Goal: Information Seeking & Learning: Understand process/instructions

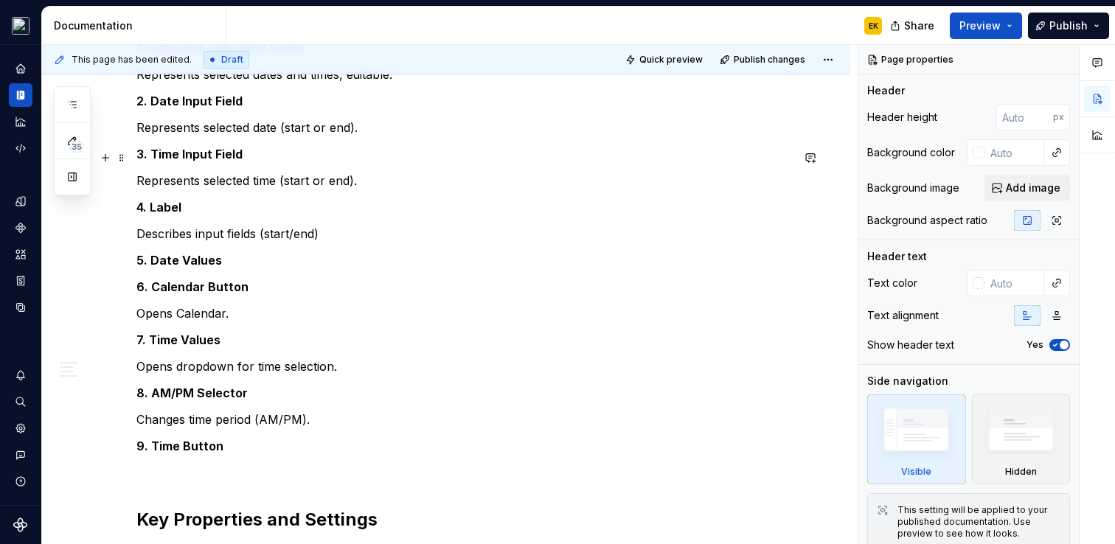
scroll to position [1469, 0]
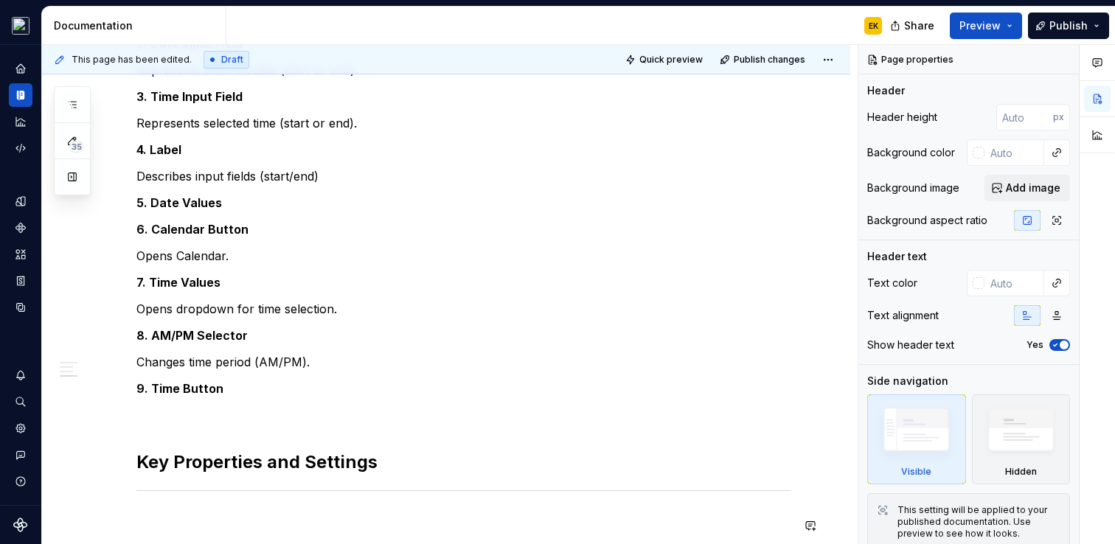
type textarea "*"
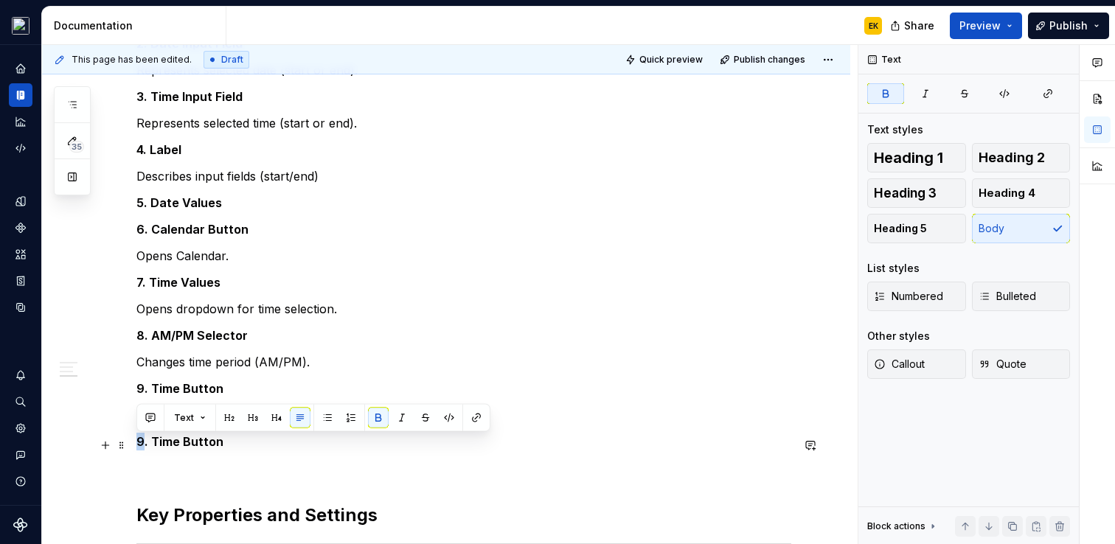
click at [136, 444] on strong "9. Time Button" at bounding box center [179, 441] width 87 height 15
drag, startPoint x: 156, startPoint y: 443, endPoint x: 233, endPoint y: 446, distance: 77.5
click at [233, 446] on p "10. Time Button" at bounding box center [463, 442] width 655 height 18
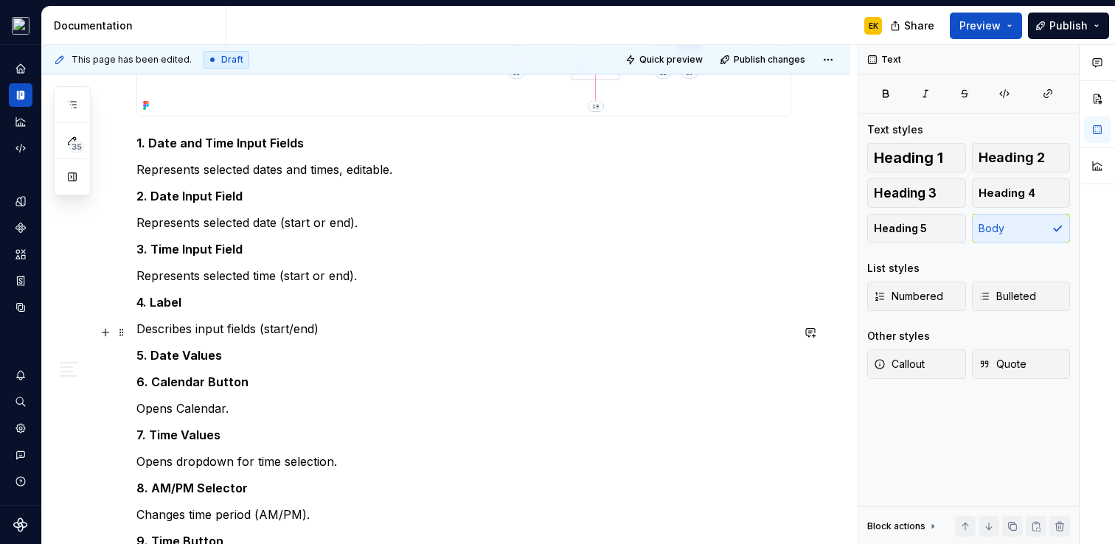
scroll to position [1314, 0]
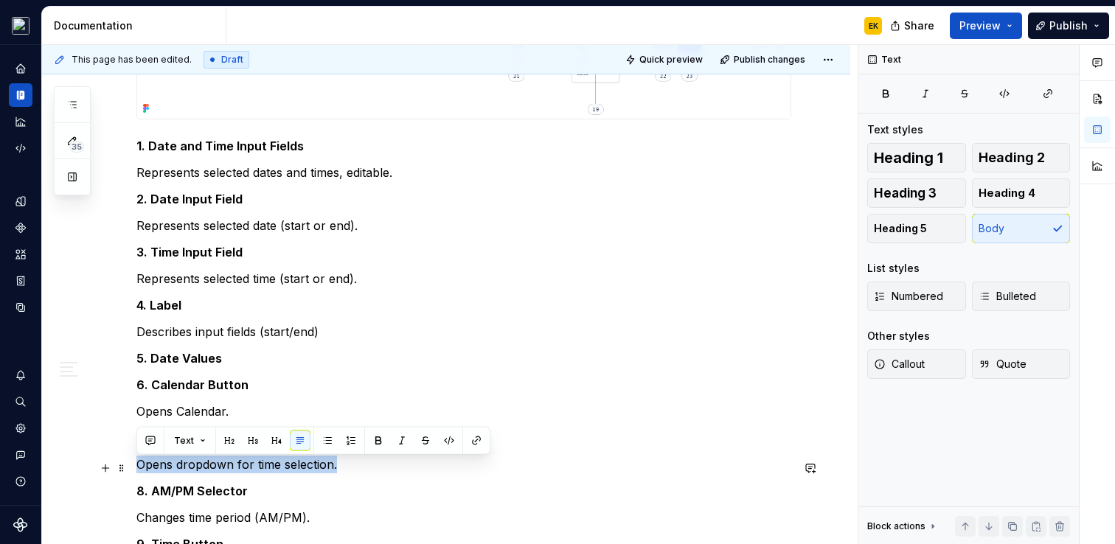
drag, startPoint x: 372, startPoint y: 459, endPoint x: 136, endPoint y: 462, distance: 236.0
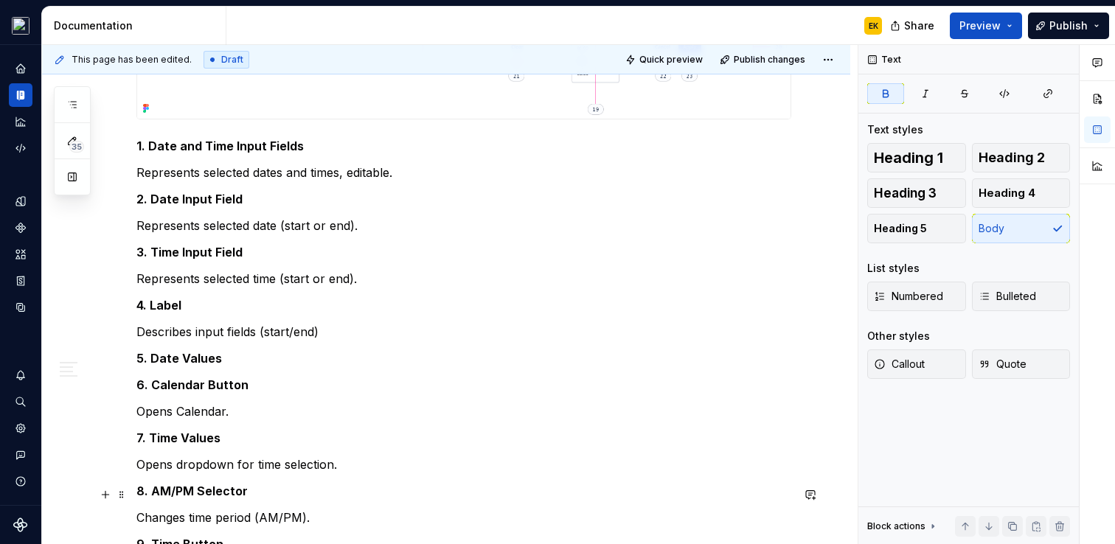
click at [523, 496] on p "8. AM/PM Selector" at bounding box center [463, 491] width 655 height 18
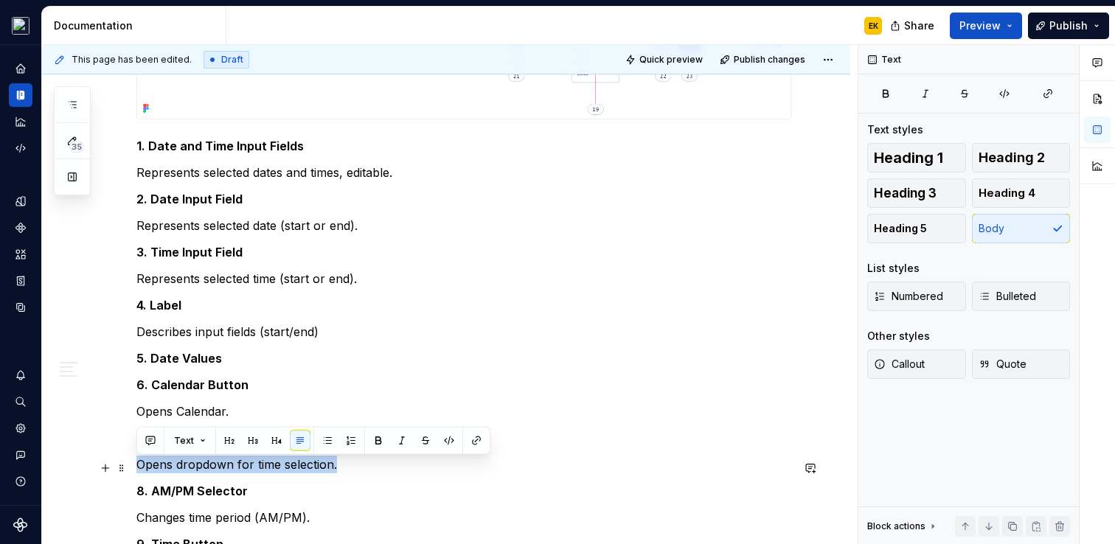
drag, startPoint x: 364, startPoint y: 466, endPoint x: 84, endPoint y: 455, distance: 280.5
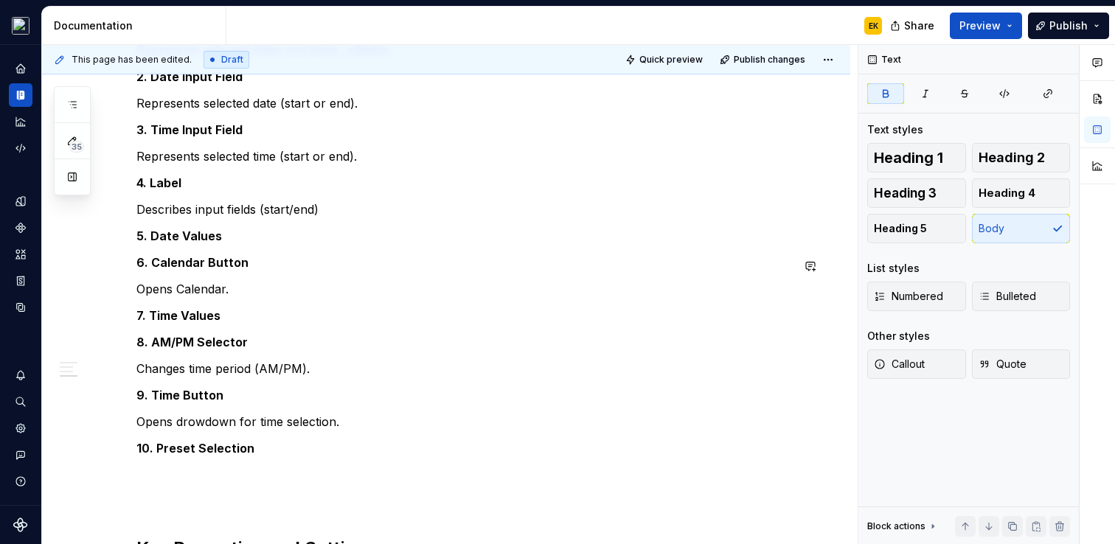
scroll to position [1434, 0]
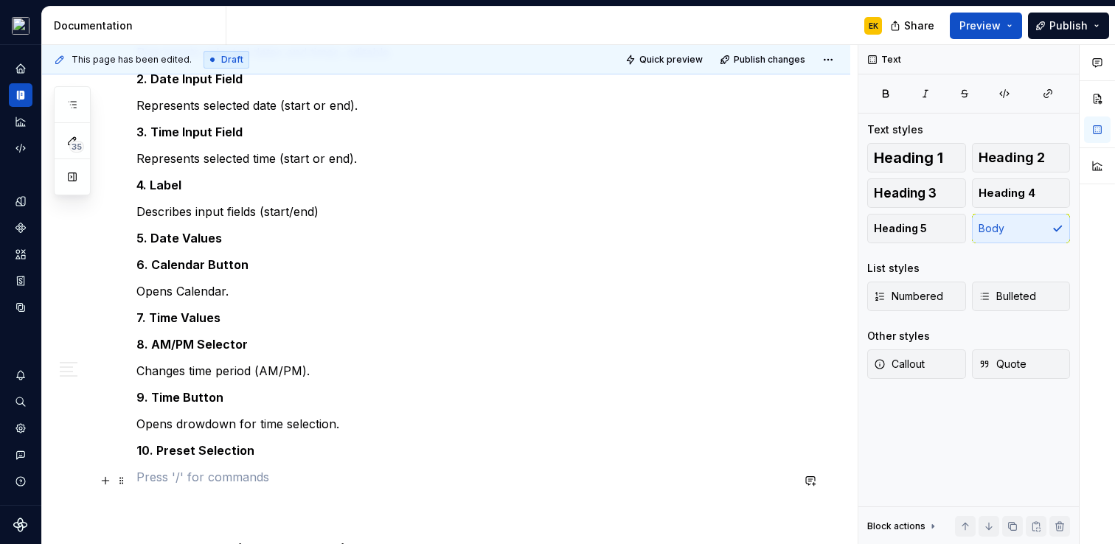
click at [240, 472] on p at bounding box center [463, 477] width 655 height 18
click at [124, 455] on span at bounding box center [122, 454] width 12 height 21
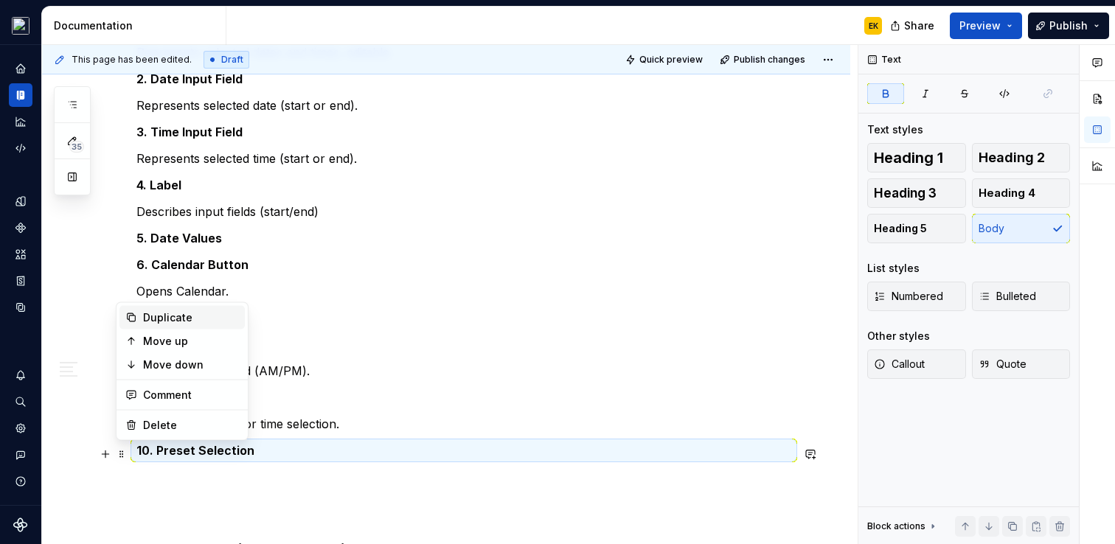
click at [159, 322] on div "Duplicate" at bounding box center [191, 318] width 96 height 15
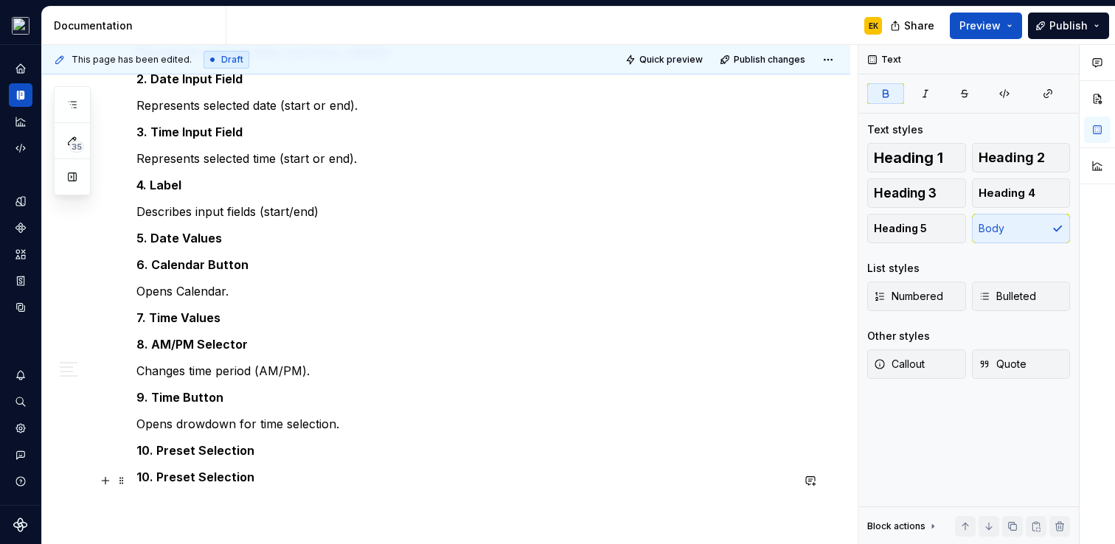
click at [145, 479] on strong "10. Preset Selection" at bounding box center [195, 477] width 118 height 15
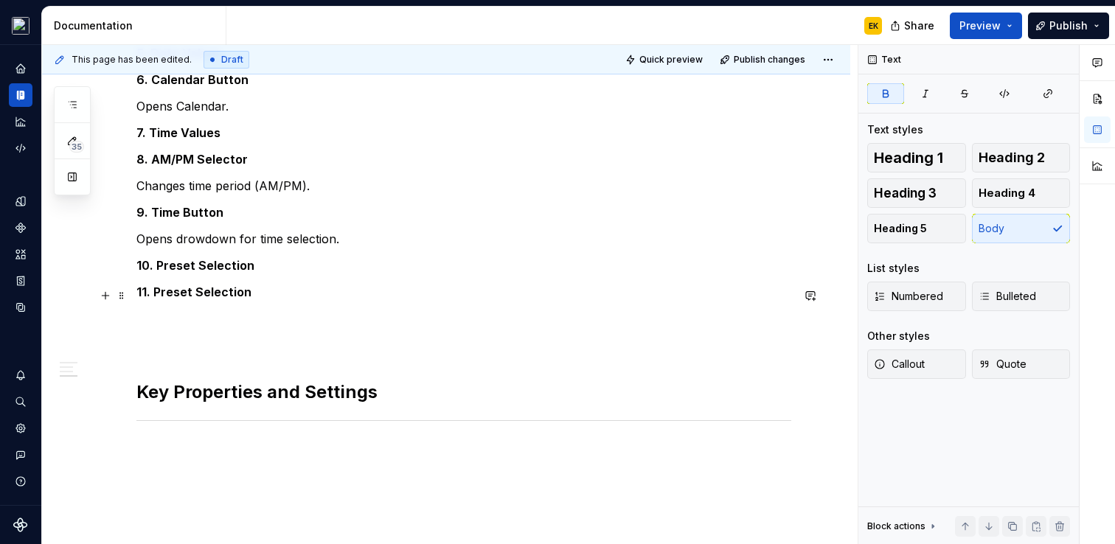
click at [201, 286] on p "11. Preset Selection" at bounding box center [463, 292] width 655 height 18
click at [122, 295] on span at bounding box center [122, 295] width 12 height 21
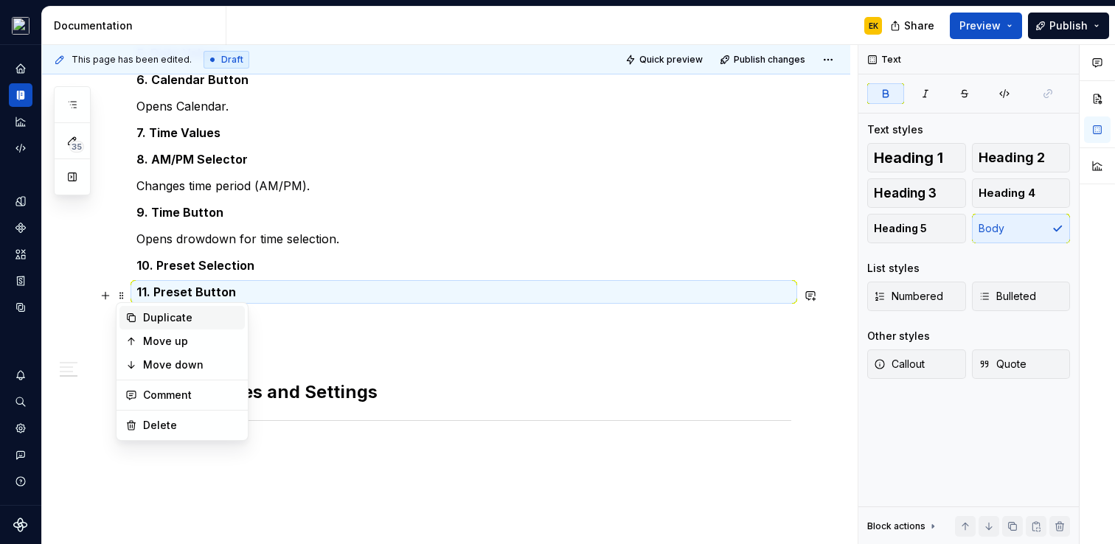
click at [156, 322] on div "Duplicate" at bounding box center [191, 318] width 96 height 15
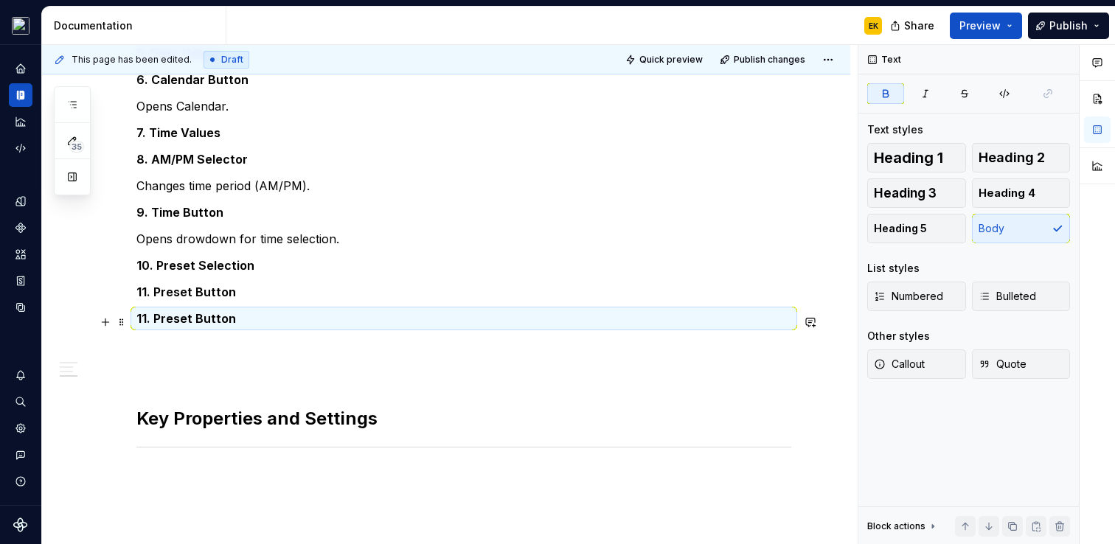
click at [143, 319] on strong "11. Preset Button" at bounding box center [186, 318] width 100 height 15
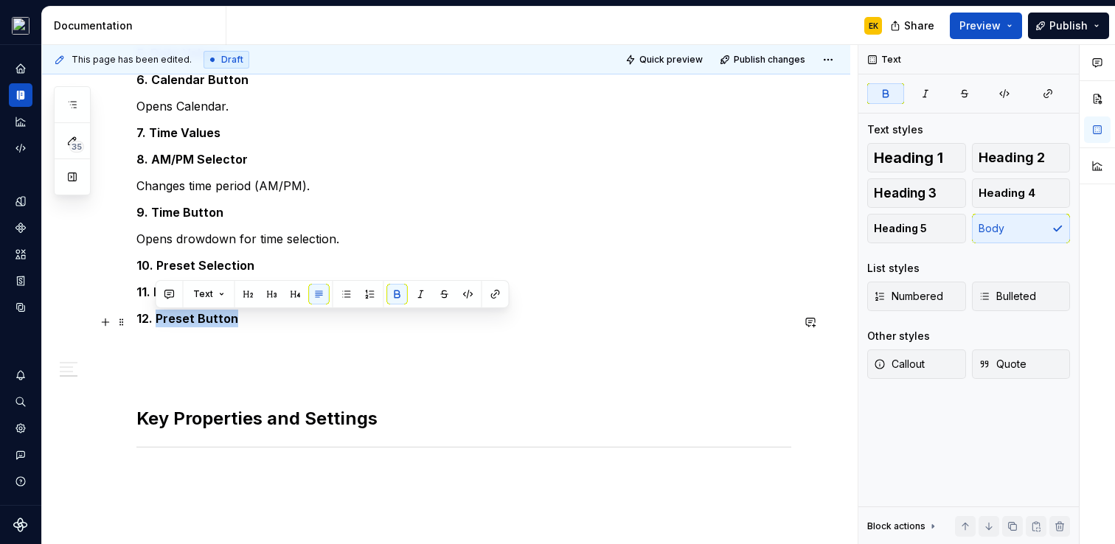
drag, startPoint x: 155, startPoint y: 319, endPoint x: 231, endPoint y: 326, distance: 76.3
click at [231, 326] on strong "12. Preset Button" at bounding box center [187, 318] width 102 height 15
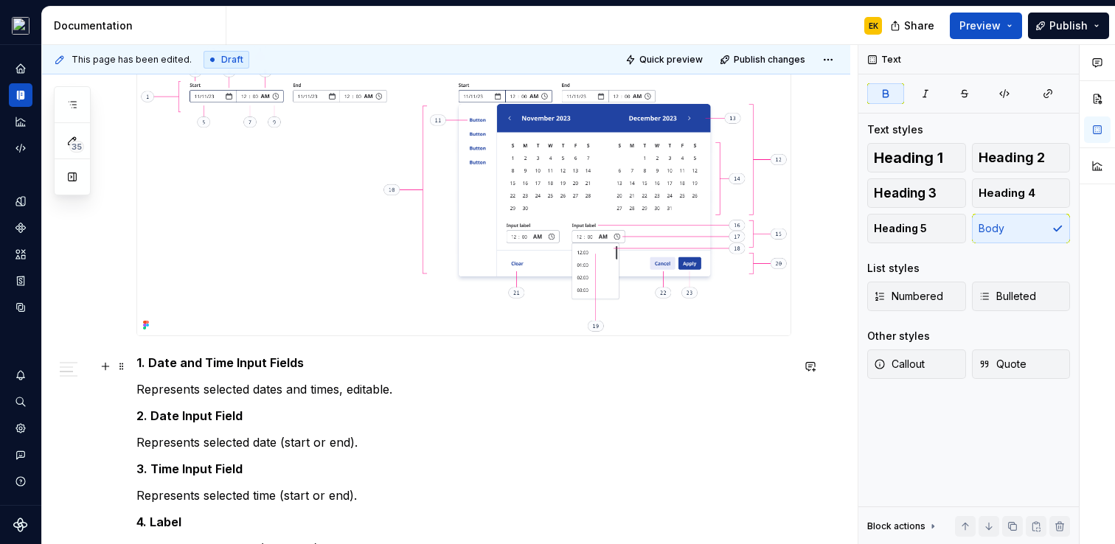
scroll to position [1106, 0]
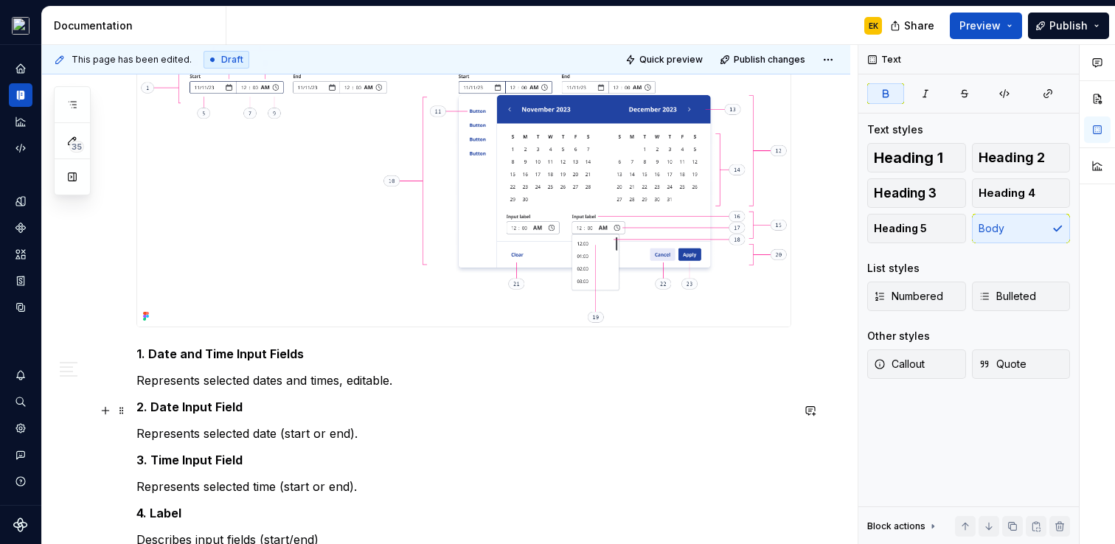
click at [133, 407] on div "**********" at bounding box center [446, 192] width 808 height 1979
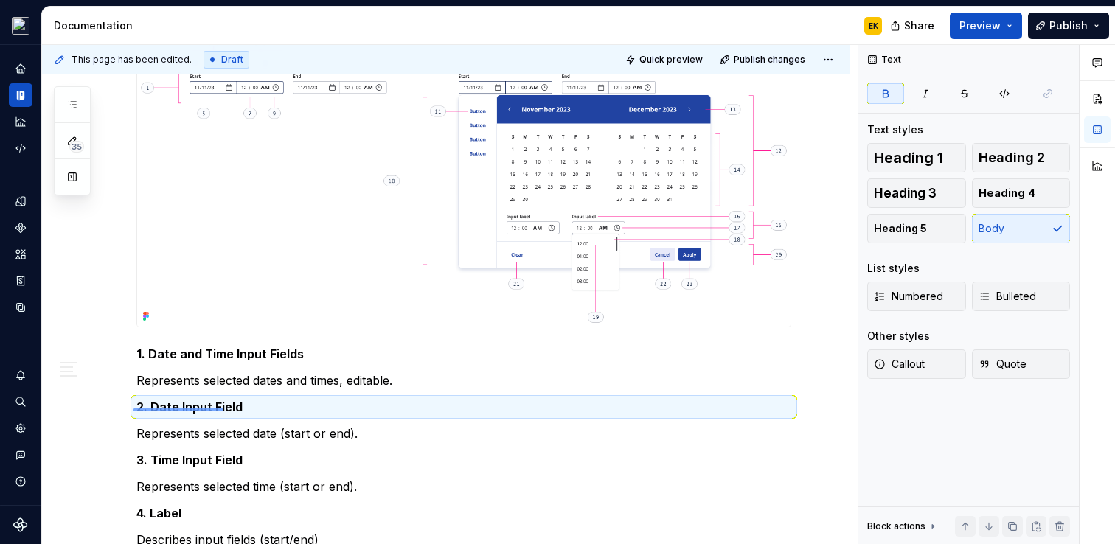
drag, startPoint x: 133, startPoint y: 409, endPoint x: 318, endPoint y: 407, distance: 184.4
click at [319, 408] on div "**********" at bounding box center [450, 295] width 816 height 500
click at [990, 299] on icon "button" at bounding box center [985, 297] width 12 height 12
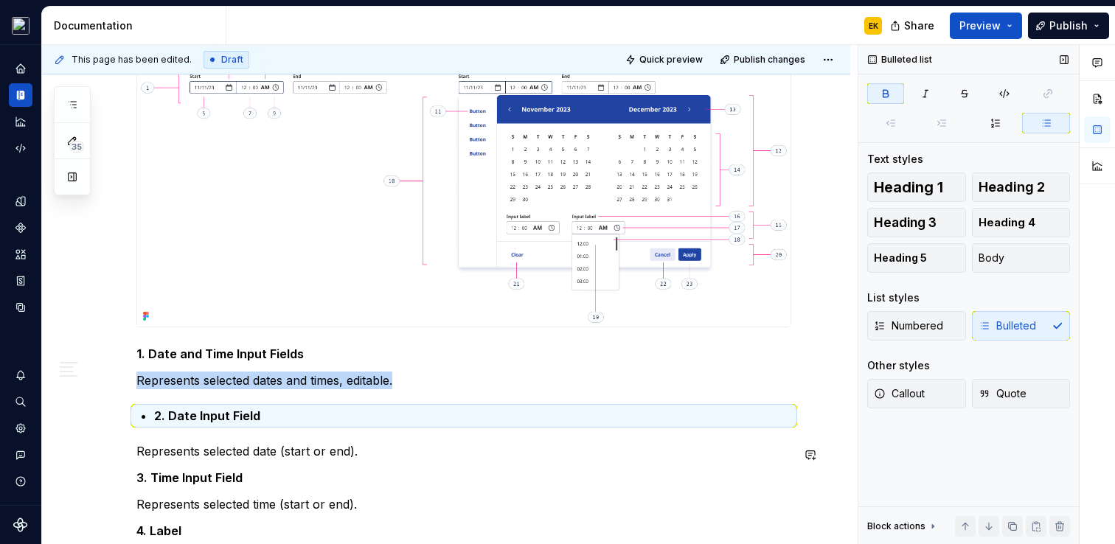
scroll to position [1161, 0]
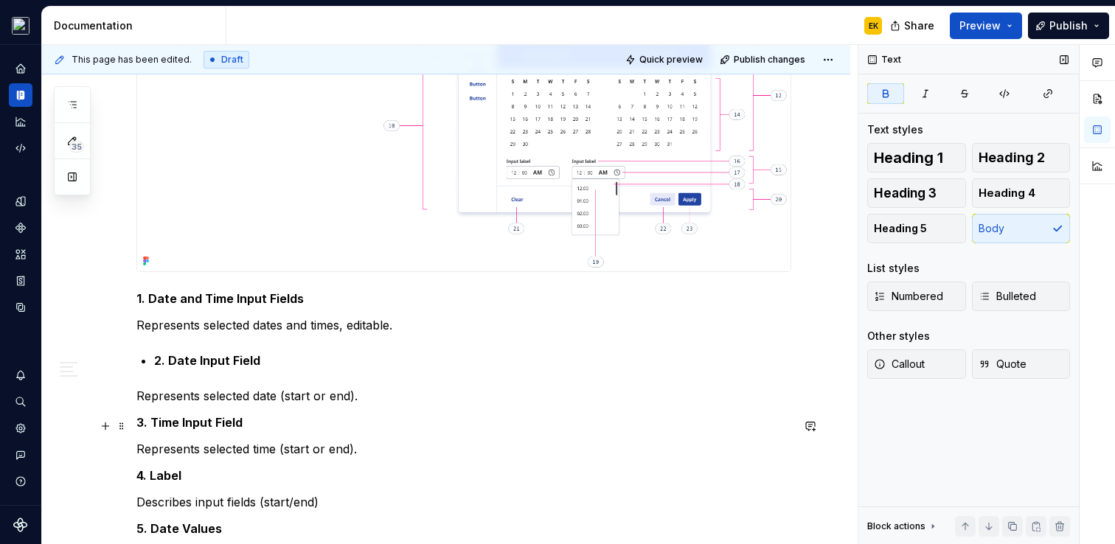
click at [138, 422] on strong "3. Time Input Field" at bounding box center [189, 422] width 106 height 15
click at [1017, 296] on span "Bulleted" at bounding box center [1008, 296] width 58 height 15
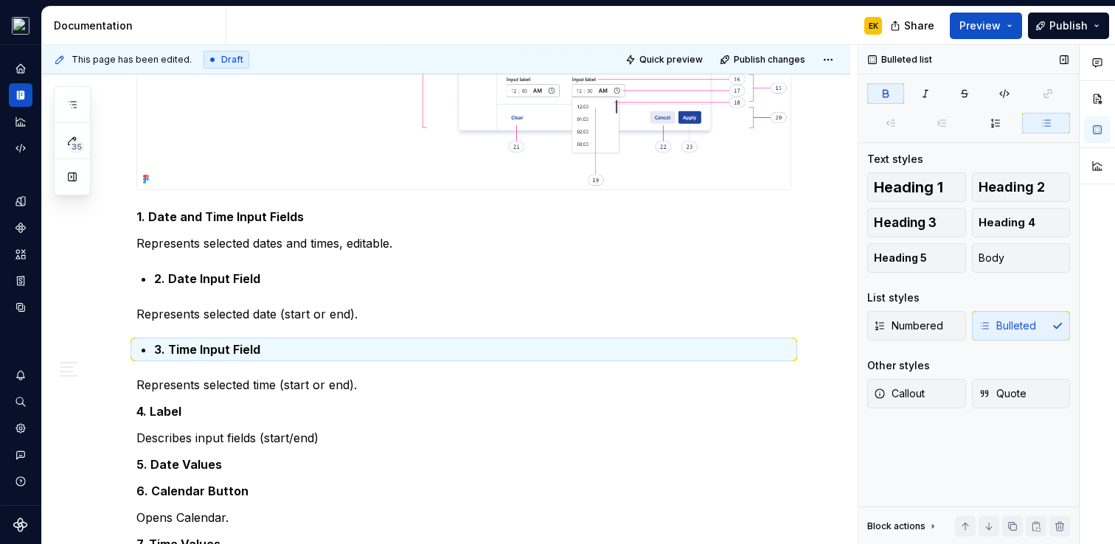
scroll to position [1220, 0]
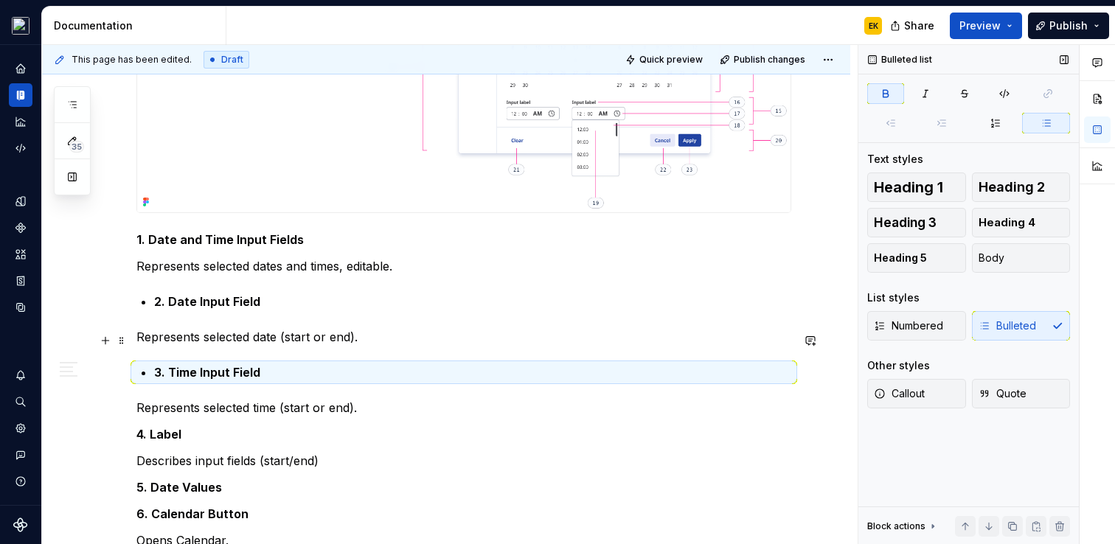
click at [136, 338] on p "Represents selected date (start or end)." at bounding box center [463, 337] width 655 height 18
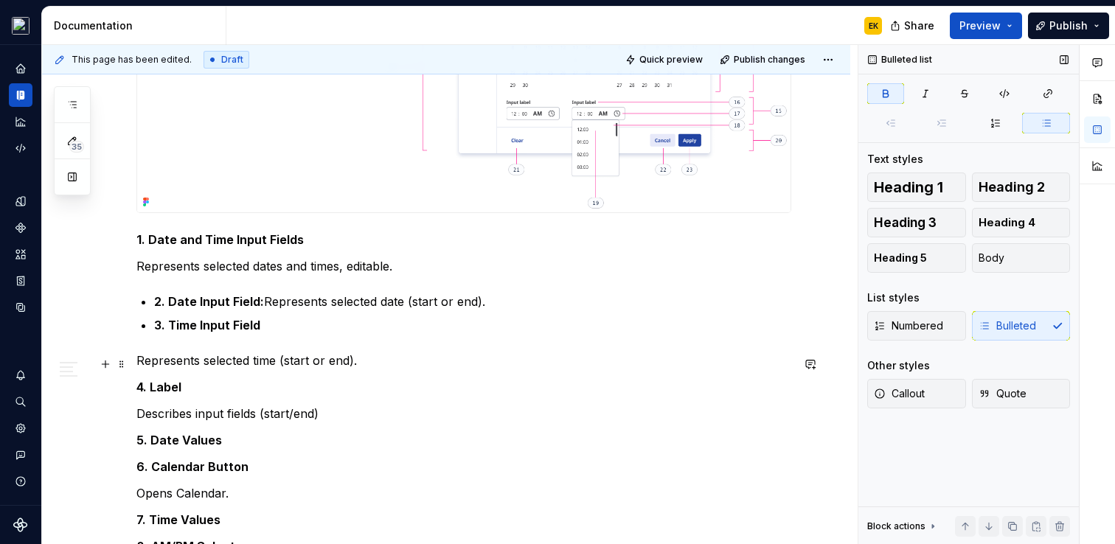
click at [133, 364] on div "**********" at bounding box center [446, 72] width 808 height 1967
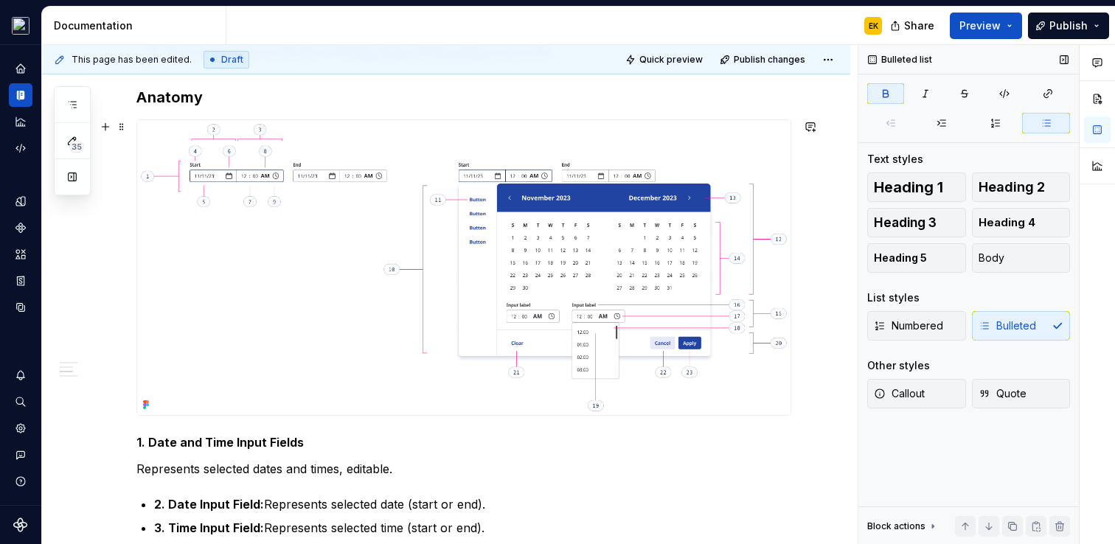
scroll to position [996, 0]
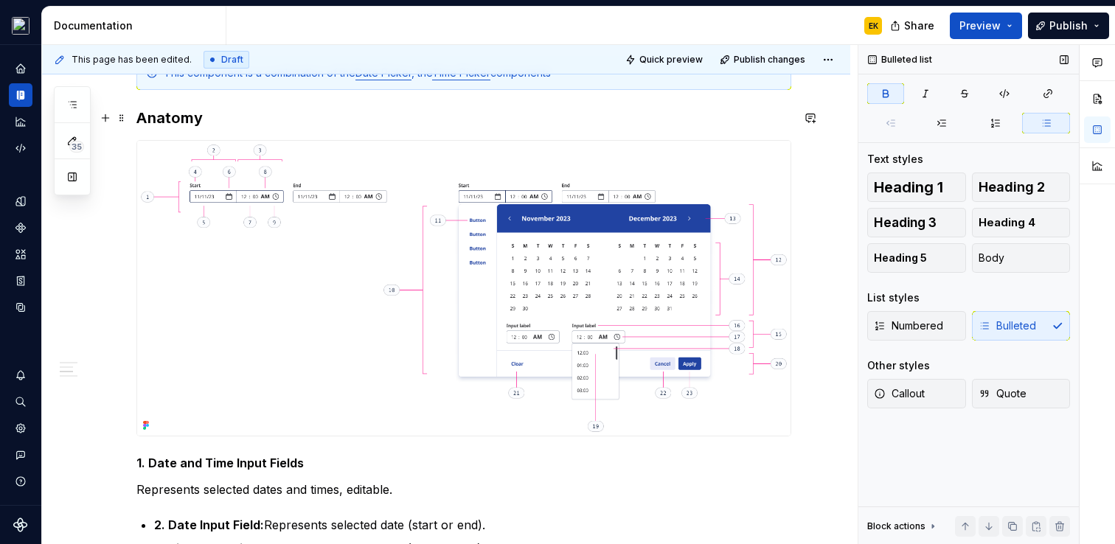
click at [184, 111] on h3 "Anatomy" at bounding box center [463, 118] width 655 height 21
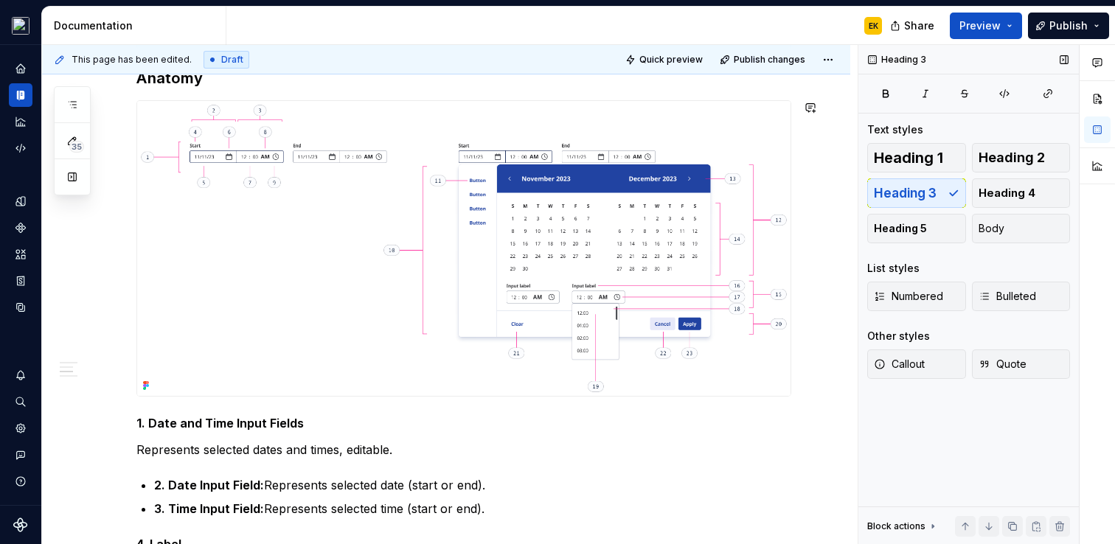
scroll to position [1066, 0]
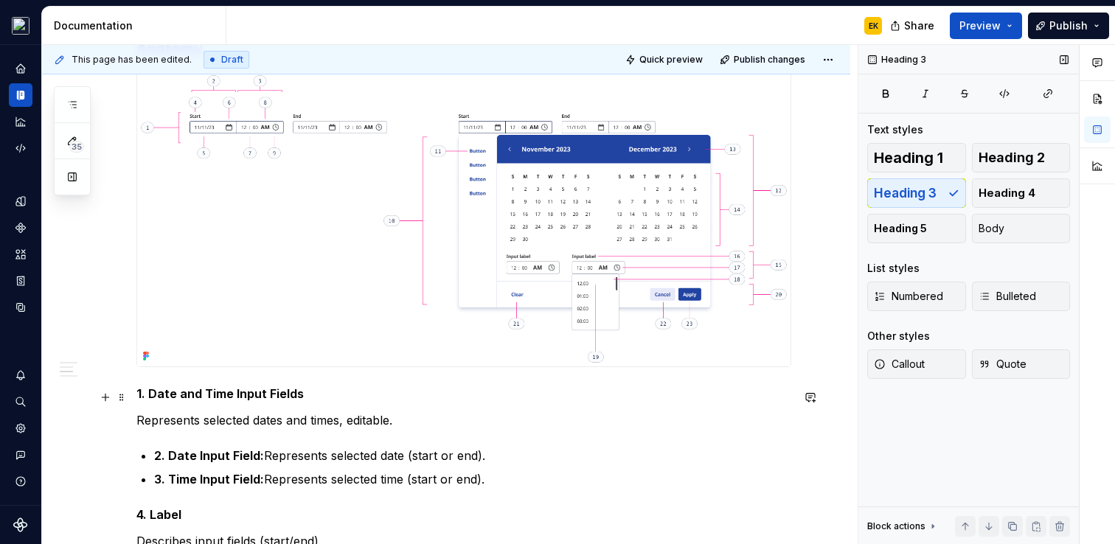
click at [204, 395] on strong "1. Date and Time Input Fields" at bounding box center [219, 393] width 167 height 15
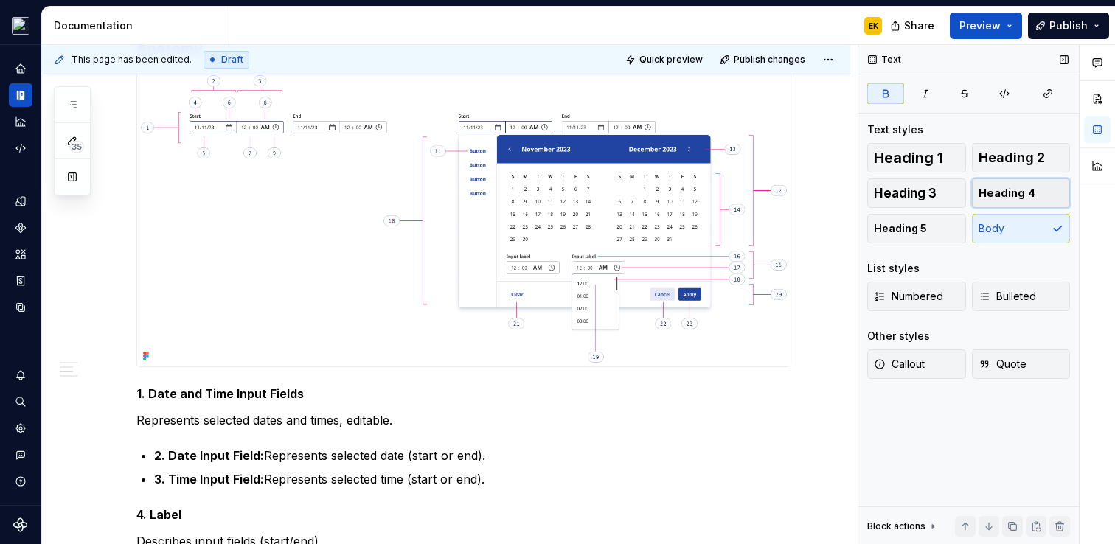
click at [999, 199] on span "Heading 4" at bounding box center [1007, 193] width 57 height 15
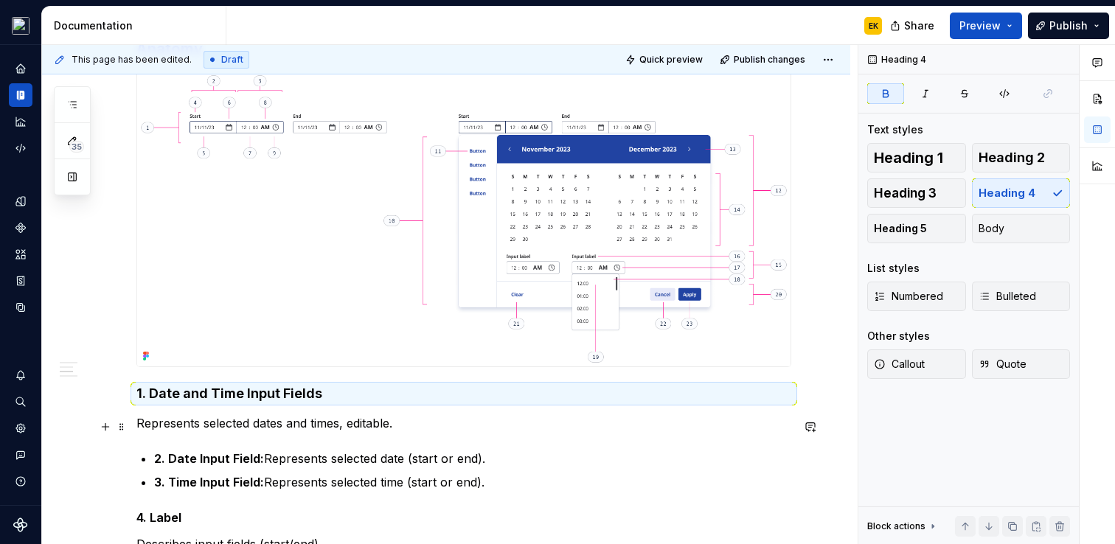
click at [258, 457] on strong "2. Date Input Field:" at bounding box center [209, 458] width 110 height 15
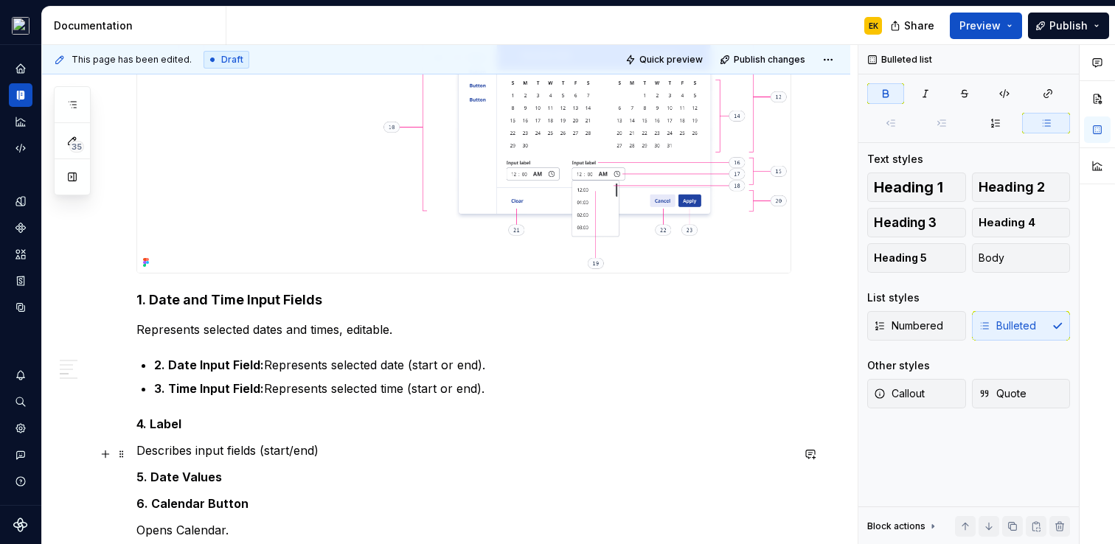
scroll to position [1161, 0]
click at [176, 367] on strong "2. Date Input Field:" at bounding box center [209, 363] width 110 height 15
click at [1024, 333] on div "Numbered Bulleted" at bounding box center [968, 326] width 203 height 30
click at [1036, 255] on button "Body" at bounding box center [1021, 258] width 99 height 30
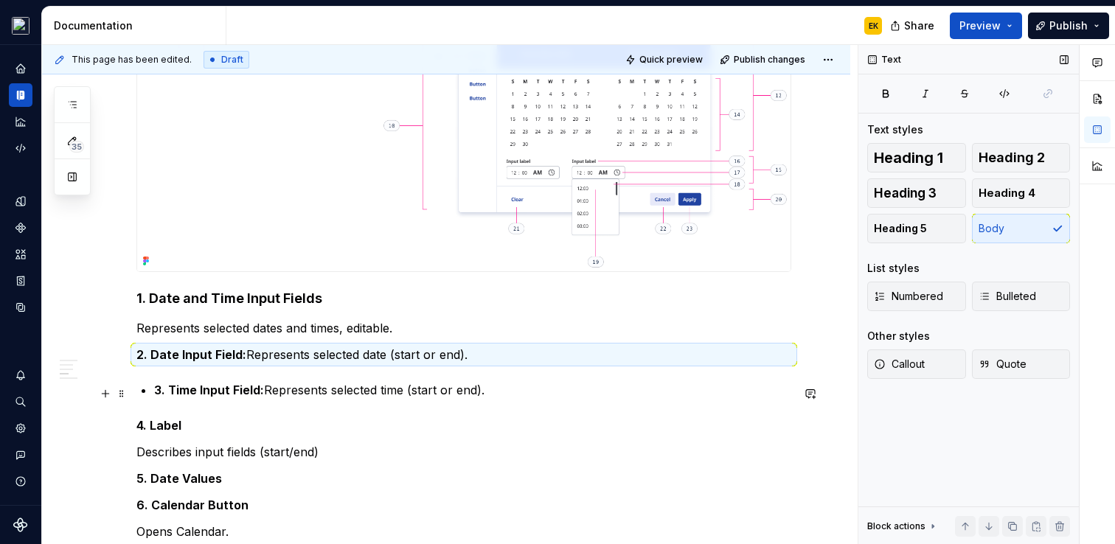
click at [398, 396] on p "3. Time Input Field: Represents selected time (start or end)." at bounding box center [472, 390] width 637 height 18
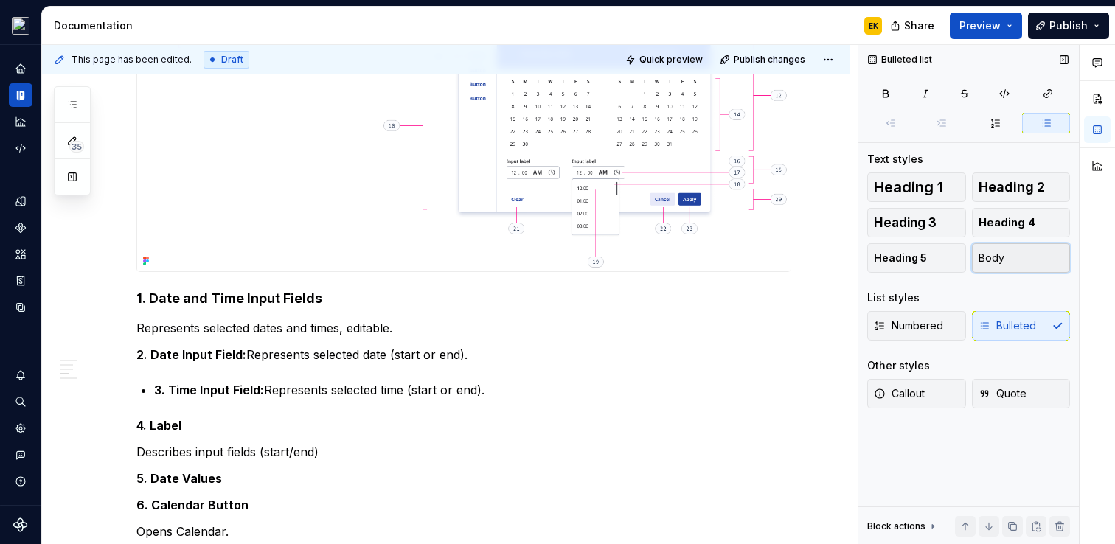
click at [1024, 261] on button "Body" at bounding box center [1021, 258] width 99 height 30
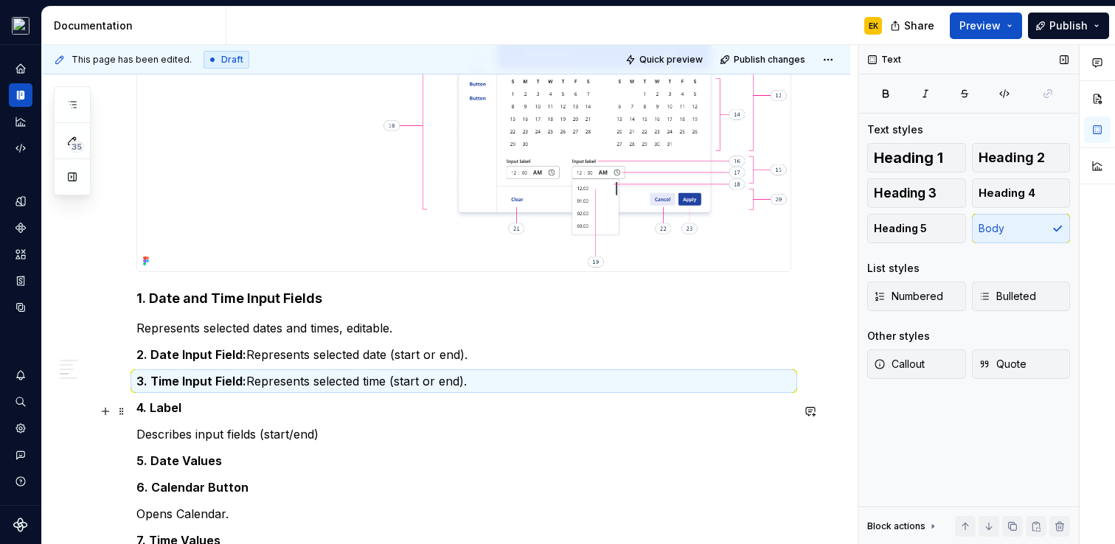
click at [148, 411] on strong "4. Label" at bounding box center [158, 407] width 45 height 15
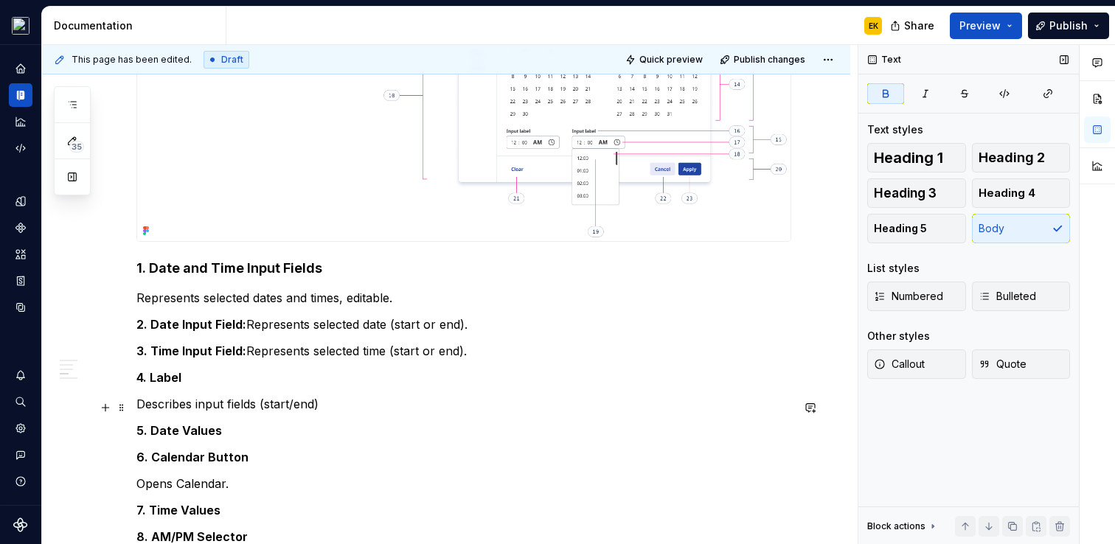
scroll to position [1187, 0]
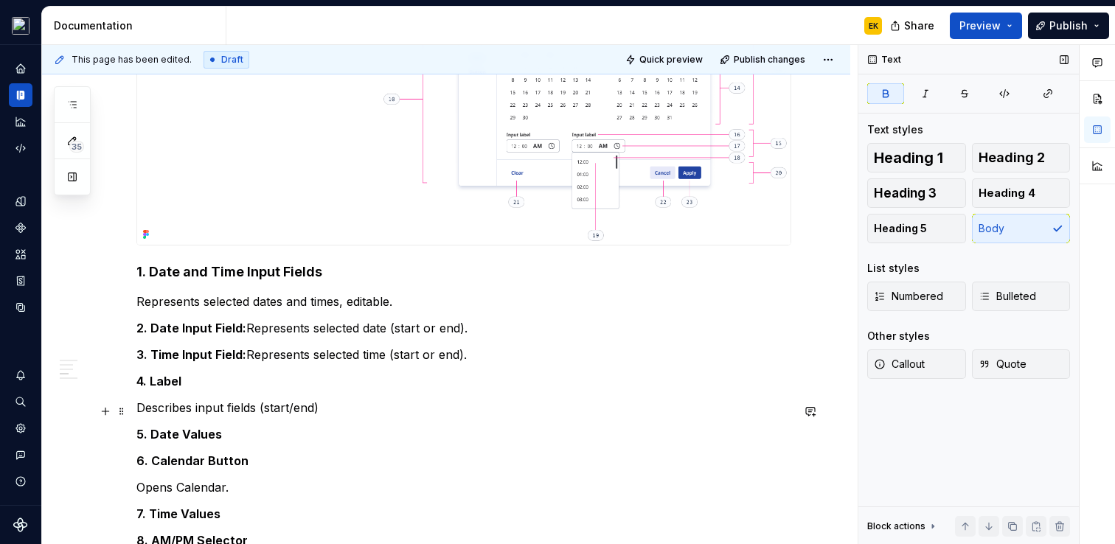
click at [135, 409] on div "**********" at bounding box center [446, 86] width 808 height 1929
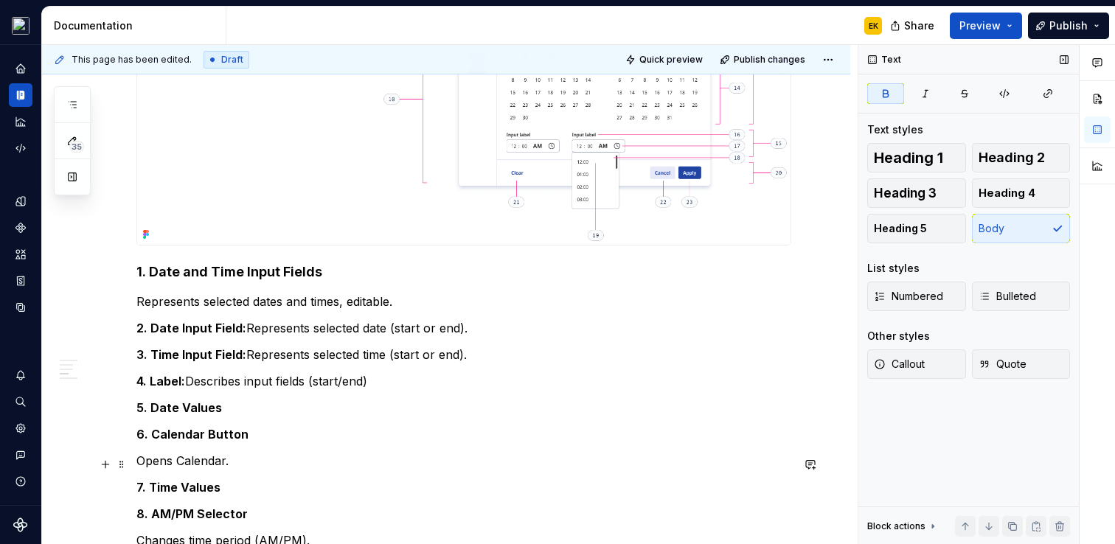
click at [135, 464] on div "**********" at bounding box center [446, 73] width 808 height 1902
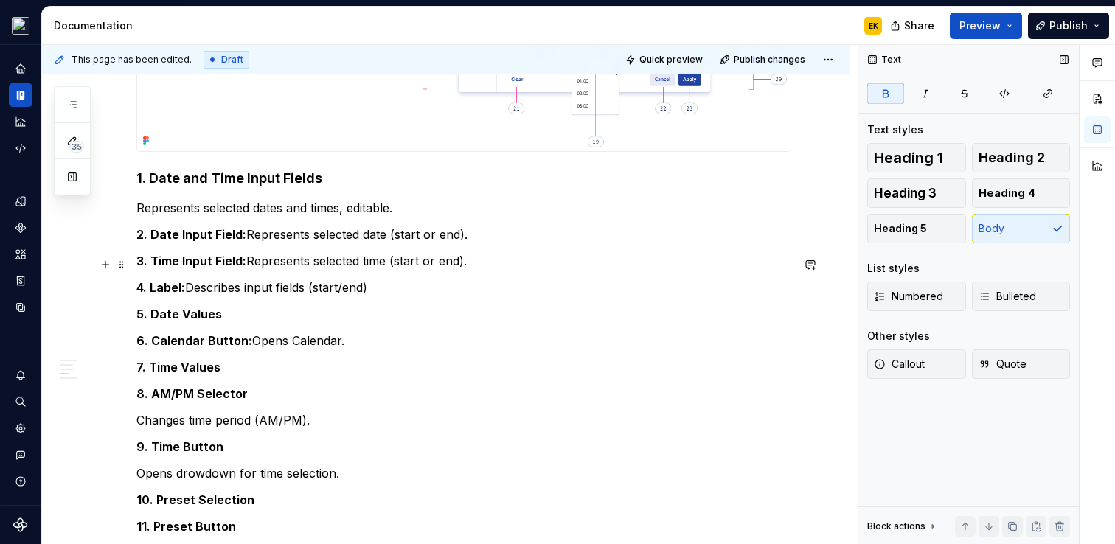
scroll to position [1283, 0]
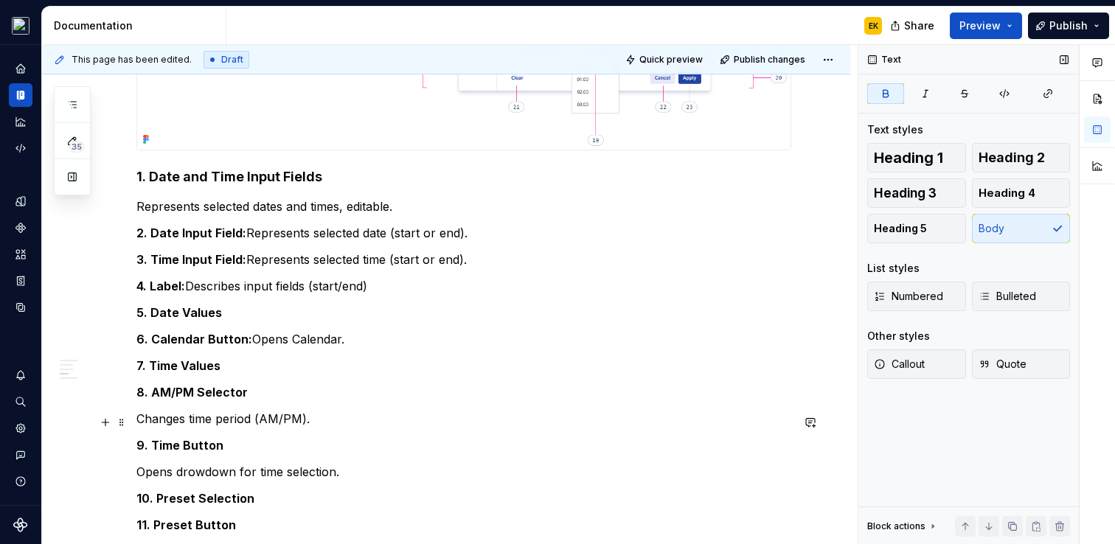
click at [140, 418] on p "Changes time period (AM/PM)." at bounding box center [463, 419] width 655 height 18
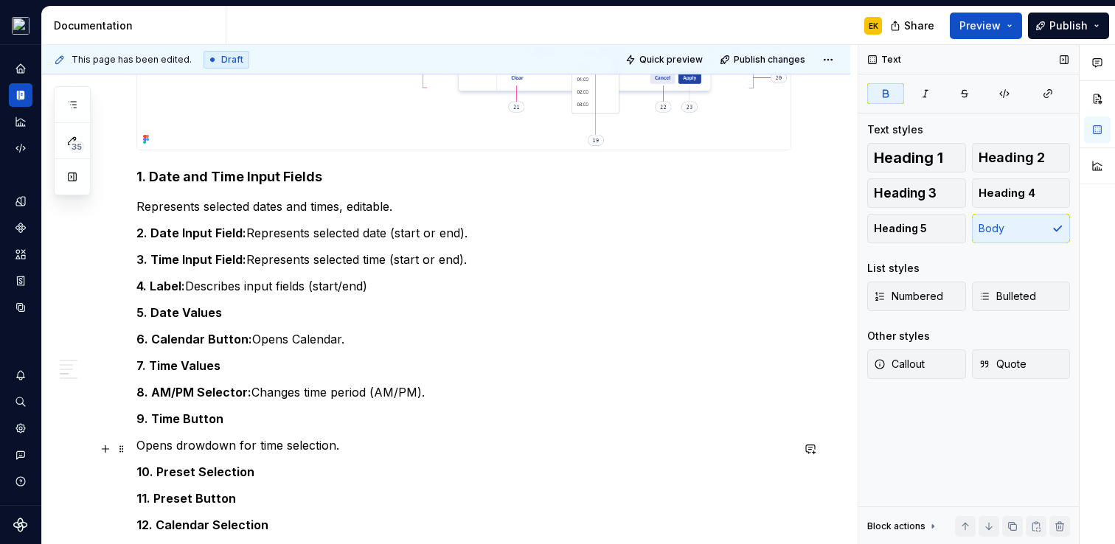
click at [136, 449] on p "Opens drowdown for time selection." at bounding box center [463, 446] width 655 height 18
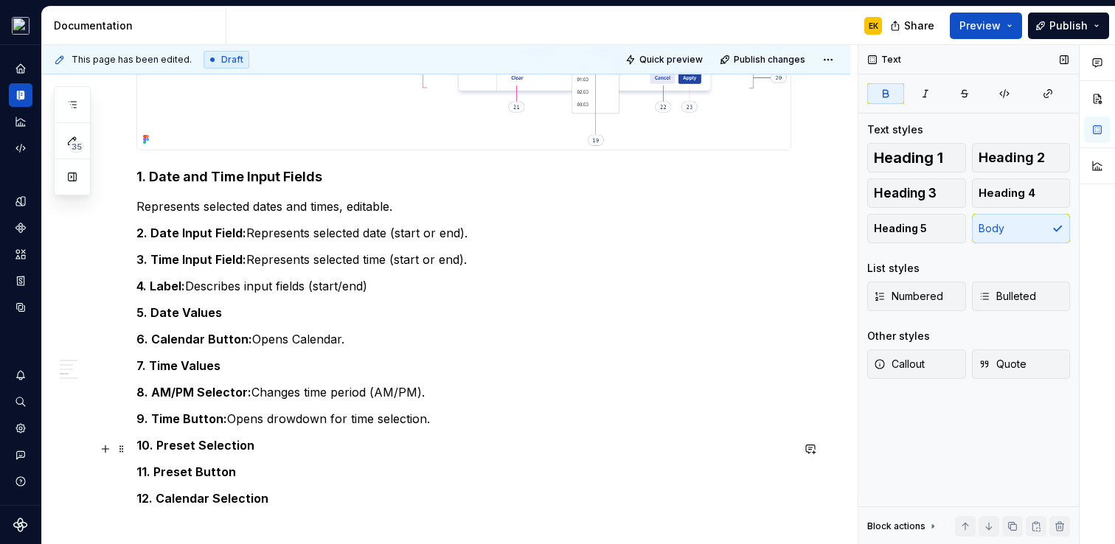
click at [139, 447] on strong "10. Preset Selection" at bounding box center [195, 445] width 118 height 15
click at [950, 193] on button "Heading 3" at bounding box center [916, 193] width 99 height 30
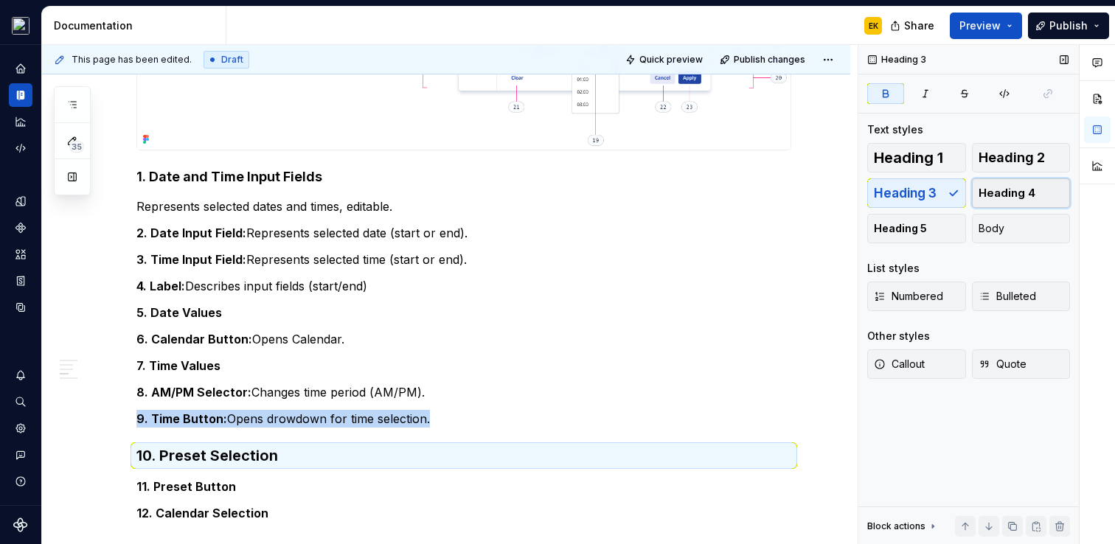
click at [993, 193] on span "Heading 4" at bounding box center [1007, 193] width 57 height 15
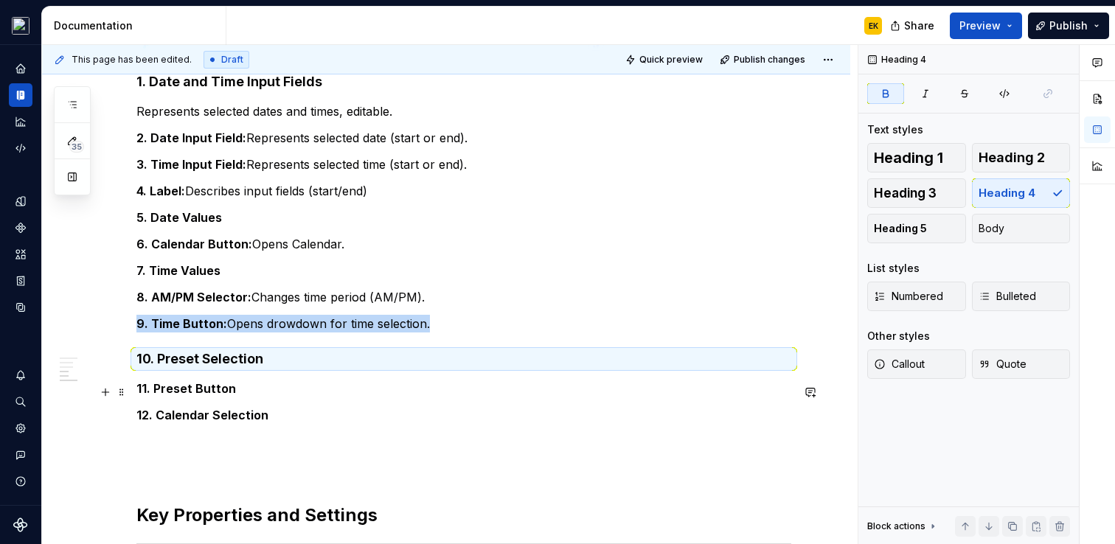
scroll to position [1404, 0]
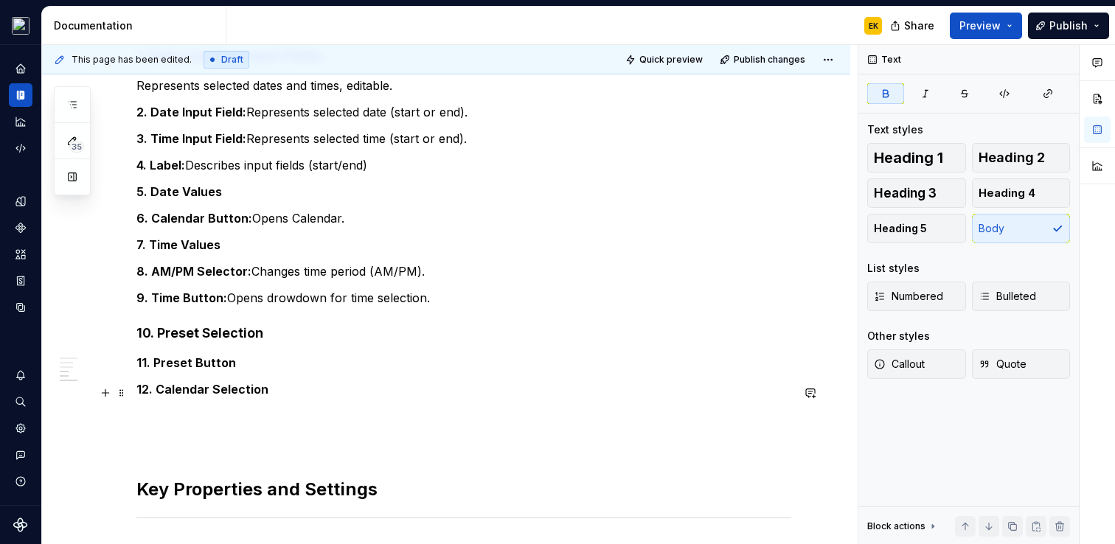
click at [228, 391] on strong "12. Calendar Selection" at bounding box center [202, 389] width 132 height 15
click at [124, 390] on span at bounding box center [122, 393] width 12 height 21
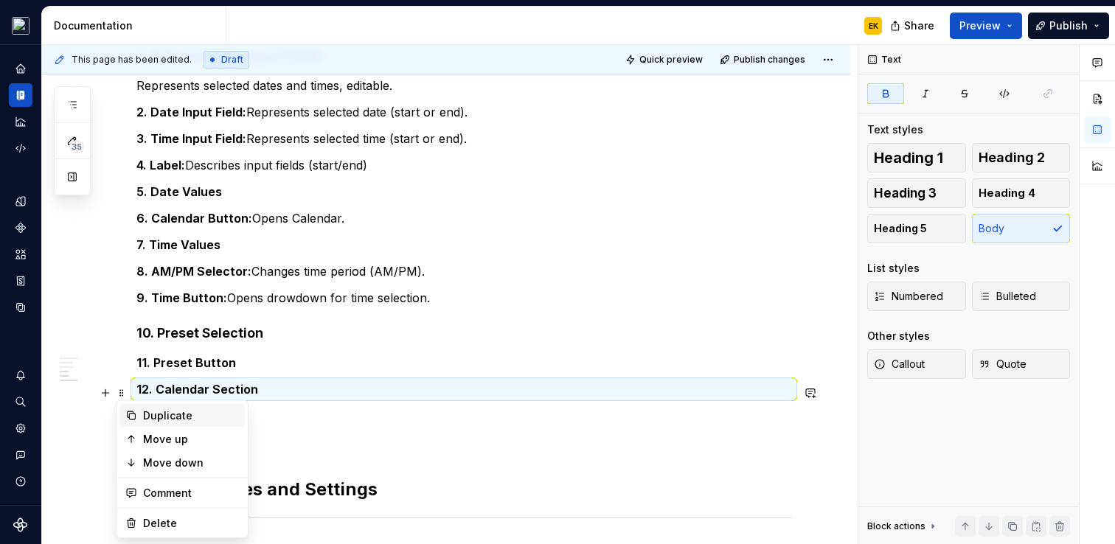
click at [183, 418] on div "Duplicate" at bounding box center [191, 416] width 96 height 15
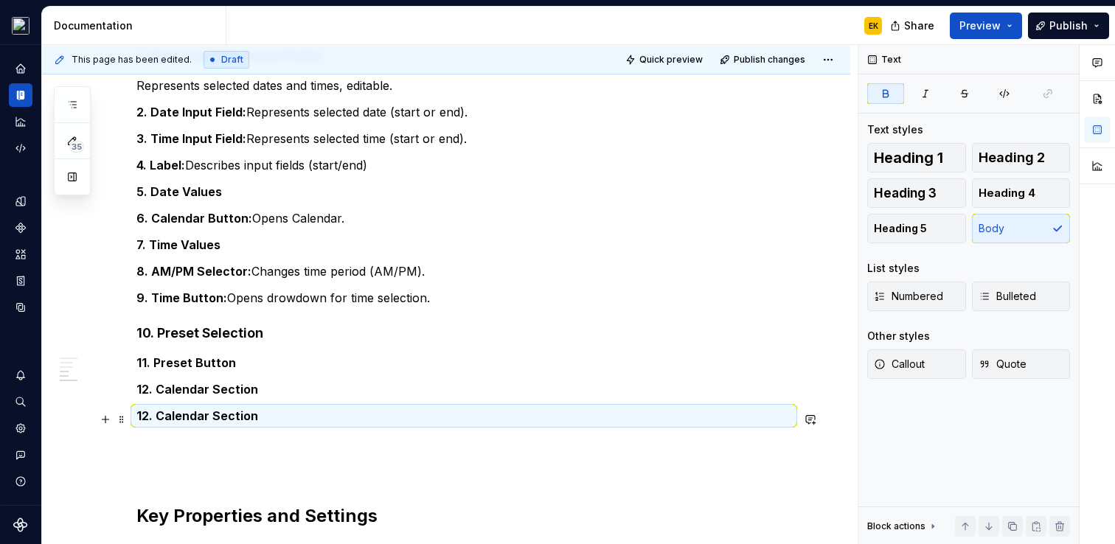
click at [144, 420] on strong "12. Calendar Section" at bounding box center [197, 416] width 122 height 15
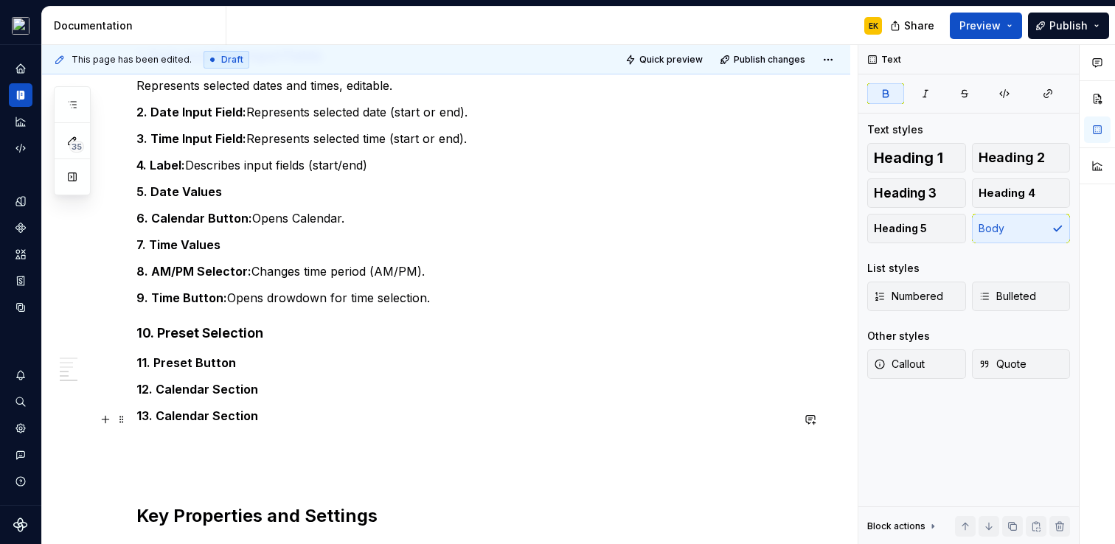
click at [243, 414] on strong "13. Calendar Section" at bounding box center [197, 416] width 122 height 15
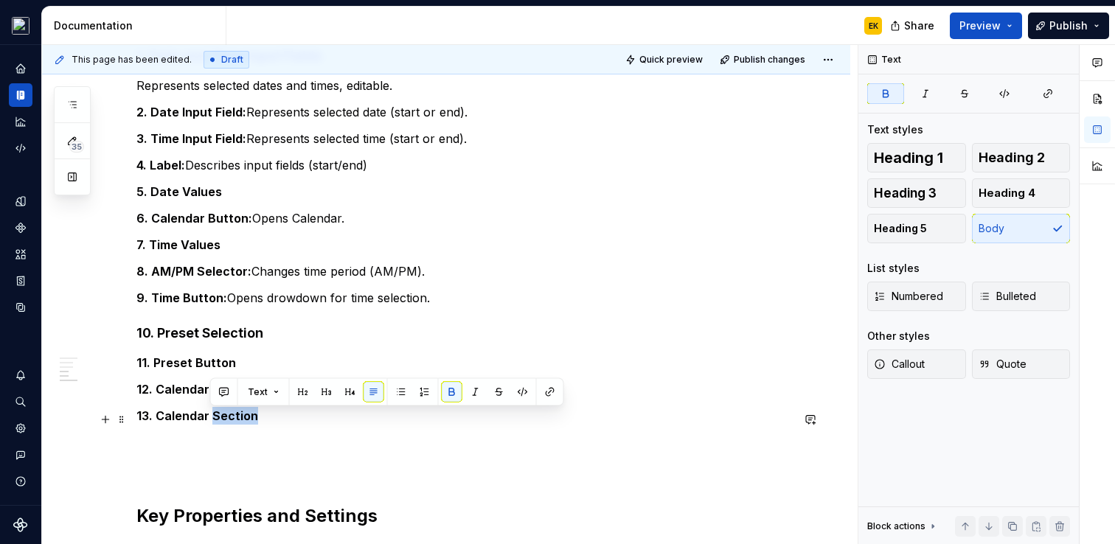
click at [243, 414] on strong "13. Calendar Section" at bounding box center [197, 416] width 122 height 15
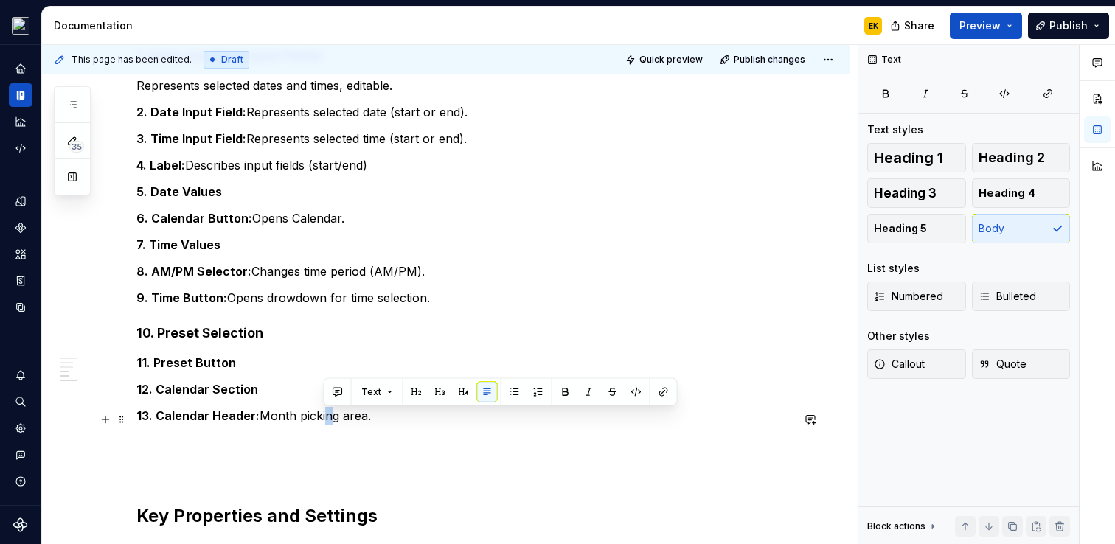
click at [325, 420] on p "13. Calendar Header: Month picking area." at bounding box center [463, 416] width 655 height 18
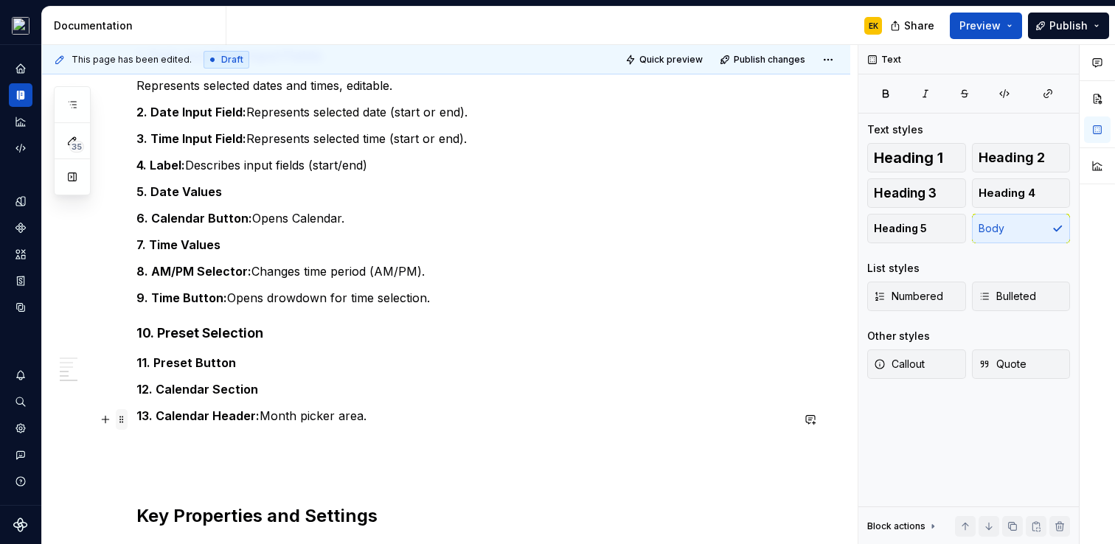
click at [118, 420] on span at bounding box center [122, 419] width 12 height 21
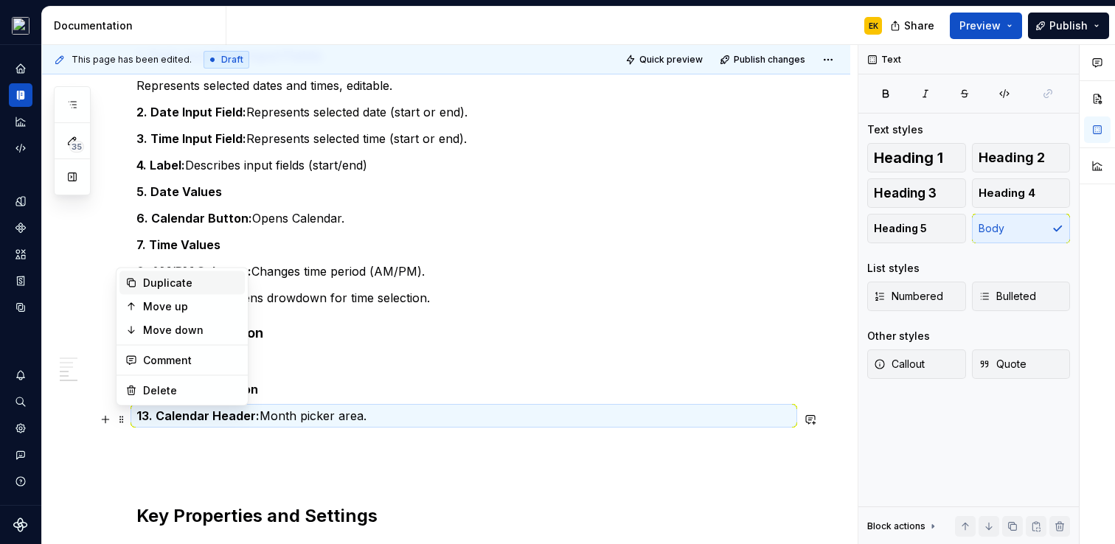
click at [163, 276] on div "Duplicate" at bounding box center [191, 283] width 96 height 15
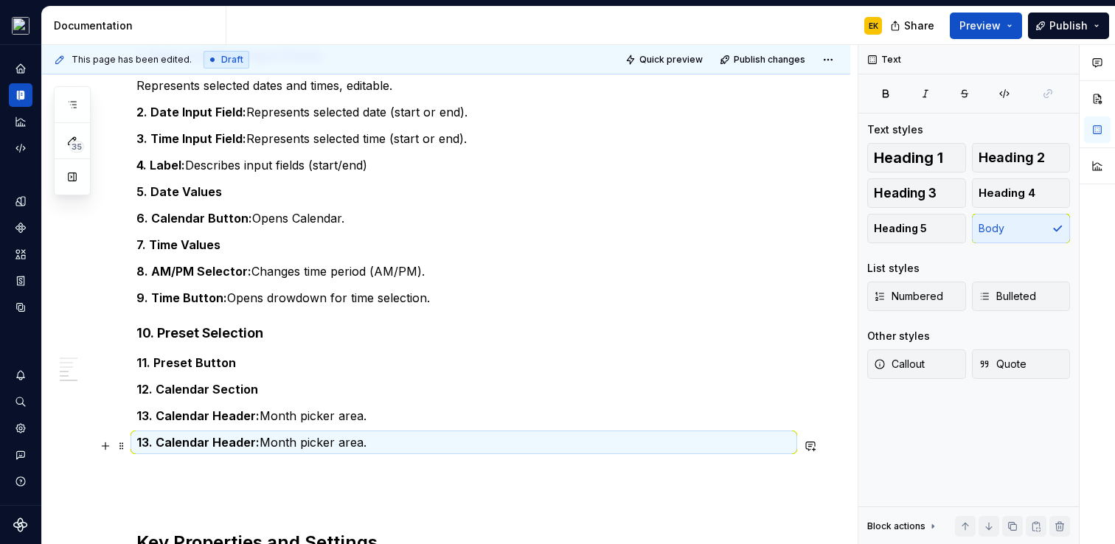
click at [147, 445] on strong "13. Calendar Header:" at bounding box center [197, 442] width 123 height 15
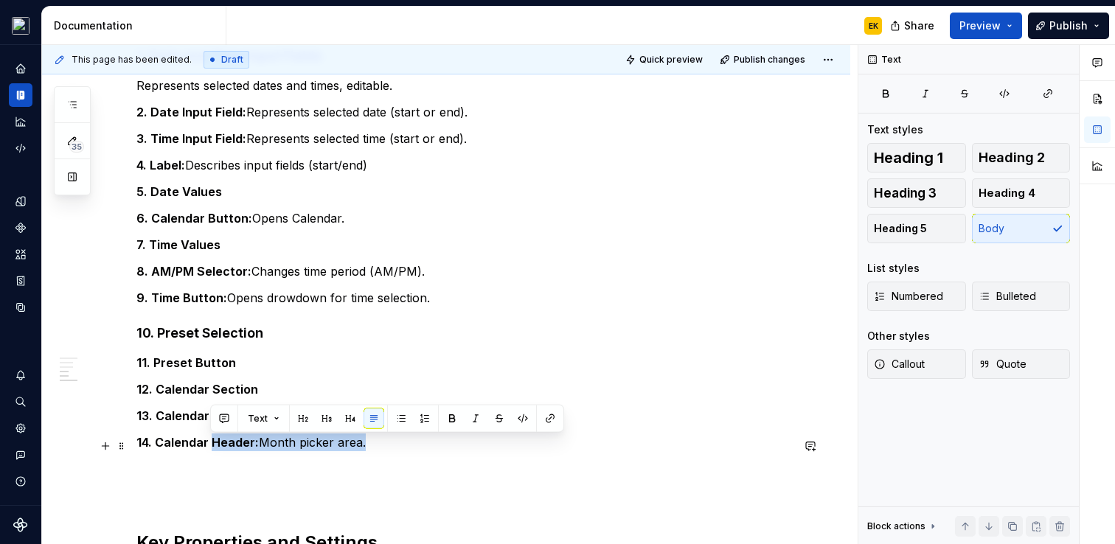
drag, startPoint x: 212, startPoint y: 445, endPoint x: 383, endPoint y: 447, distance: 170.4
click at [383, 447] on p "14. Calendar Header: Month picker area." at bounding box center [463, 443] width 655 height 18
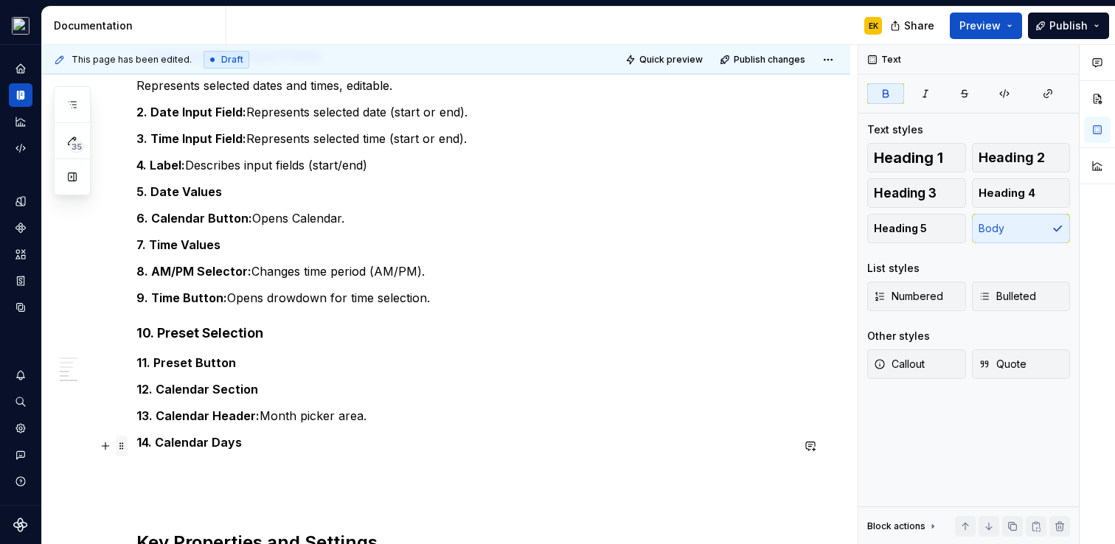
click at [125, 447] on span at bounding box center [122, 446] width 12 height 21
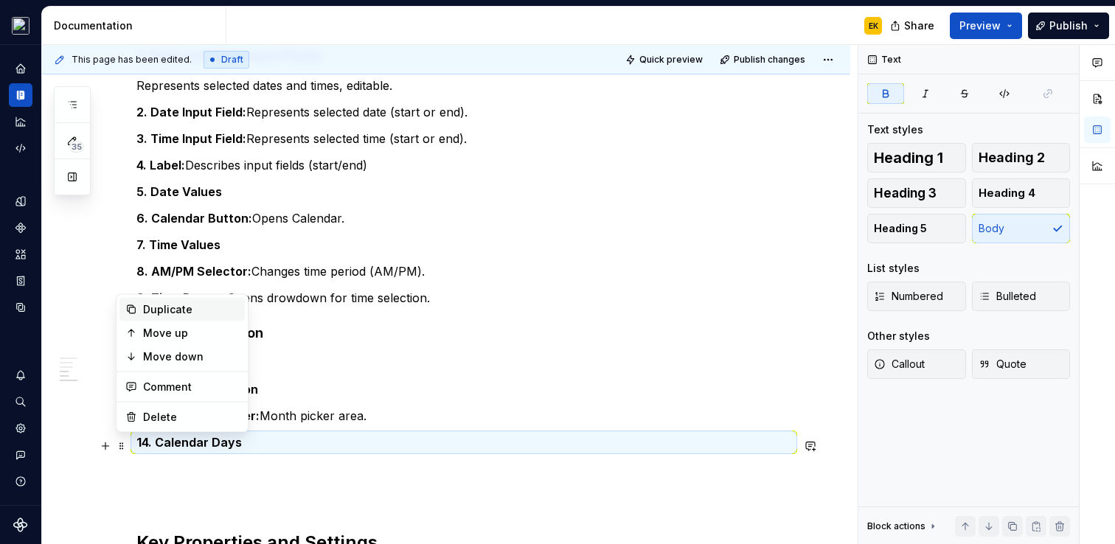
click at [145, 305] on div "Duplicate" at bounding box center [191, 309] width 96 height 15
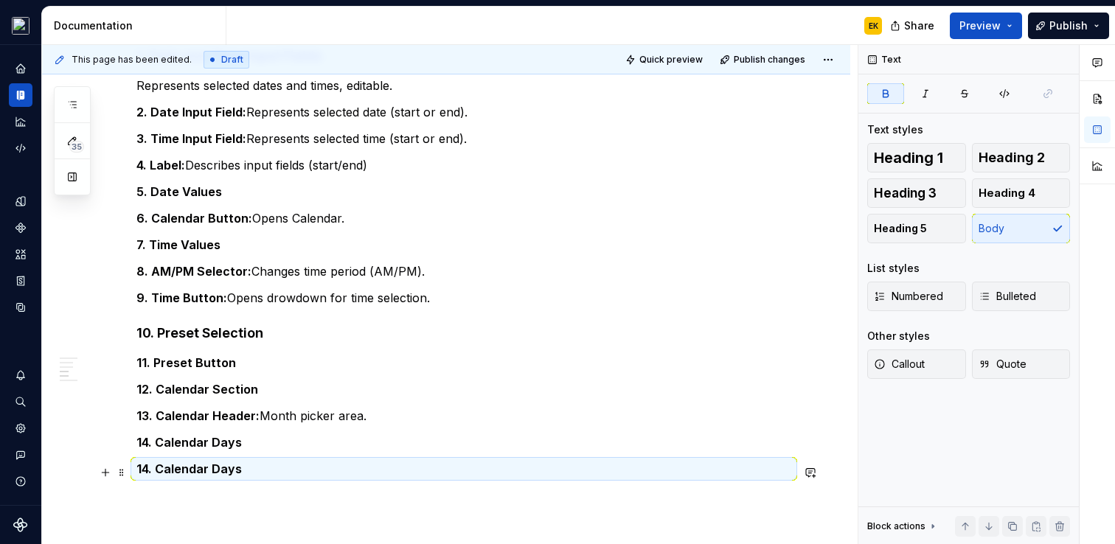
click at [144, 467] on strong "14. Calendar Days" at bounding box center [188, 469] width 105 height 15
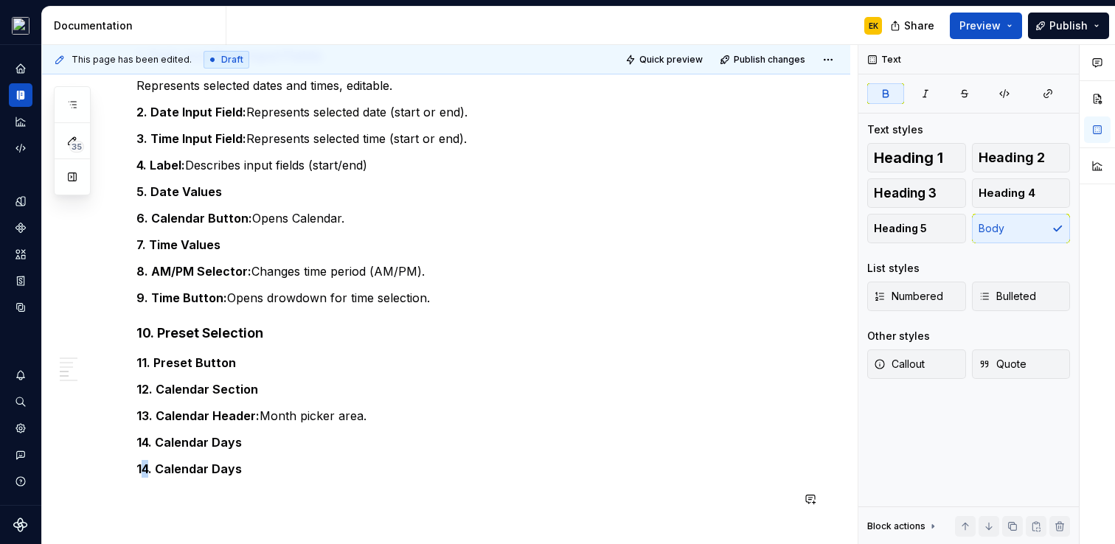
scroll to position [1412, 0]
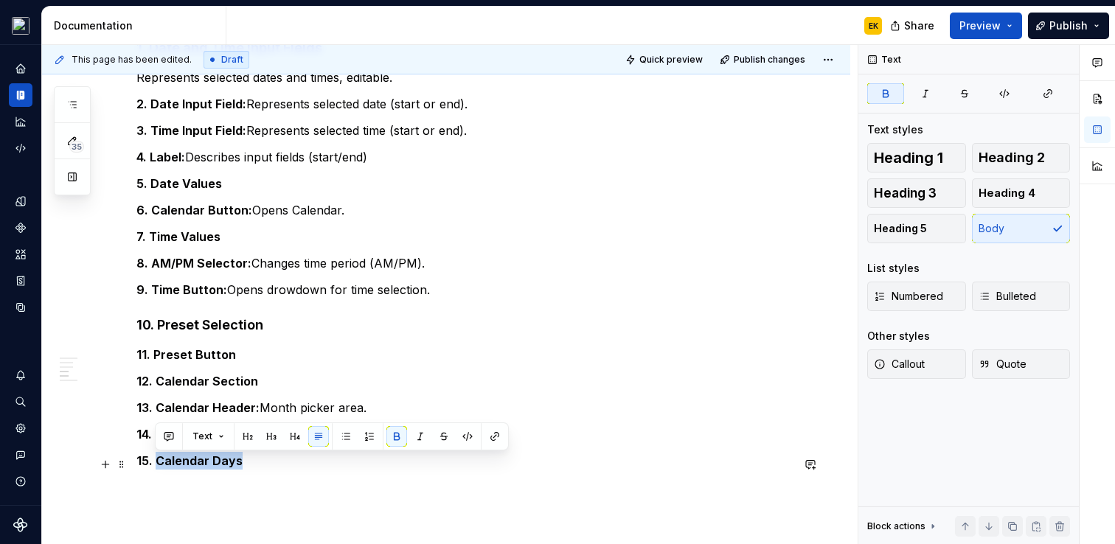
drag, startPoint x: 154, startPoint y: 465, endPoint x: 238, endPoint y: 468, distance: 84.2
click at [238, 468] on p "15. Calendar Days" at bounding box center [463, 461] width 655 height 18
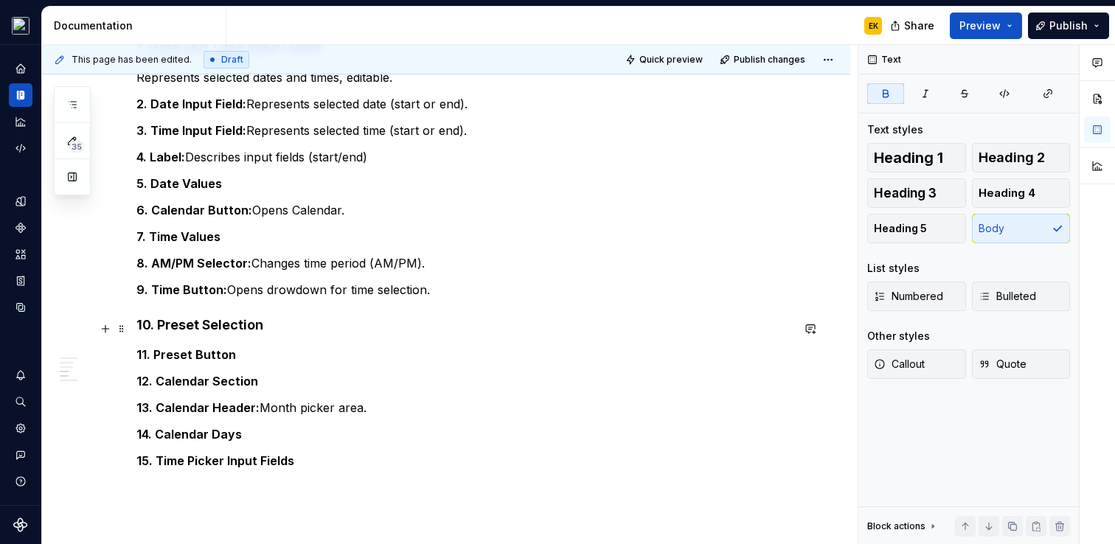
click at [209, 331] on strong "10. Preset Selection" at bounding box center [199, 324] width 127 height 15
click at [230, 383] on strong "12. Calendar Section" at bounding box center [197, 381] width 122 height 15
click at [1019, 194] on span "Heading 4" at bounding box center [1007, 193] width 57 height 15
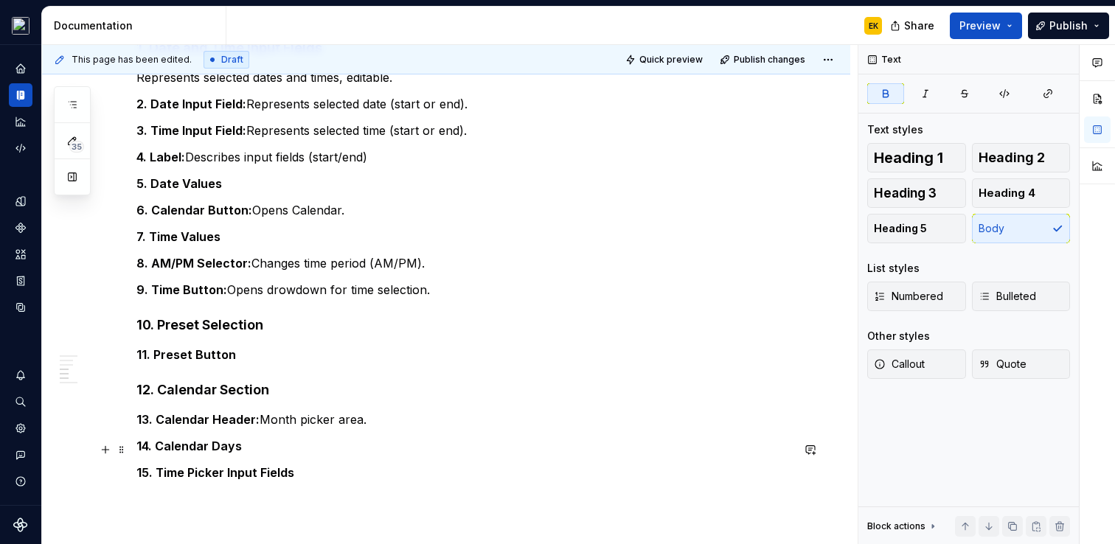
click at [188, 449] on strong "14. Calendar Days" at bounding box center [188, 446] width 105 height 15
click at [187, 474] on strong "15. Time Picker Input Fields" at bounding box center [215, 472] width 158 height 15
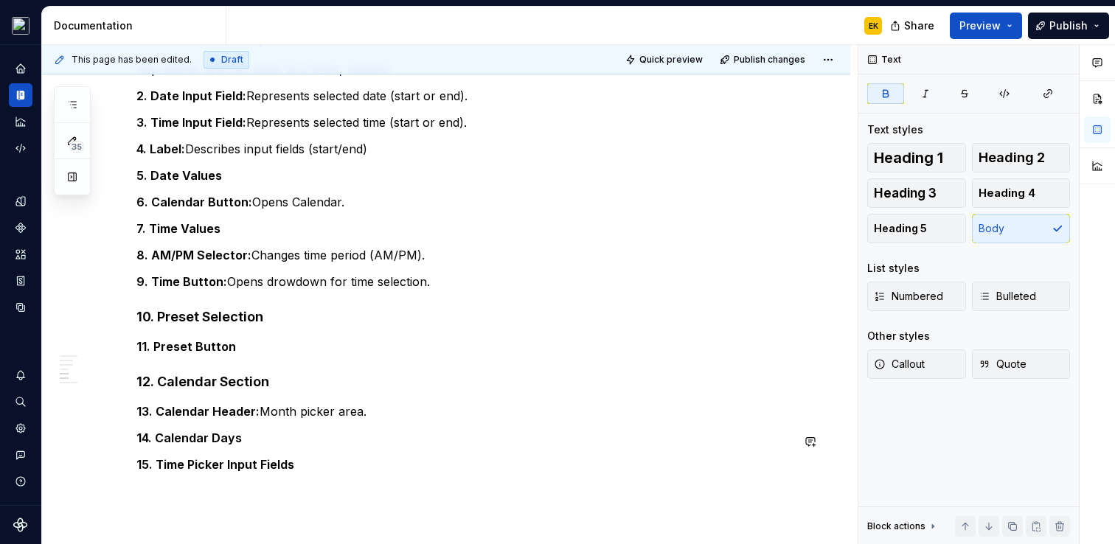
scroll to position [1428, 0]
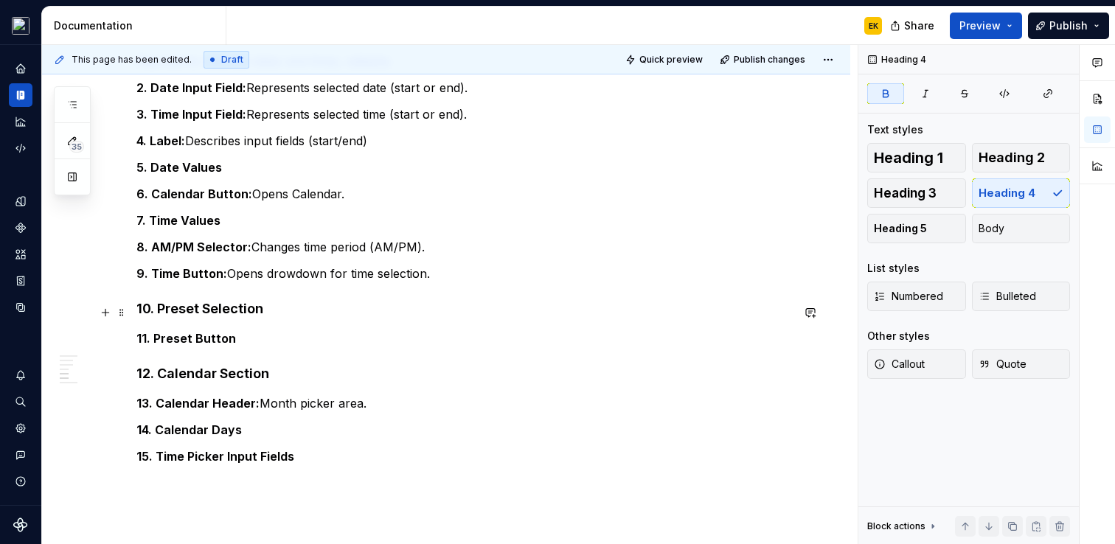
click at [291, 316] on h4 "10. Preset Selection" at bounding box center [463, 309] width 655 height 18
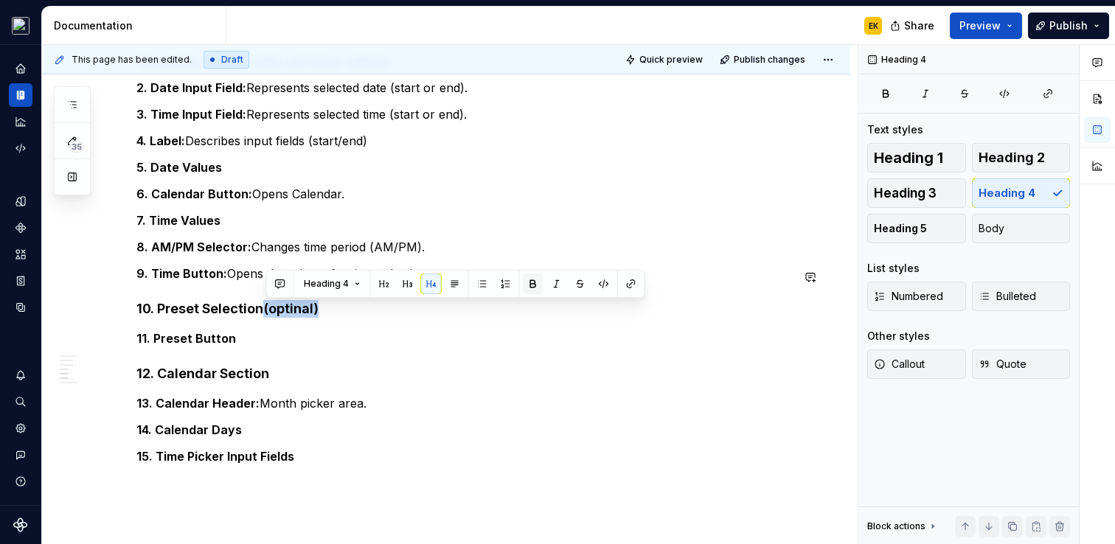
click at [534, 278] on button "button" at bounding box center [533, 284] width 21 height 21
click at [533, 280] on button "button" at bounding box center [533, 284] width 21 height 21
click at [304, 305] on h4 "10. Preset Selection (optinal)" at bounding box center [463, 309] width 655 height 18
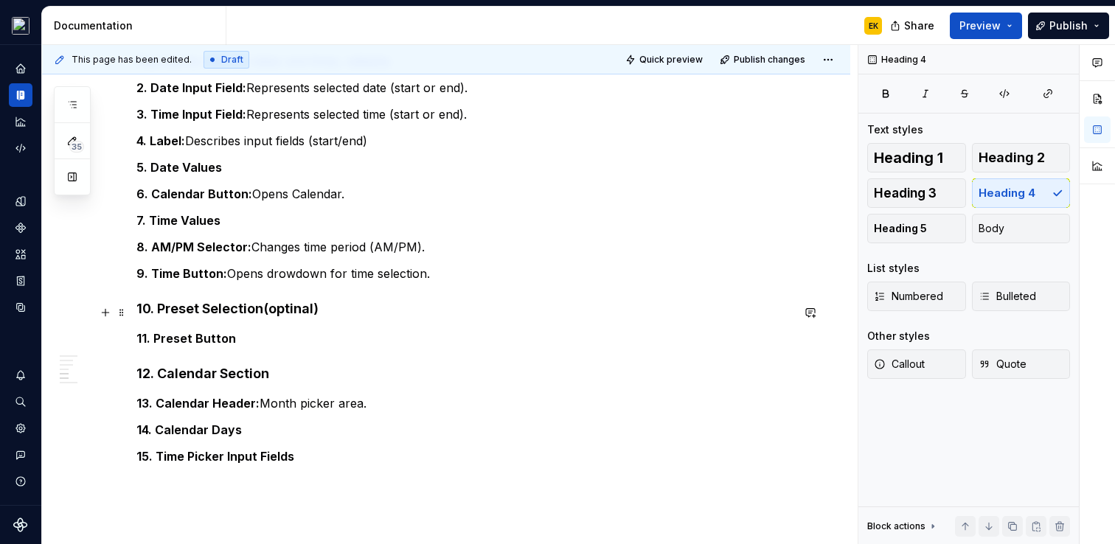
click at [296, 313] on h4 "10. Preset Selection (optinal)" at bounding box center [463, 309] width 655 height 18
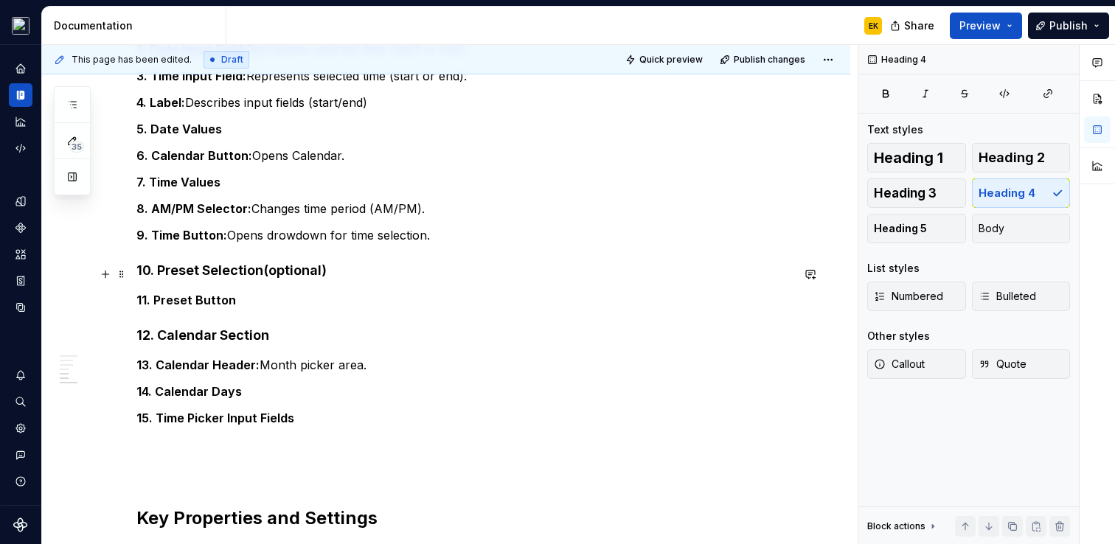
scroll to position [1466, 0]
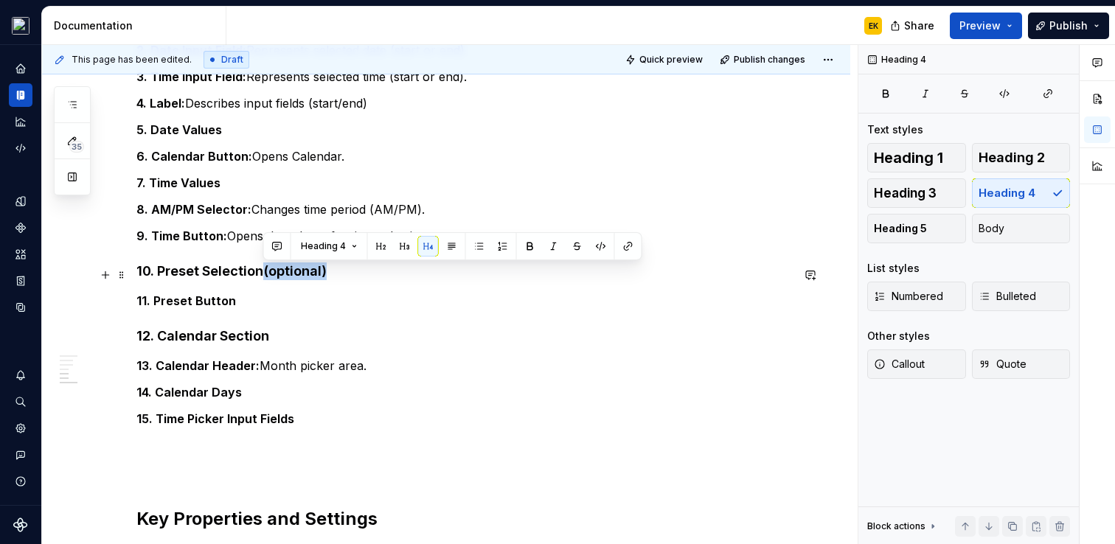
drag, startPoint x: 332, startPoint y: 275, endPoint x: 265, endPoint y: 274, distance: 67.1
click at [264, 274] on h4 "10. Preset Selection (optional)" at bounding box center [463, 272] width 655 height 18
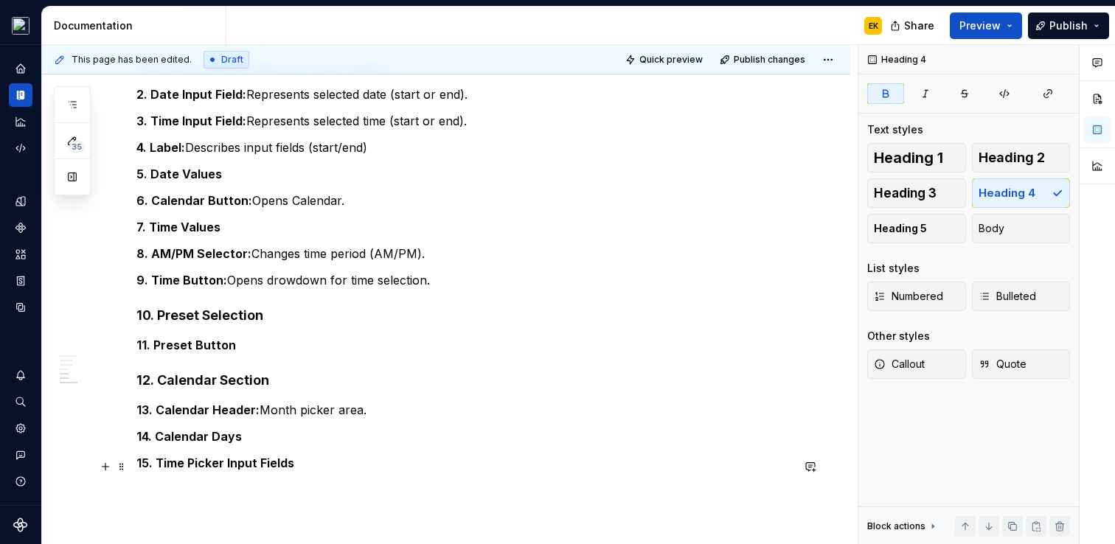
scroll to position [1418, 0]
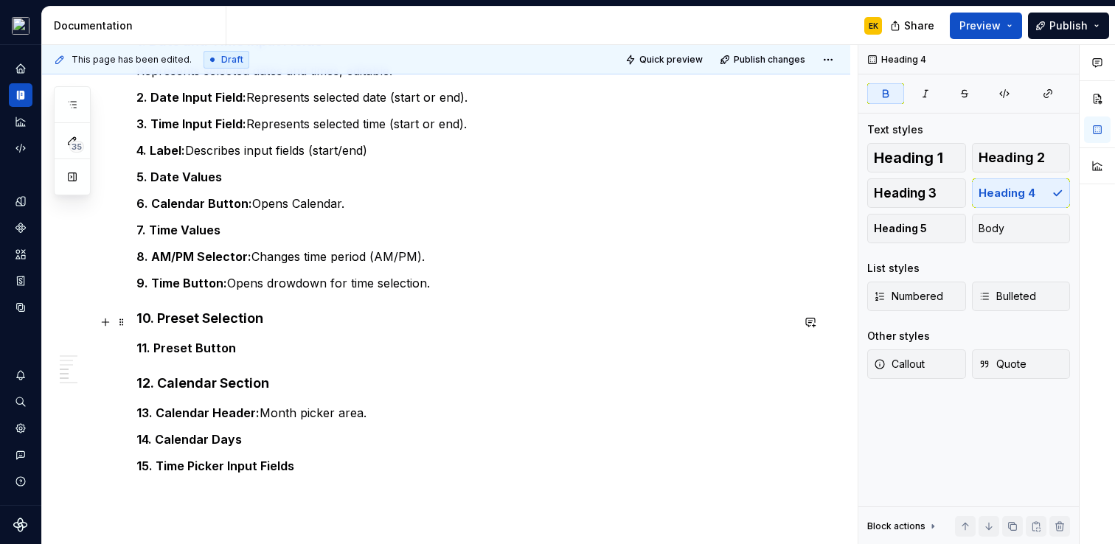
click at [150, 320] on strong "10. Preset Selection" at bounding box center [199, 318] width 127 height 15
click at [1003, 226] on button "Body" at bounding box center [1021, 229] width 99 height 30
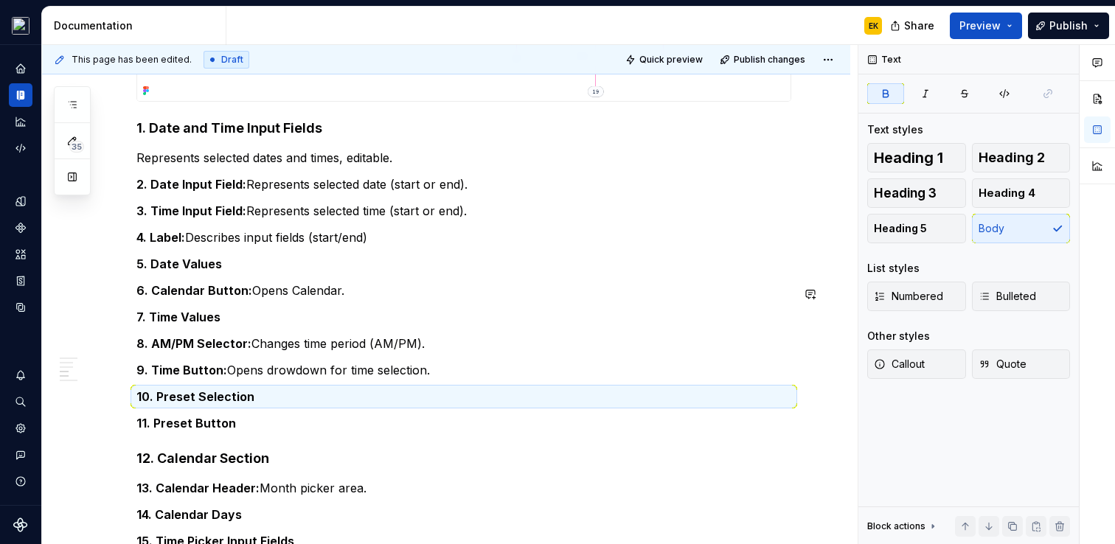
scroll to position [1325, 0]
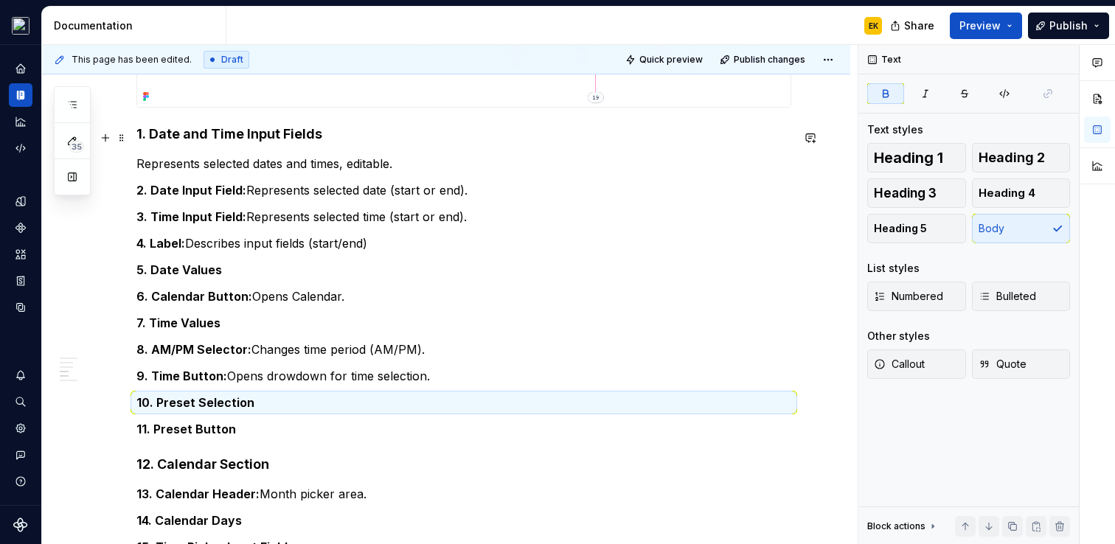
click at [226, 134] on strong "1. Date and Time Input Fields" at bounding box center [229, 133] width 186 height 15
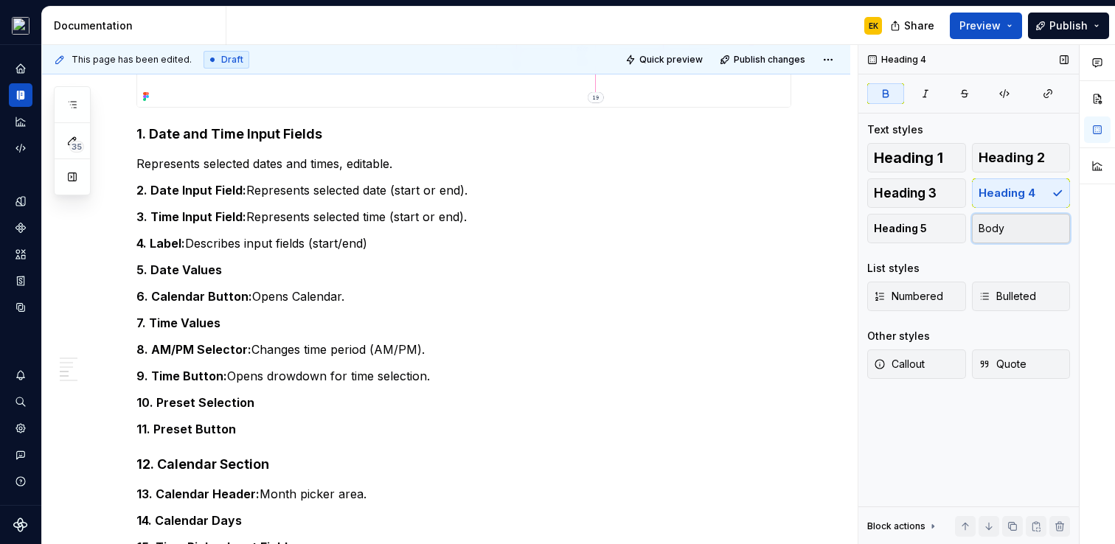
click at [1032, 225] on button "Body" at bounding box center [1021, 229] width 99 height 30
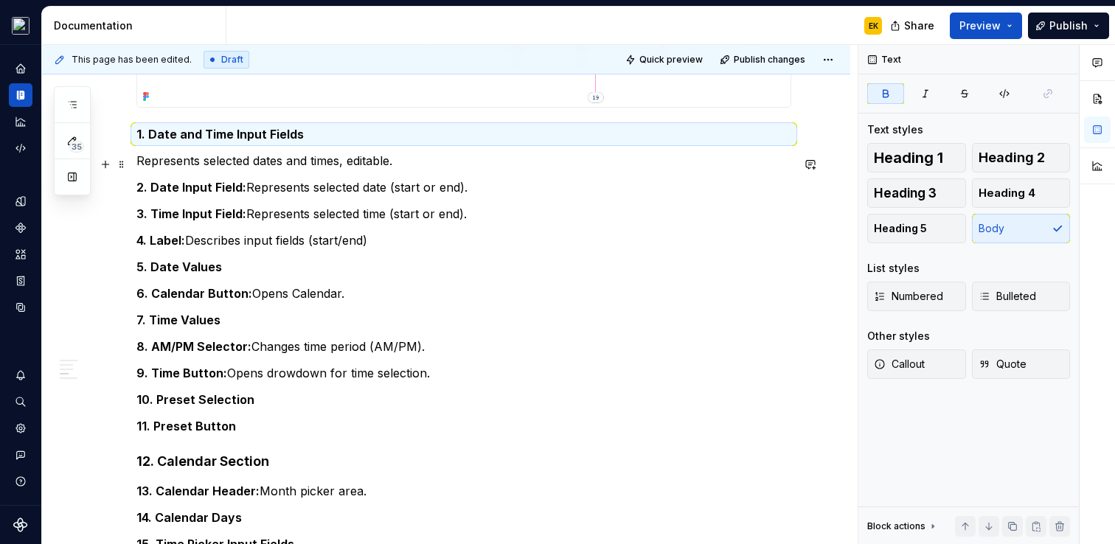
click at [139, 164] on p "Represents selected dates and times, editable." at bounding box center [463, 161] width 655 height 18
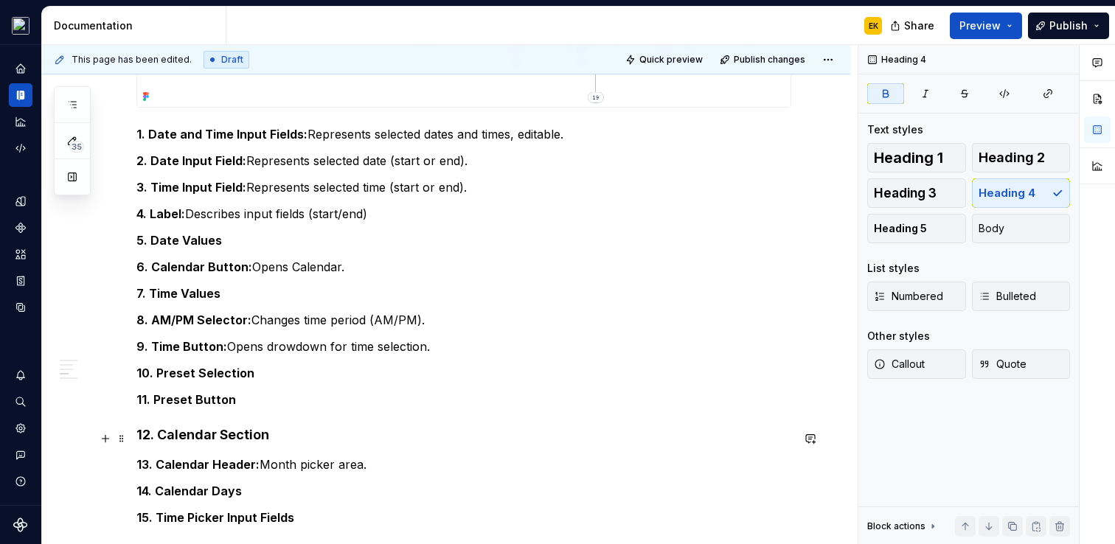
click at [201, 435] on strong "12. Calendar Section" at bounding box center [202, 434] width 133 height 15
click at [1022, 232] on button "Body" at bounding box center [1021, 229] width 99 height 30
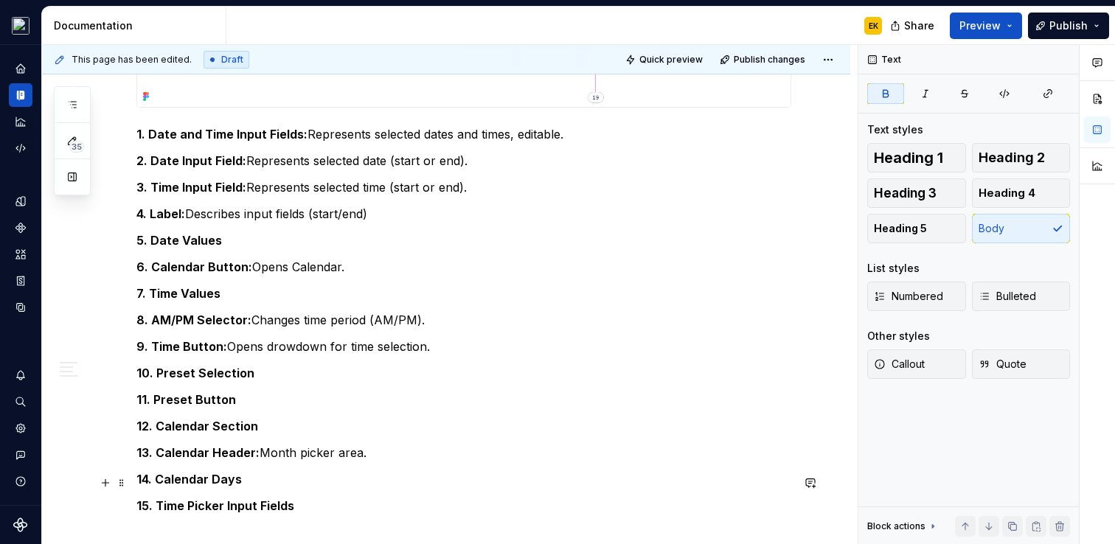
click at [145, 476] on strong "14. Calendar Days" at bounding box center [188, 479] width 105 height 15
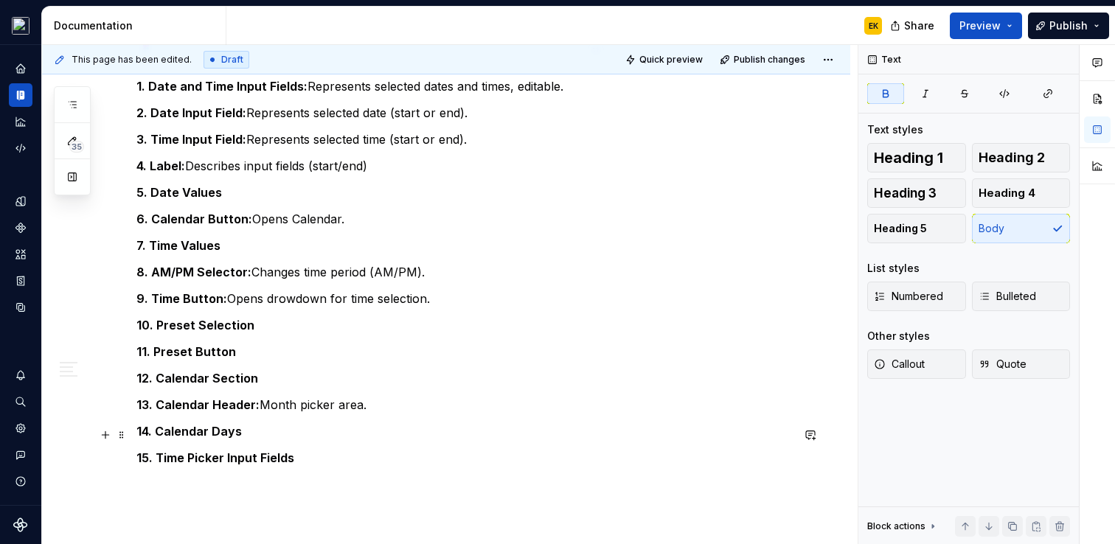
scroll to position [1374, 0]
click at [123, 462] on span at bounding box center [122, 461] width 12 height 21
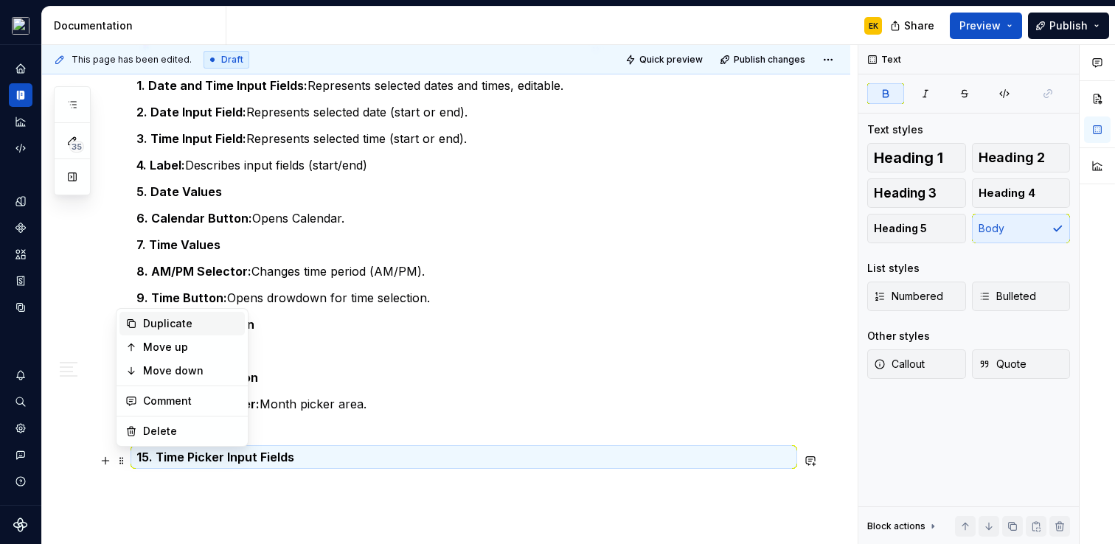
click at [176, 324] on div "Duplicate" at bounding box center [191, 323] width 96 height 15
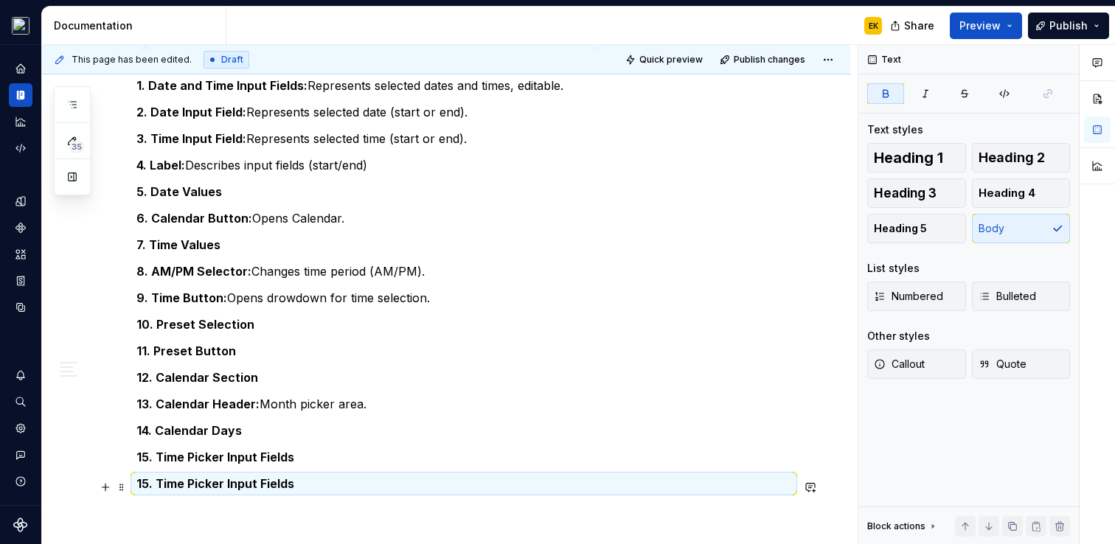
click at [145, 482] on strong "15. Time Picker Input Fields" at bounding box center [215, 483] width 158 height 15
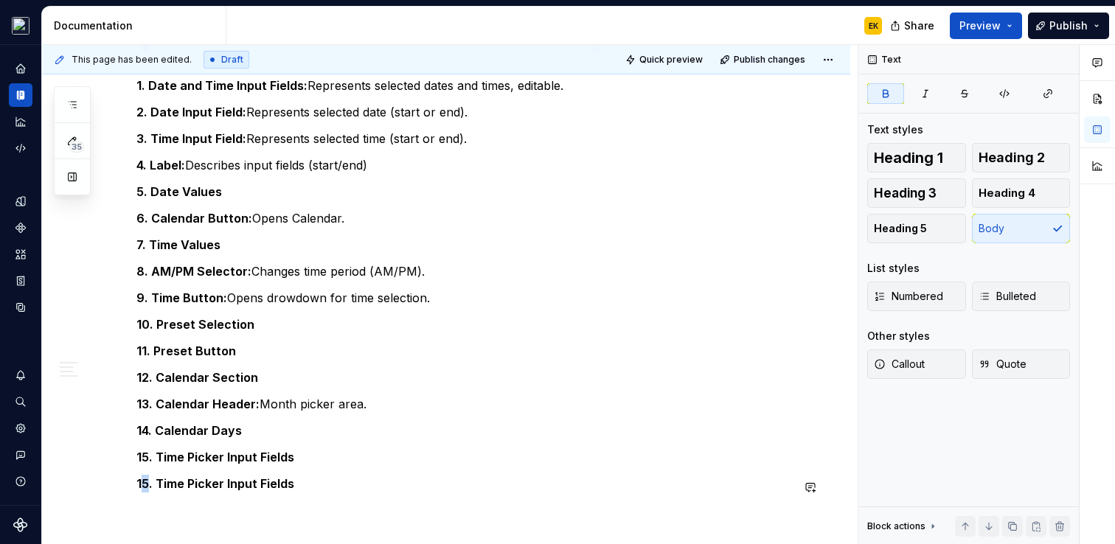
scroll to position [1566, 0]
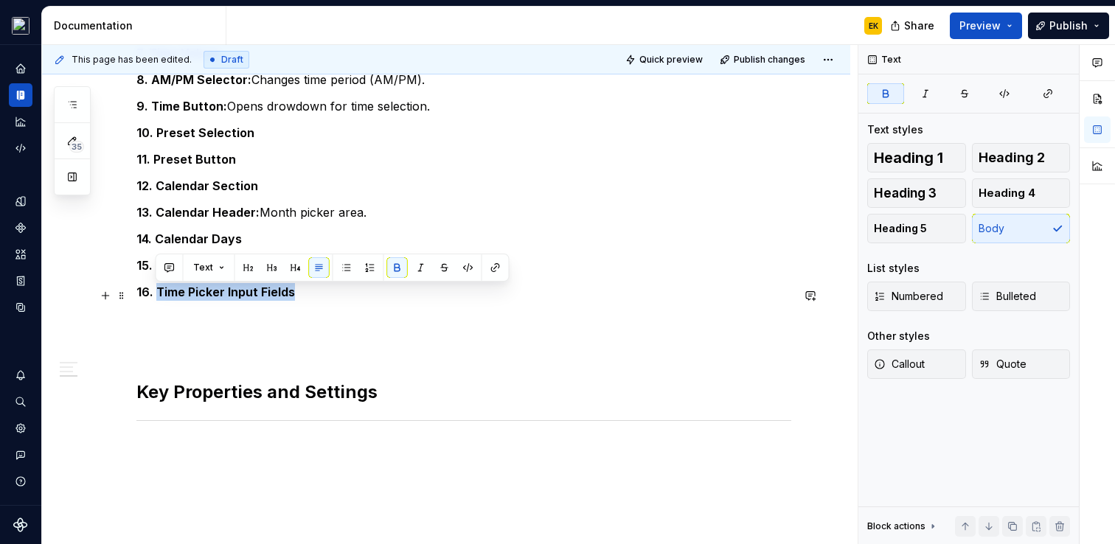
drag, startPoint x: 156, startPoint y: 295, endPoint x: 291, endPoint y: 298, distance: 135.0
click at [291, 298] on strong "16. Time Picker Input Fields" at bounding box center [215, 292] width 159 height 15
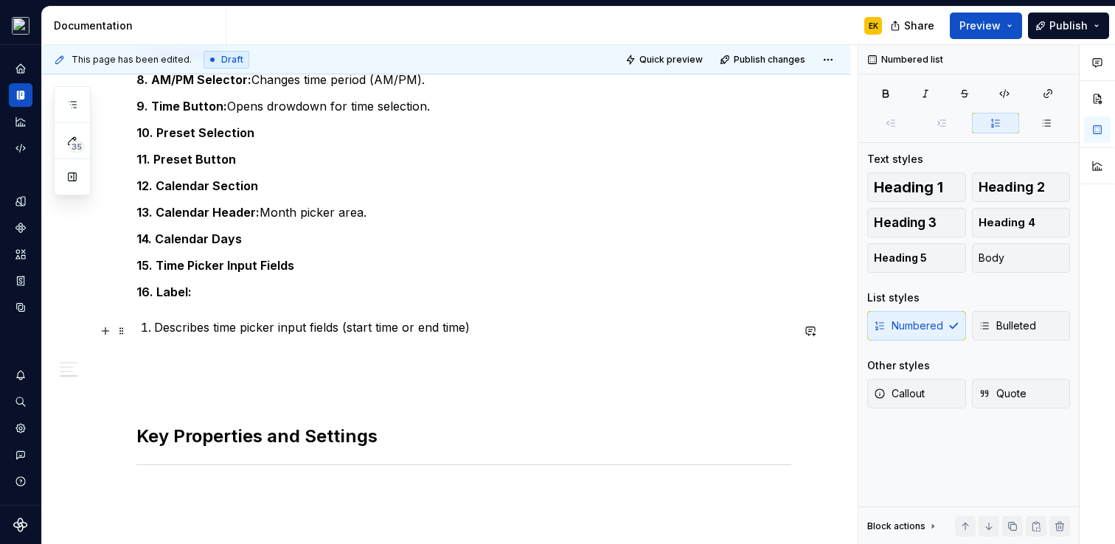
click at [154, 327] on li "Describes time picker input fields (start time or end time)" at bounding box center [472, 328] width 637 height 18
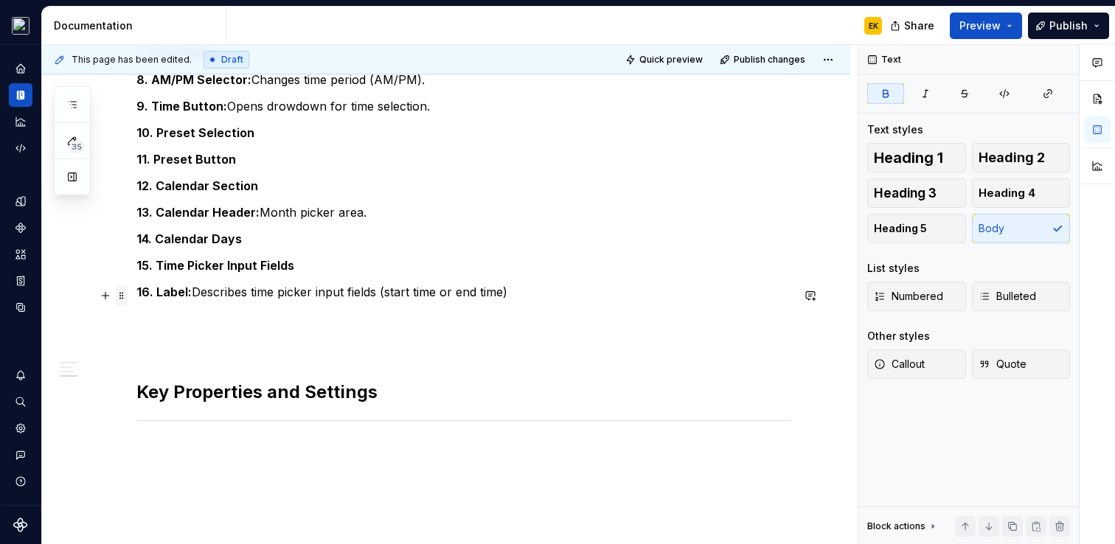
click at [127, 296] on span at bounding box center [122, 295] width 12 height 21
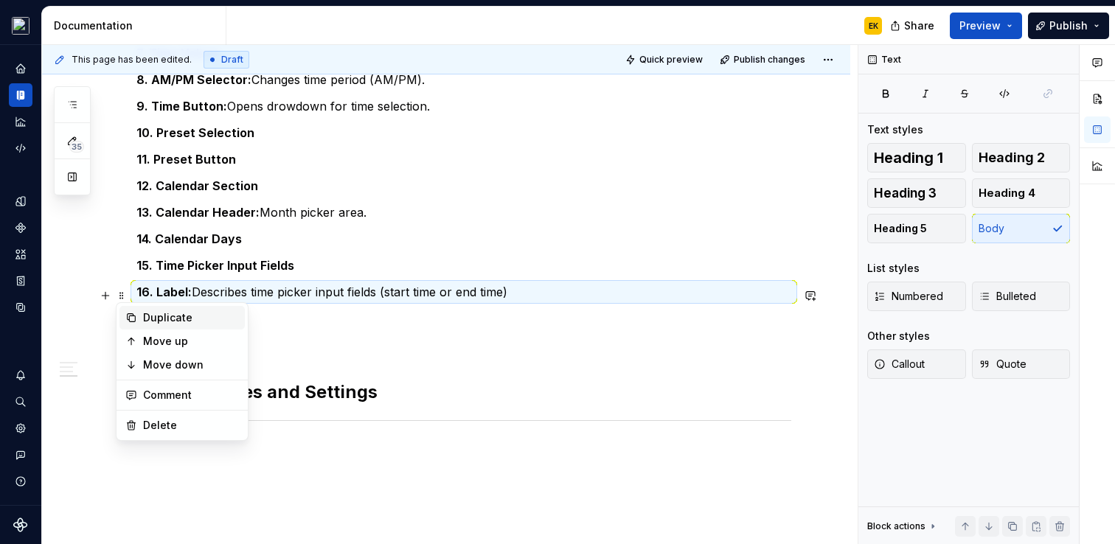
click at [131, 319] on icon at bounding box center [131, 318] width 12 height 12
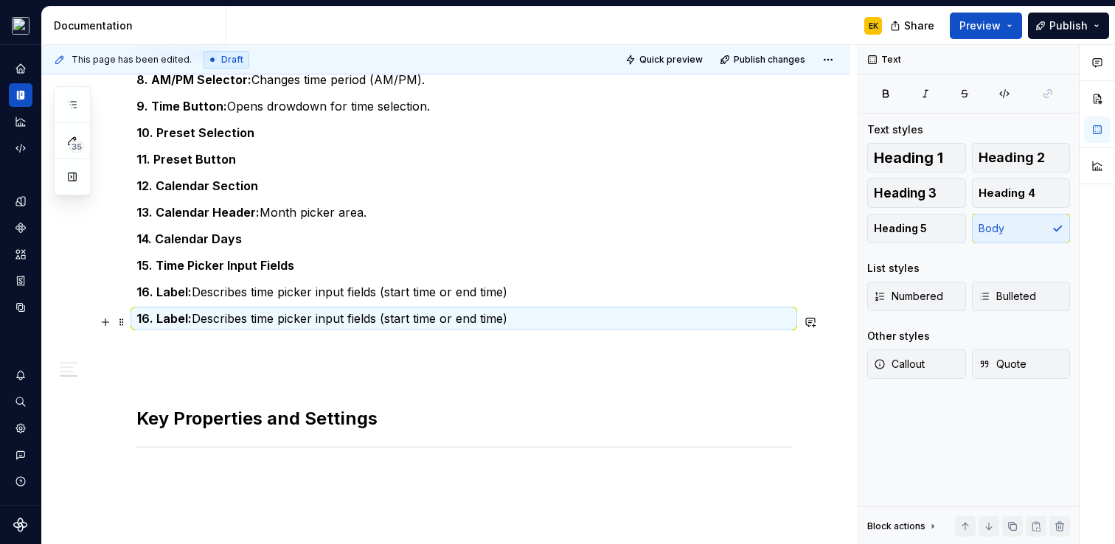
click at [148, 318] on strong "16. Label:" at bounding box center [163, 318] width 55 height 15
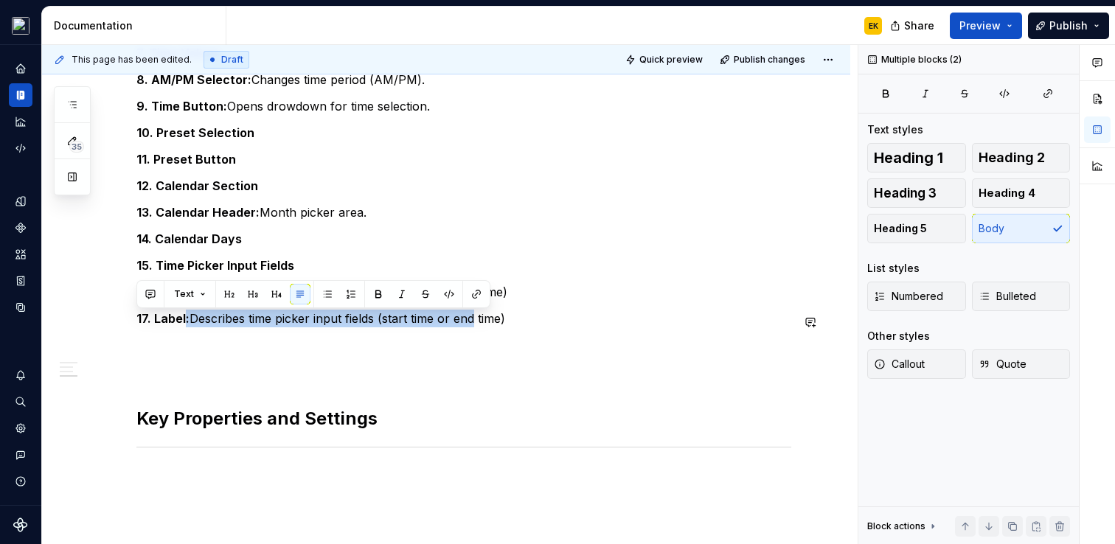
drag, startPoint x: 185, startPoint y: 324, endPoint x: 476, endPoint y: 330, distance: 290.7
click at [476, 327] on p "17. Label: Describes time picker input fields (start time or end time)" at bounding box center [463, 319] width 655 height 18
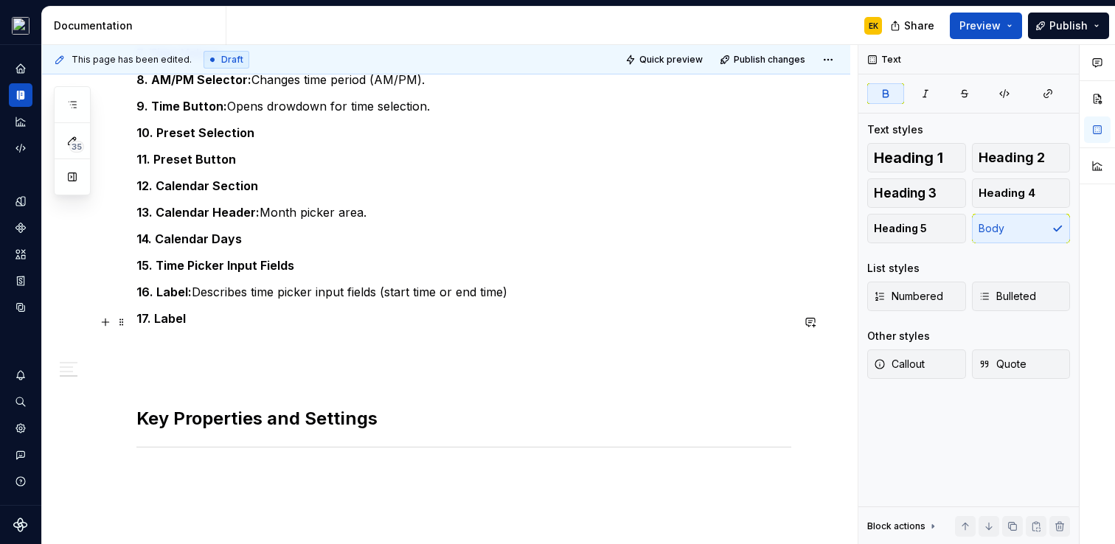
click at [168, 318] on strong "17. Label" at bounding box center [160, 318] width 49 height 15
click at [122, 322] on span at bounding box center [122, 322] width 12 height 21
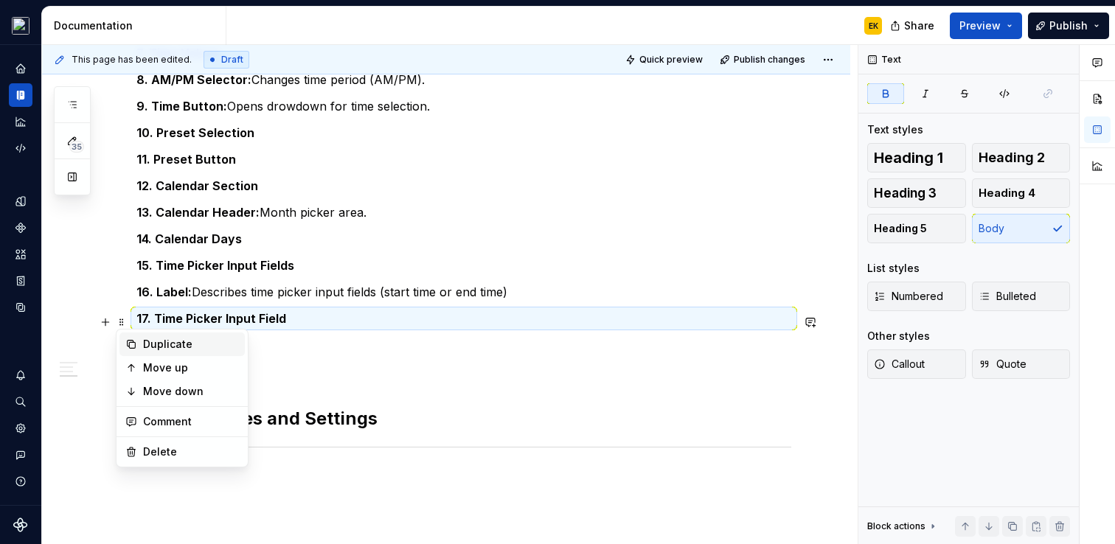
click at [152, 339] on div "Duplicate" at bounding box center [191, 344] width 96 height 15
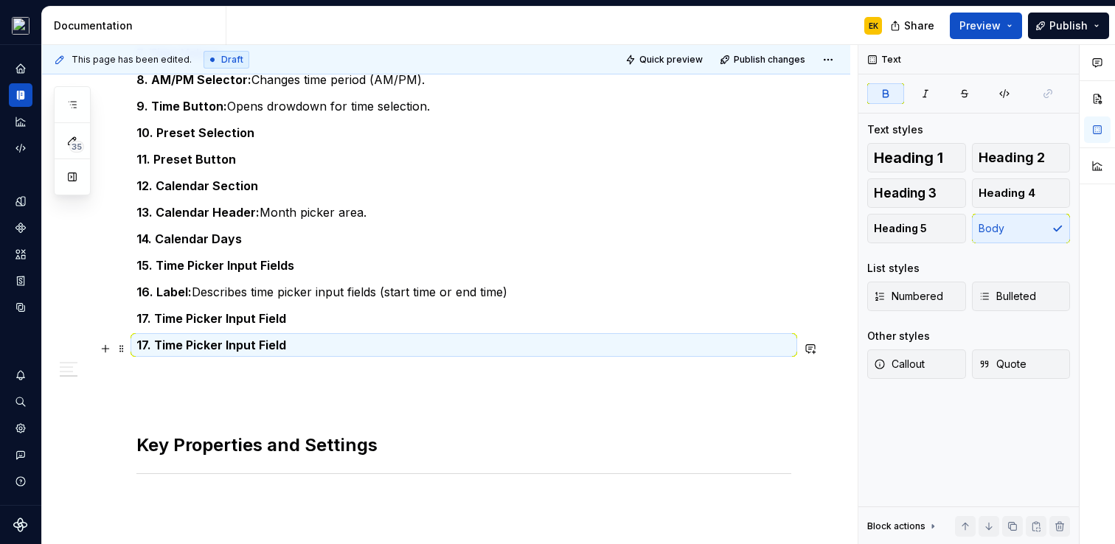
click at [146, 353] on strong "17. Time Picker Input Field" at bounding box center [211, 345] width 150 height 15
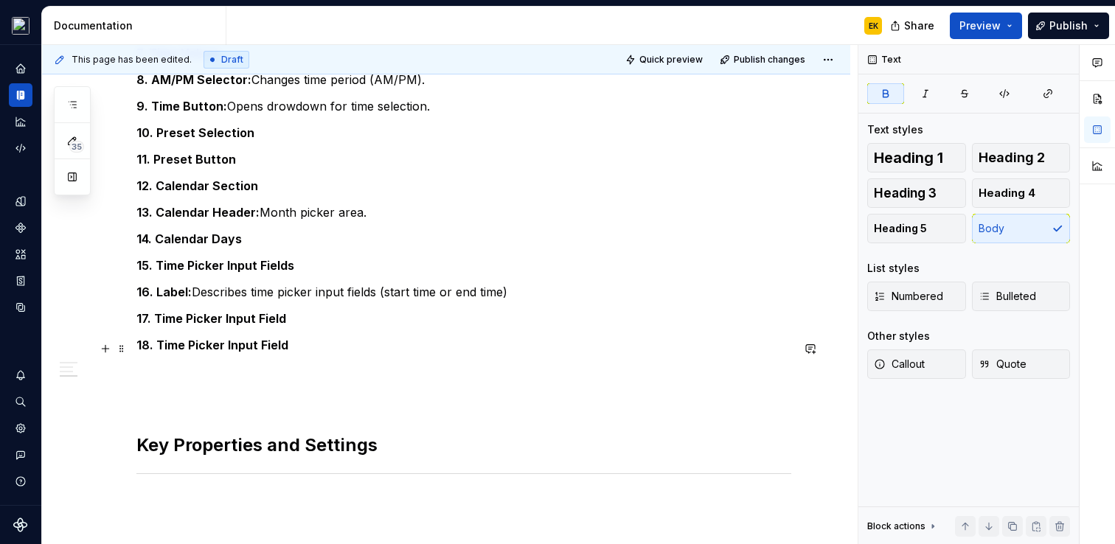
click at [299, 344] on p "18. Time Picker Input Field" at bounding box center [463, 345] width 655 height 18
click at [303, 317] on p "17. Time Picker Input Field" at bounding box center [463, 319] width 655 height 18
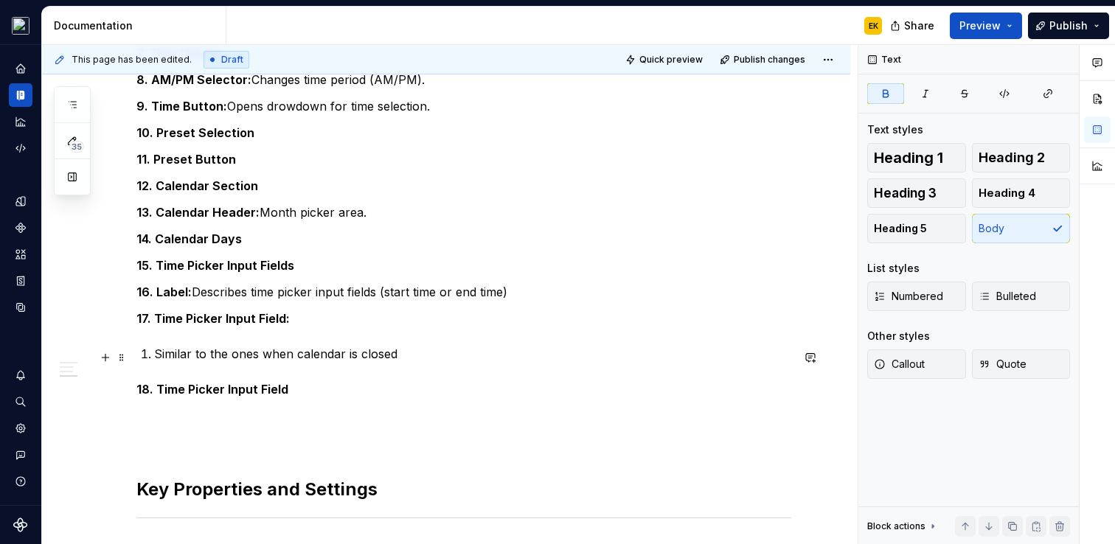
click at [154, 358] on p "Similar to the ones when calendar is closed" at bounding box center [472, 354] width 637 height 18
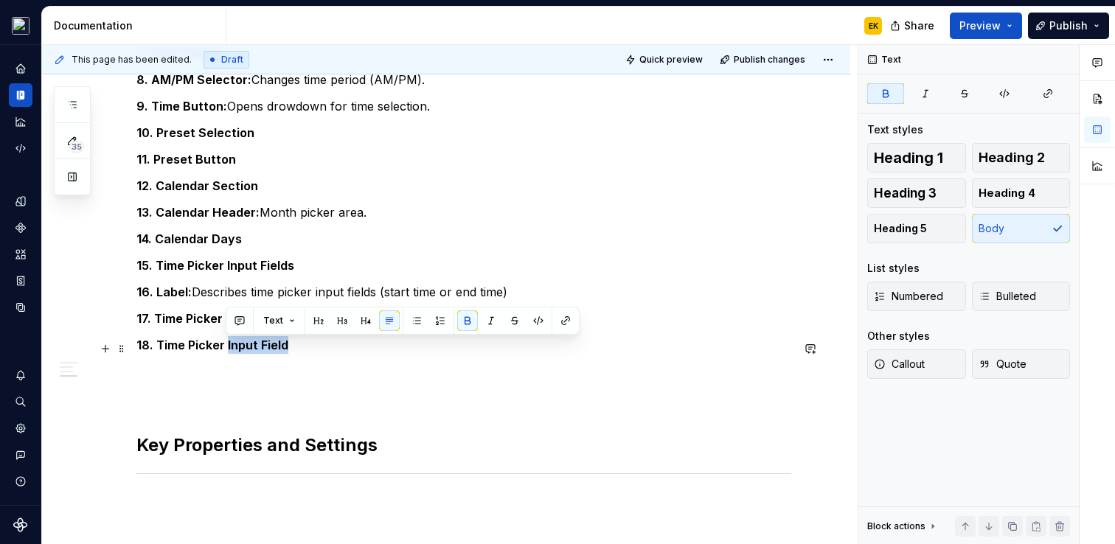
drag, startPoint x: 226, startPoint y: 349, endPoint x: 295, endPoint y: 350, distance: 69.3
click at [295, 350] on p "18. Time Picker Input Field" at bounding box center [463, 345] width 655 height 18
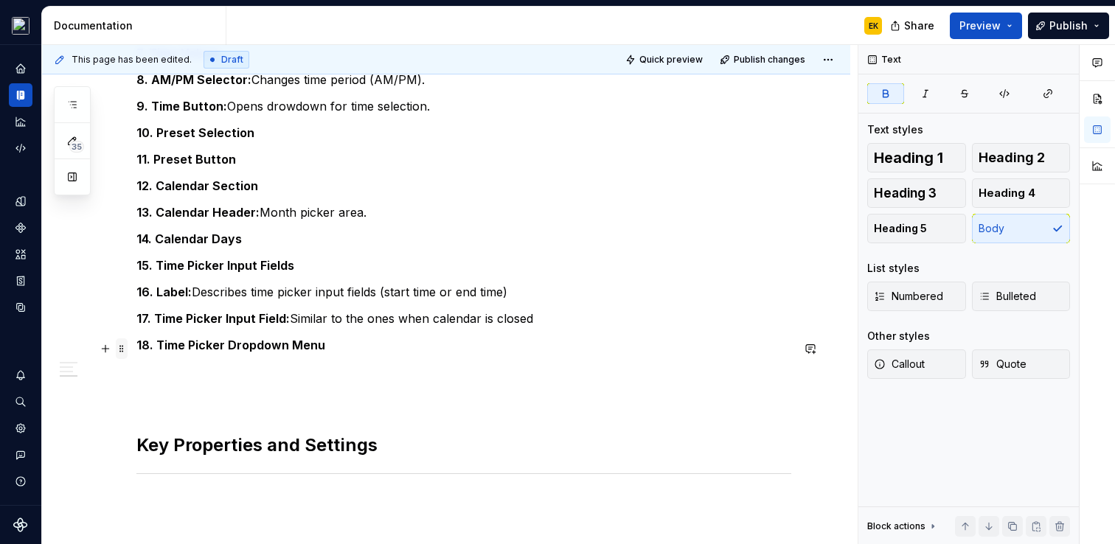
click at [125, 350] on span at bounding box center [122, 349] width 12 height 21
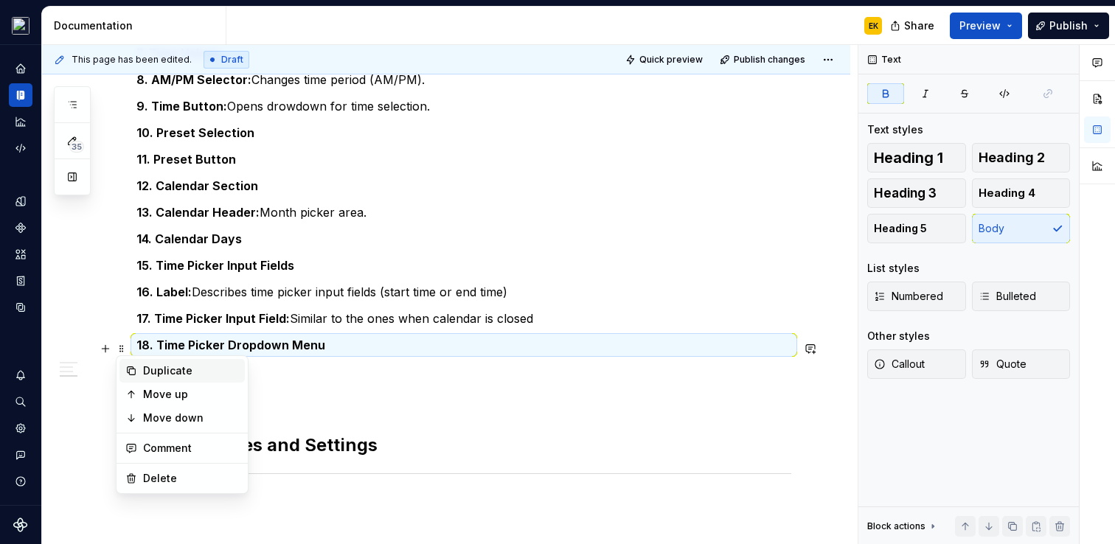
click at [179, 370] on div "Duplicate" at bounding box center [191, 371] width 96 height 15
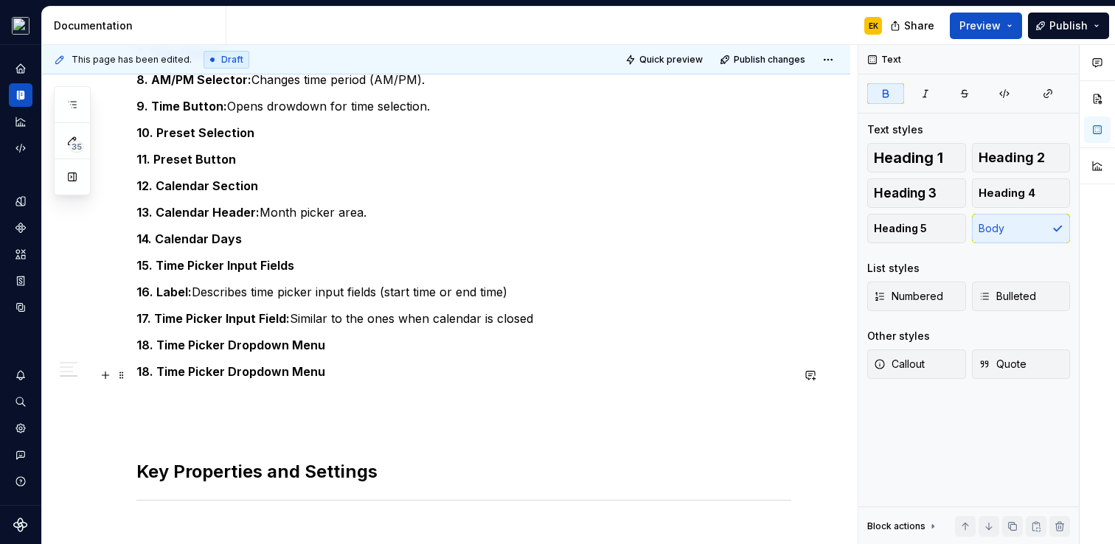
click at [147, 376] on strong "18. Time Picker Dropdown Menu" at bounding box center [230, 371] width 189 height 15
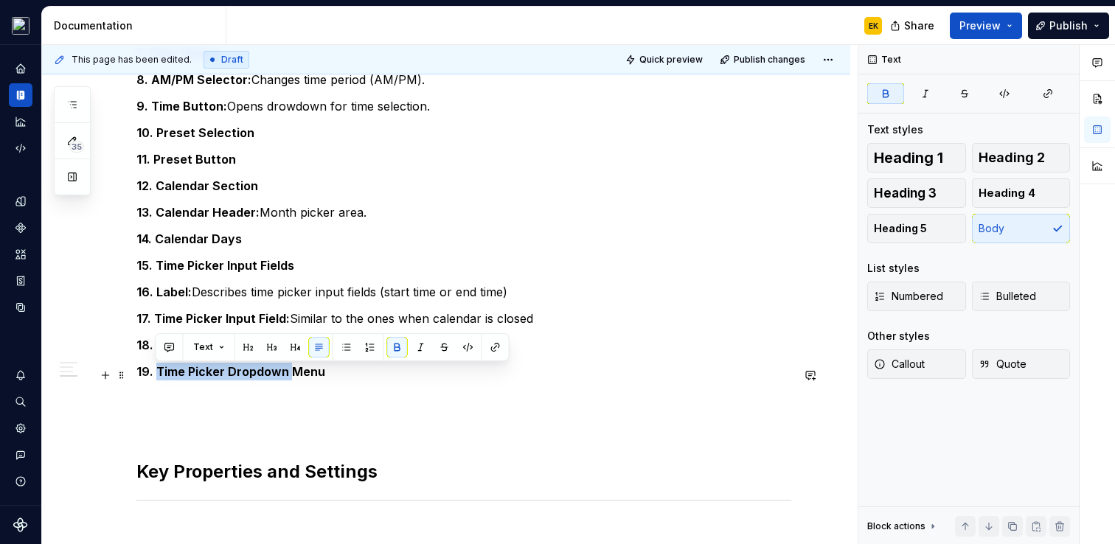
drag, startPoint x: 156, startPoint y: 373, endPoint x: 287, endPoint y: 378, distance: 130.6
click at [287, 378] on strong "19. Time Picker Dropdown Menu" at bounding box center [230, 371] width 189 height 15
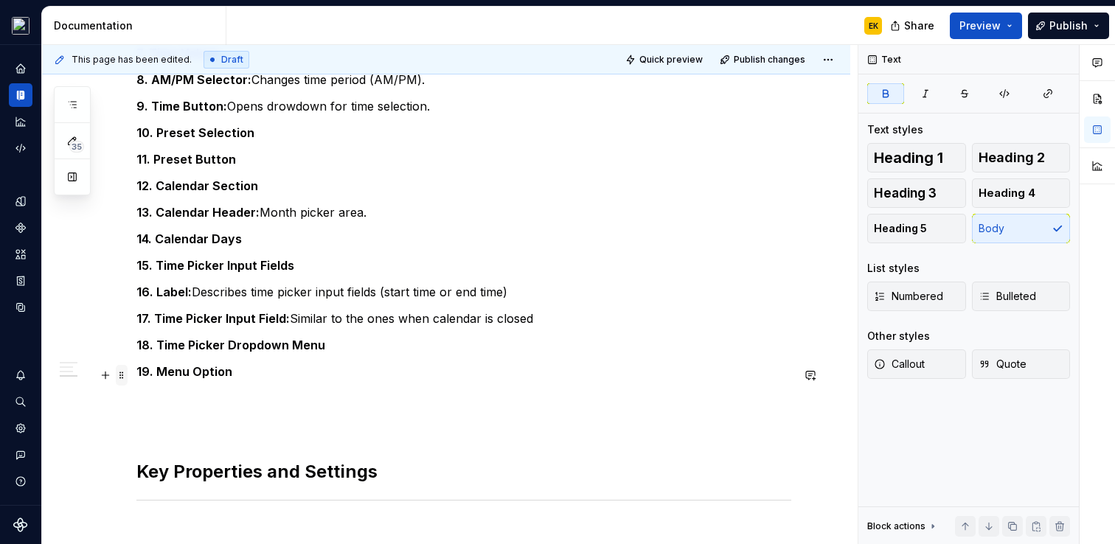
click at [127, 377] on span at bounding box center [122, 375] width 12 height 21
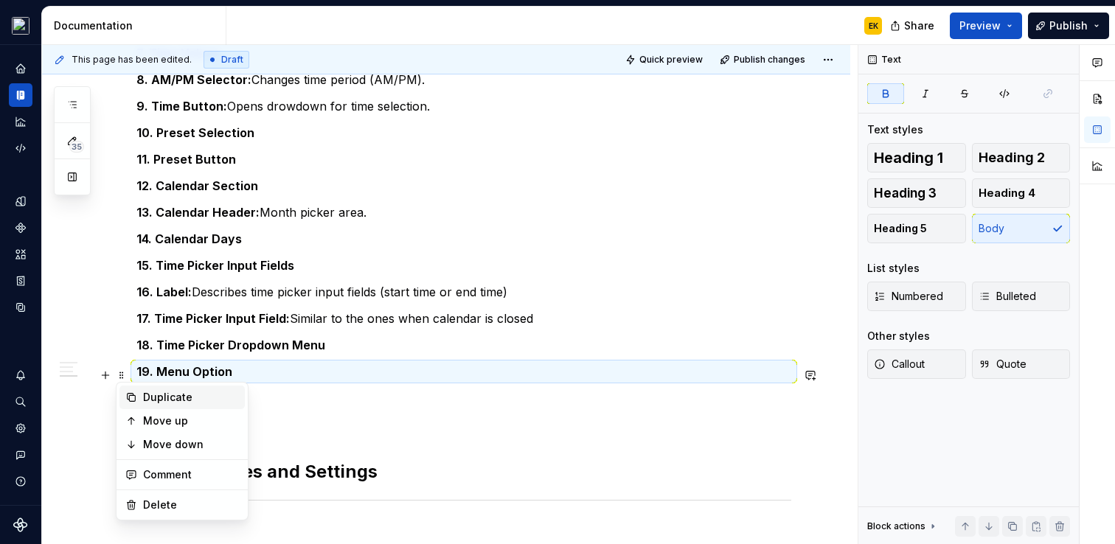
click at [147, 398] on div "Duplicate" at bounding box center [191, 397] width 96 height 15
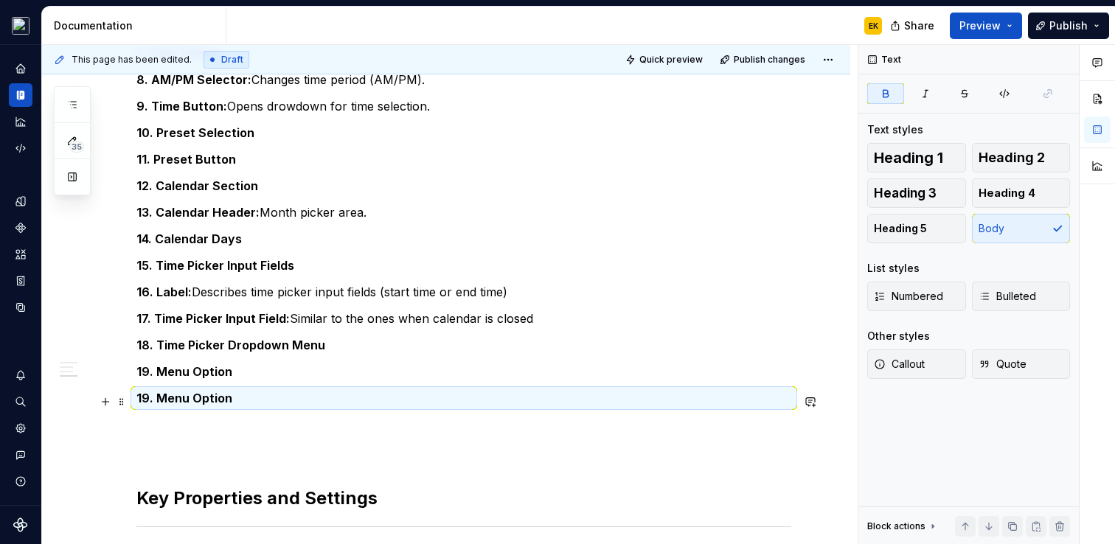
click at [144, 403] on strong "19. Menu Option" at bounding box center [184, 398] width 96 height 15
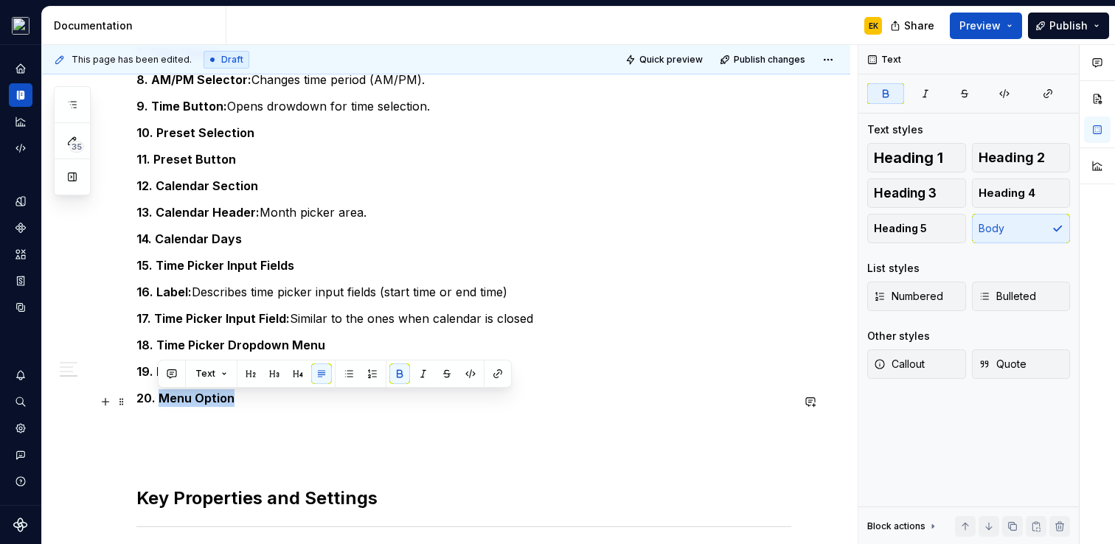
drag, startPoint x: 162, startPoint y: 400, endPoint x: 238, endPoint y: 400, distance: 76.7
click at [239, 401] on p "20. Menu Option" at bounding box center [463, 398] width 655 height 18
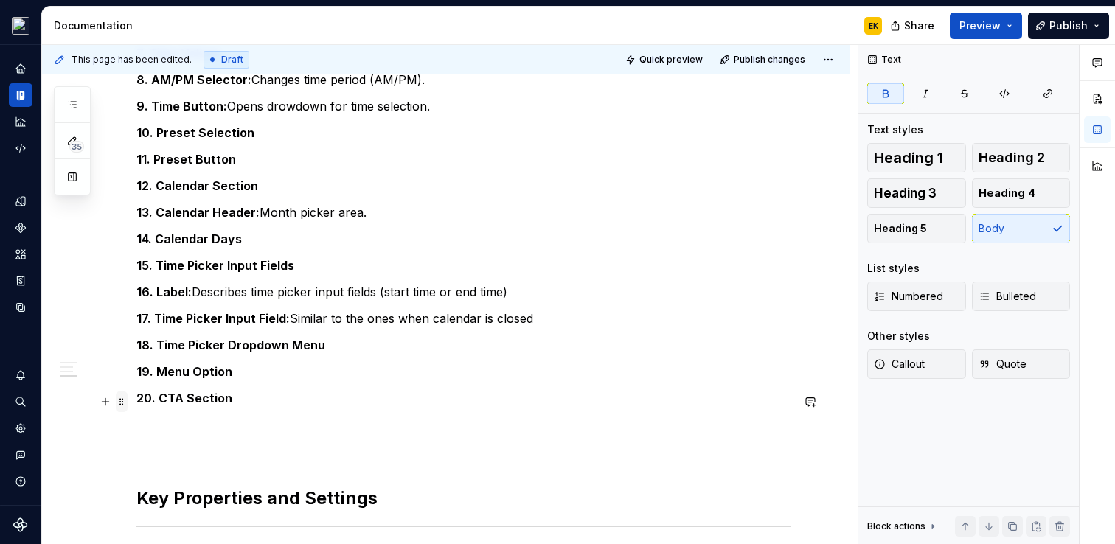
click at [120, 404] on span at bounding box center [122, 402] width 12 height 21
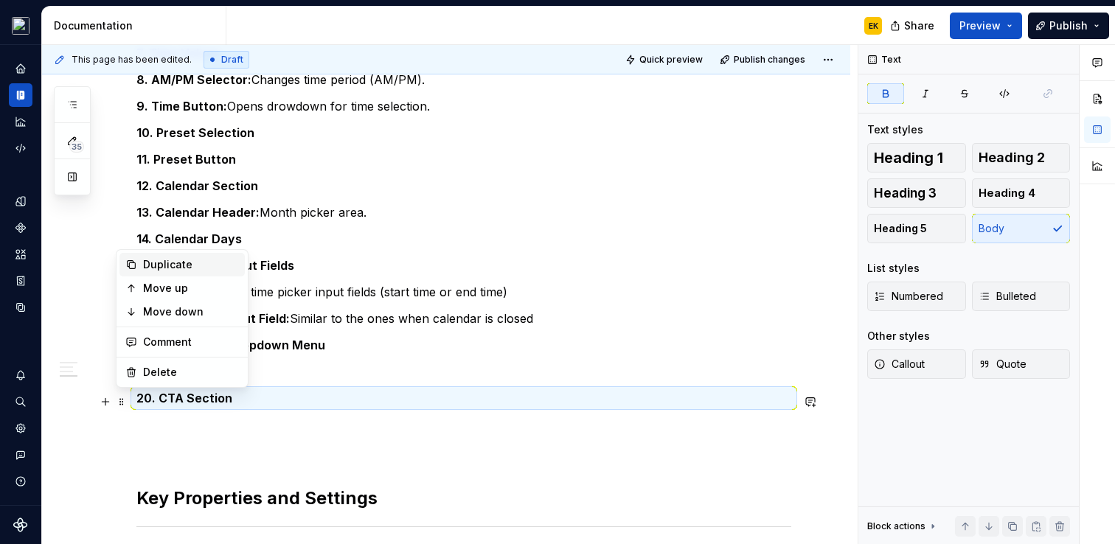
click at [187, 267] on div "Duplicate" at bounding box center [191, 264] width 96 height 15
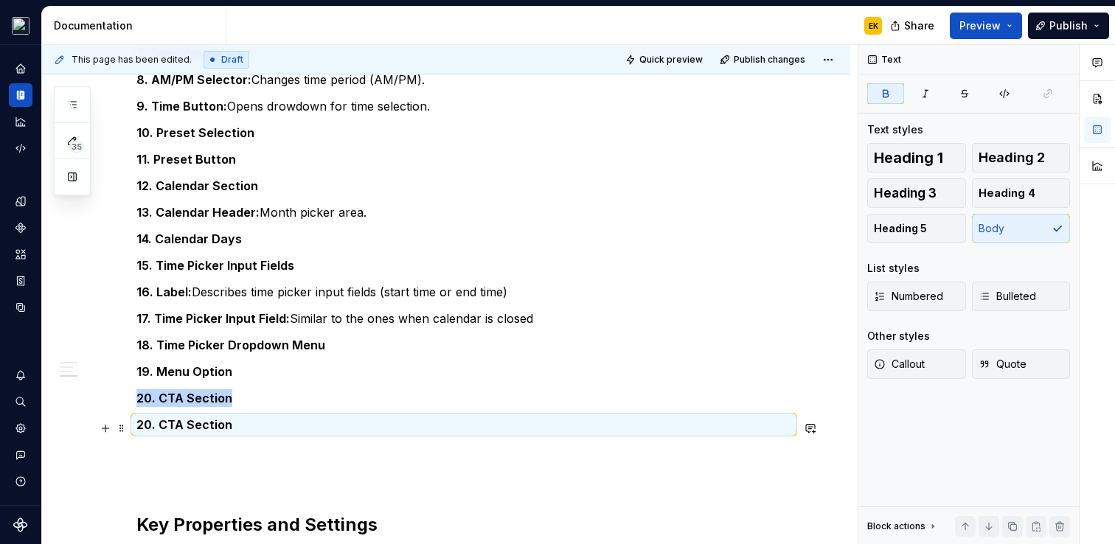
click at [150, 423] on strong "20. CTA Section" at bounding box center [184, 424] width 96 height 15
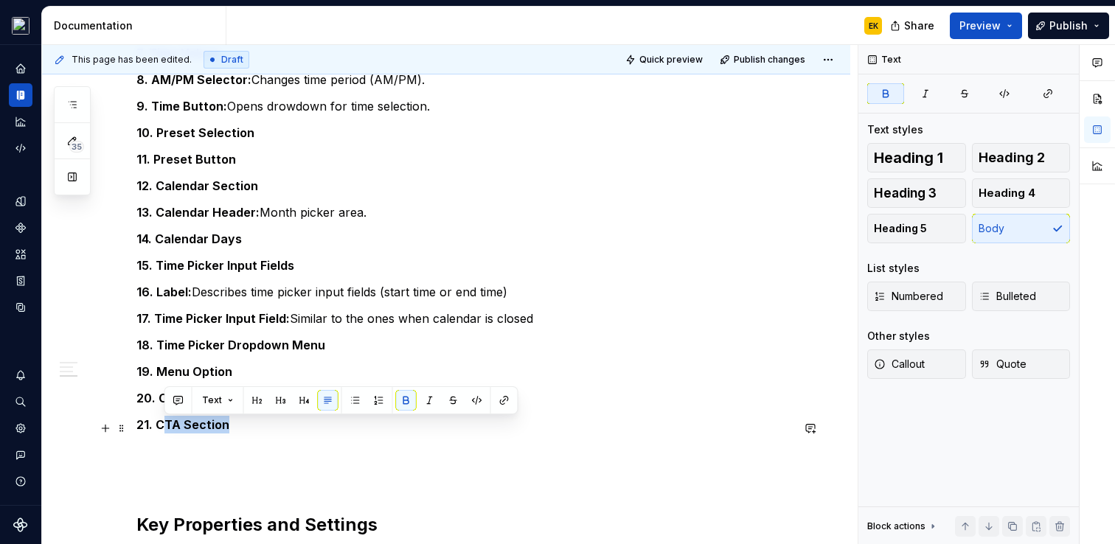
drag, startPoint x: 164, startPoint y: 426, endPoint x: 226, endPoint y: 426, distance: 62.0
click at [227, 426] on p "21. CTA Section" at bounding box center [463, 425] width 655 height 18
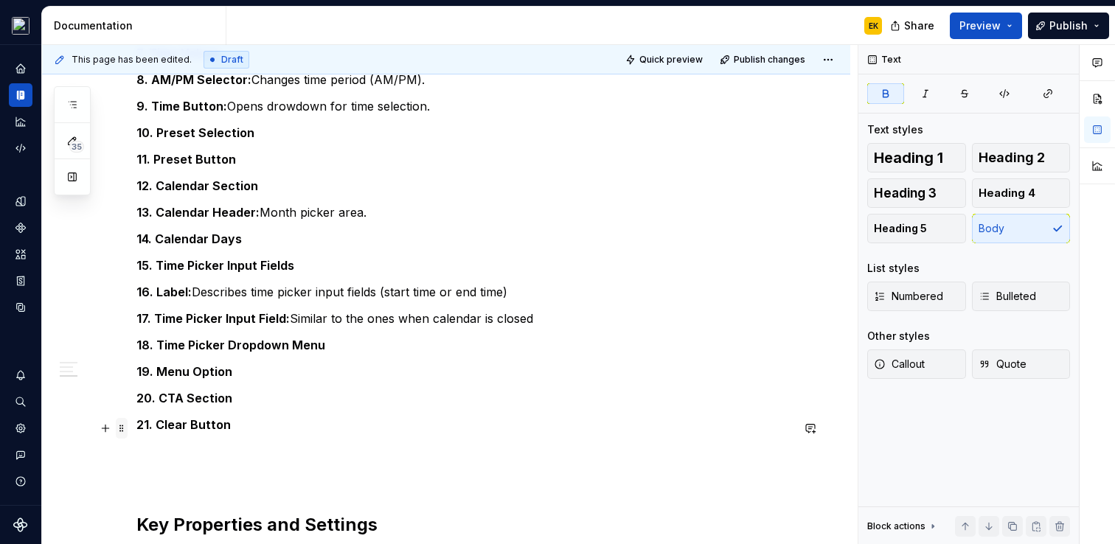
click at [119, 434] on span at bounding box center [122, 428] width 12 height 21
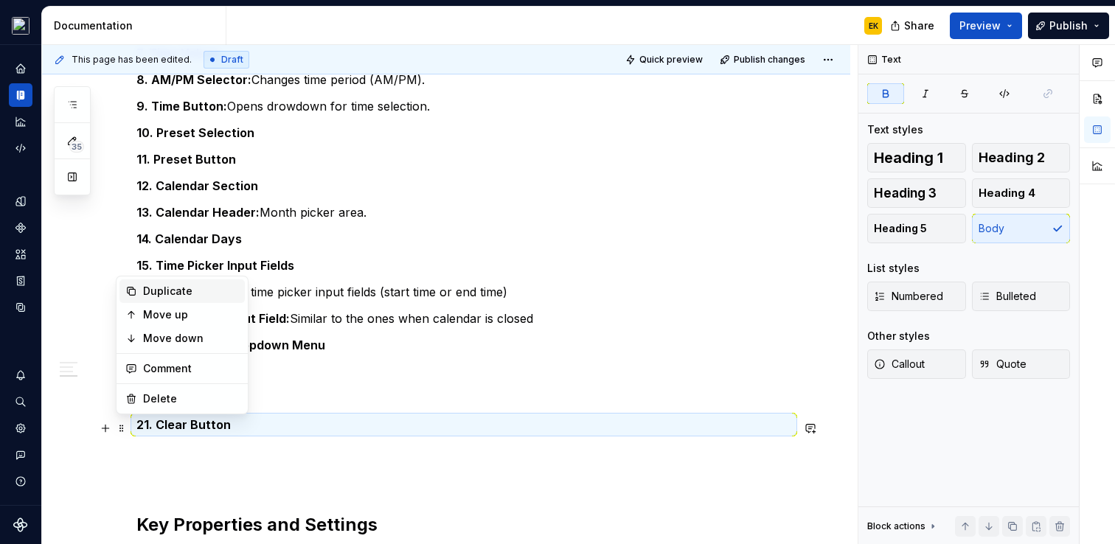
click at [178, 289] on div "Duplicate" at bounding box center [191, 291] width 96 height 15
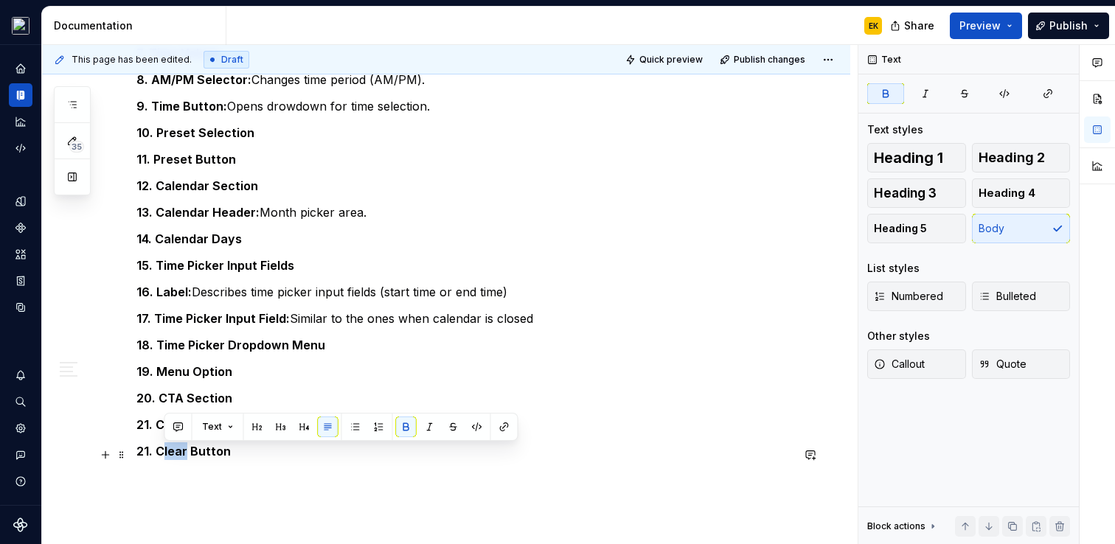
drag, startPoint x: 163, startPoint y: 456, endPoint x: 186, endPoint y: 454, distance: 23.0
click at [186, 454] on strong "21. Clear Button" at bounding box center [183, 451] width 94 height 15
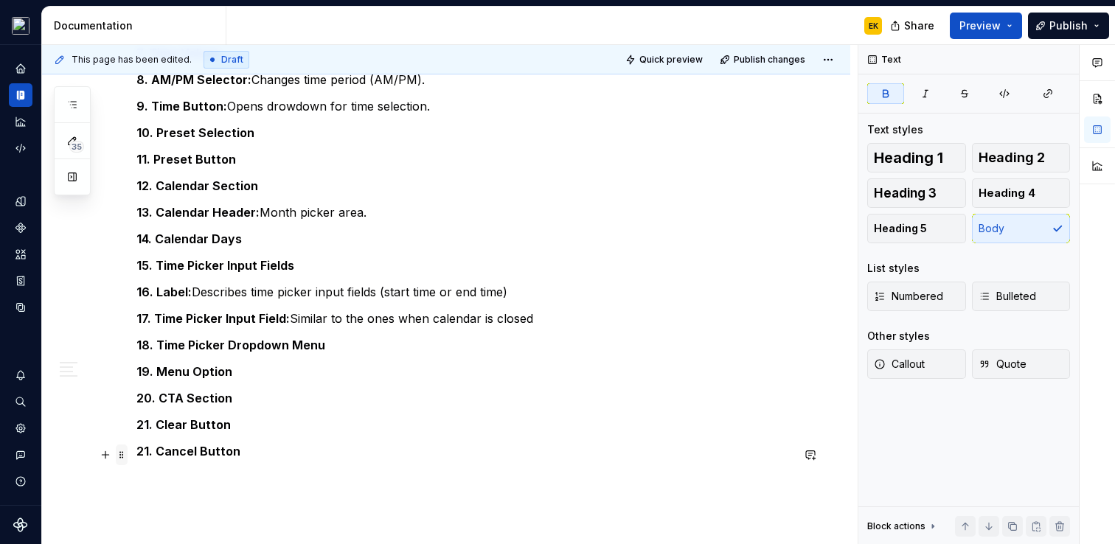
click at [121, 454] on span at bounding box center [122, 455] width 12 height 21
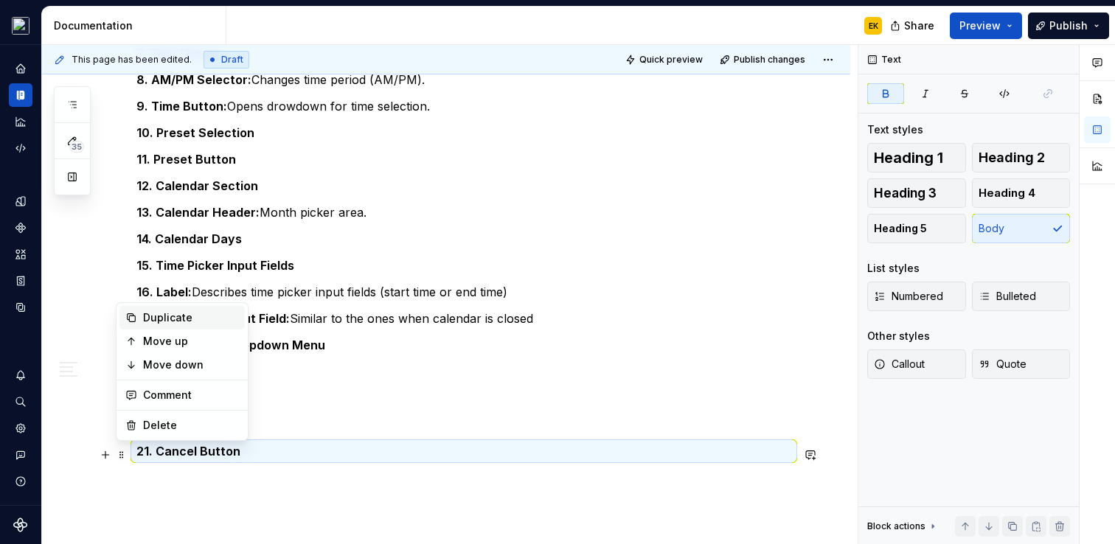
click at [164, 319] on div "Duplicate" at bounding box center [191, 318] width 96 height 15
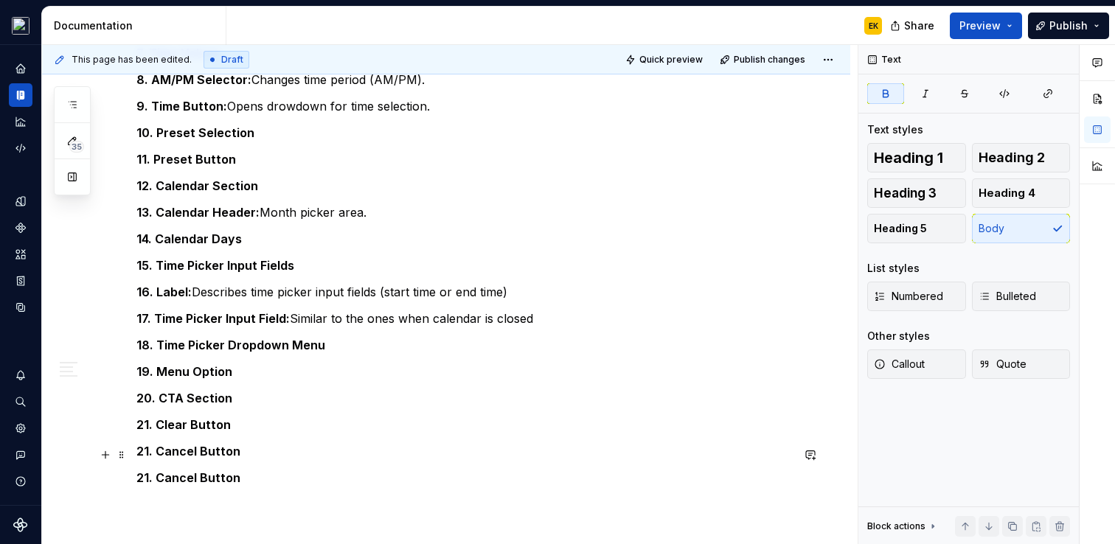
click at [148, 453] on strong "21. Cancel Button" at bounding box center [188, 451] width 104 height 15
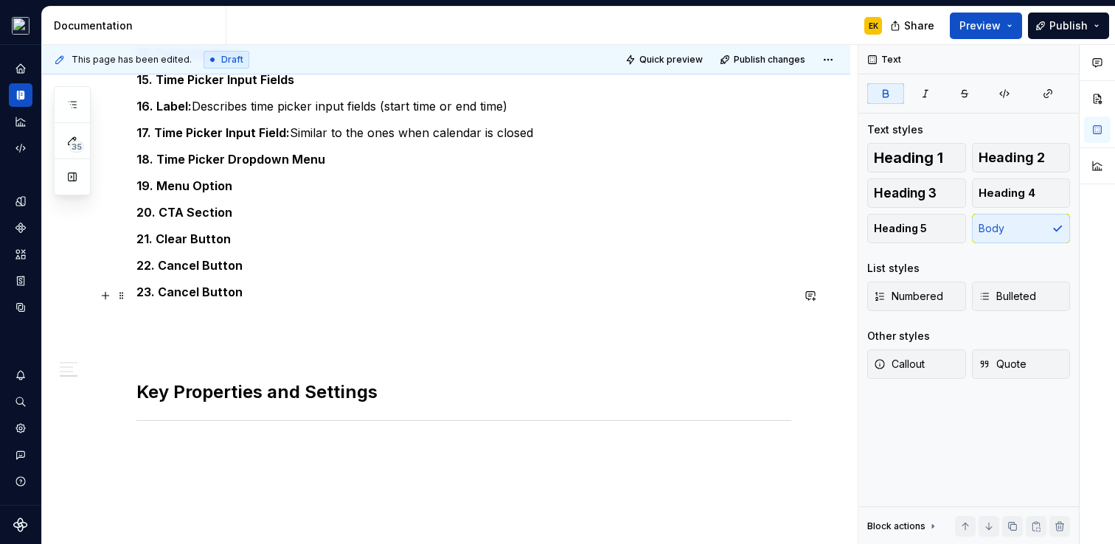
click at [163, 301] on p "23. Cancel Button" at bounding box center [463, 292] width 655 height 18
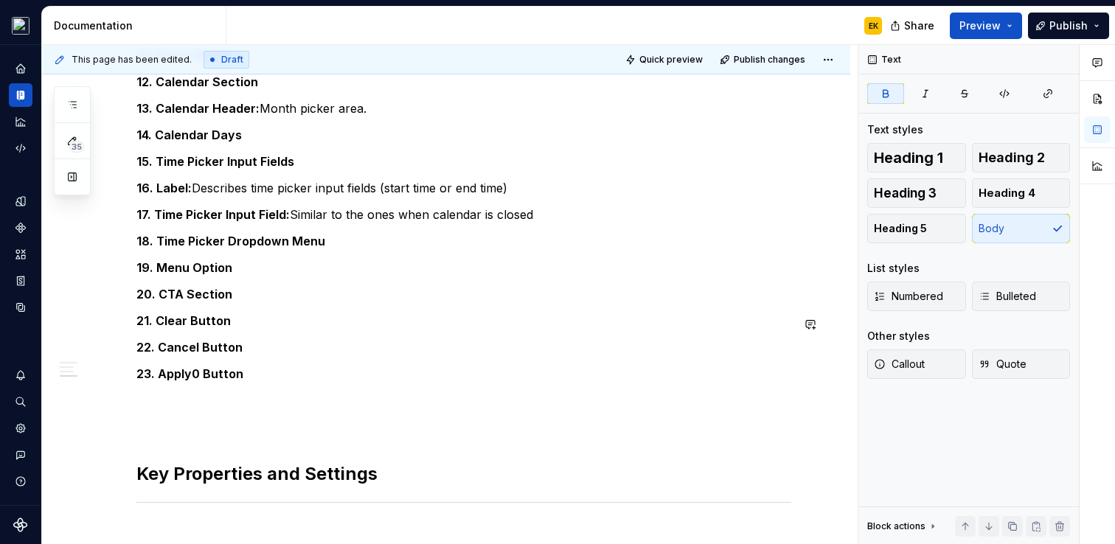
scroll to position [1676, 0]
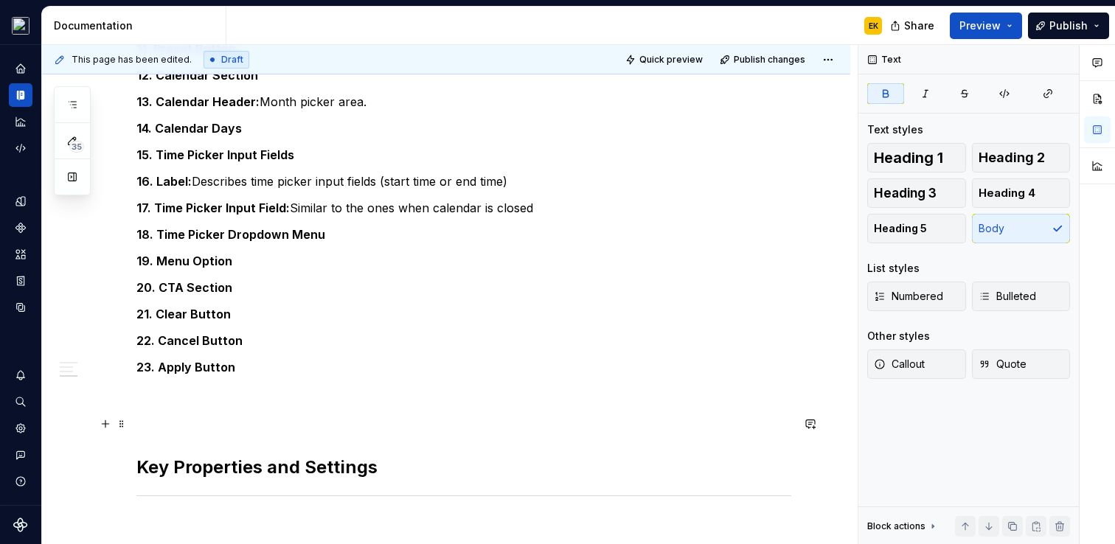
click at [232, 426] on p at bounding box center [463, 421] width 655 height 18
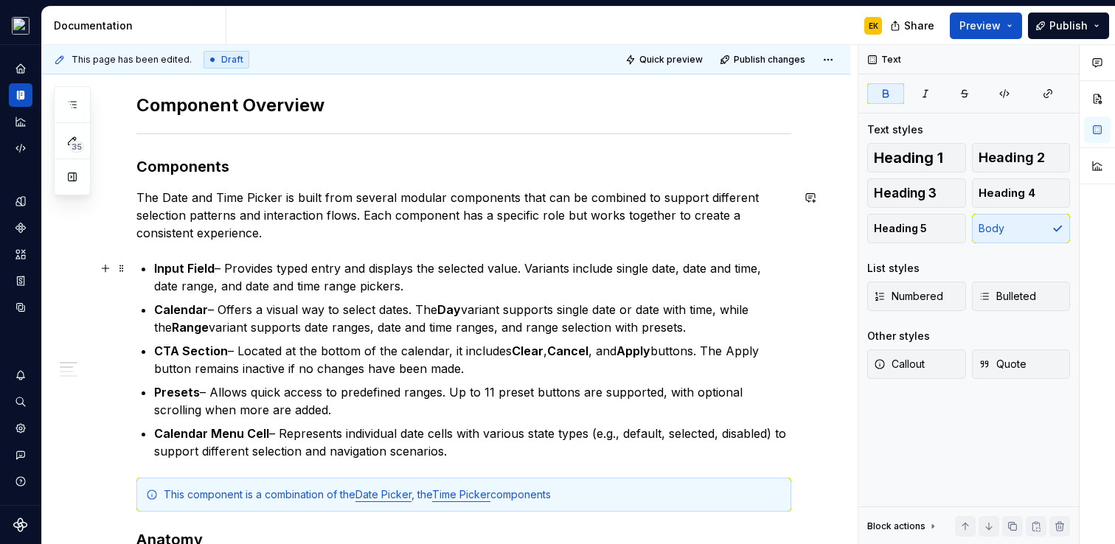
scroll to position [619, 0]
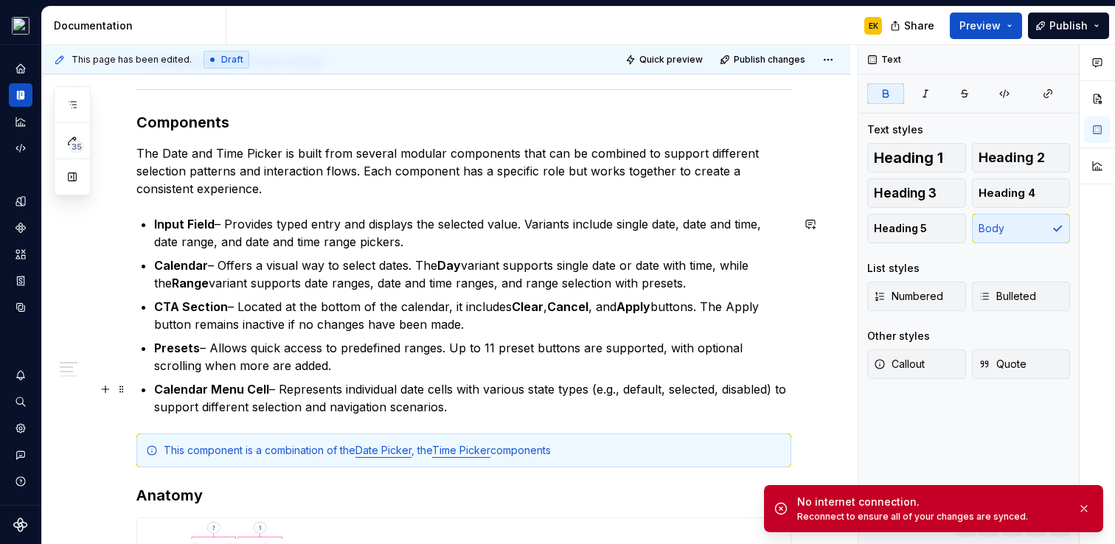
type textarea "*"
